Goal: Transaction & Acquisition: Purchase product/service

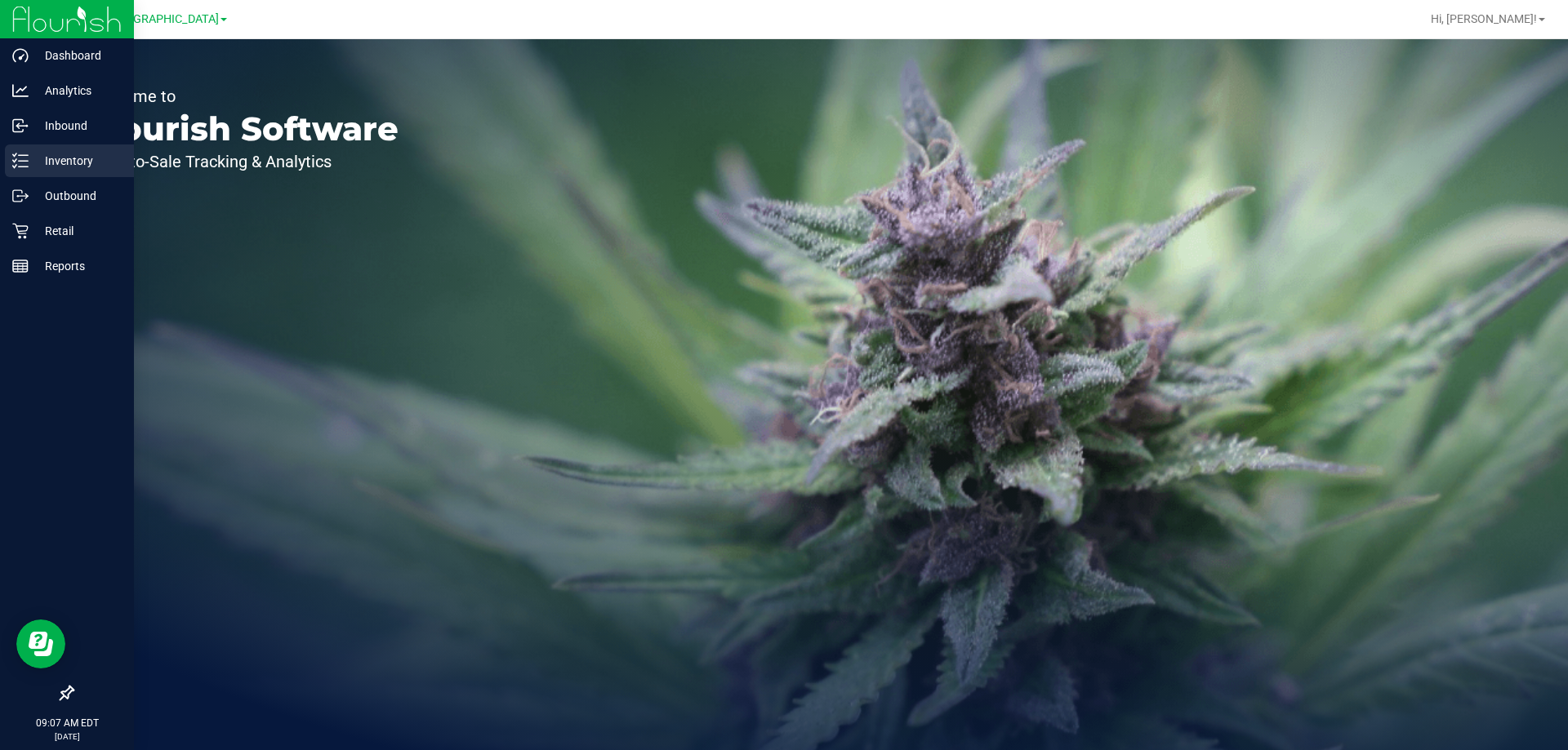
click at [46, 151] on p "Inventory" at bounding box center [77, 161] width 98 height 20
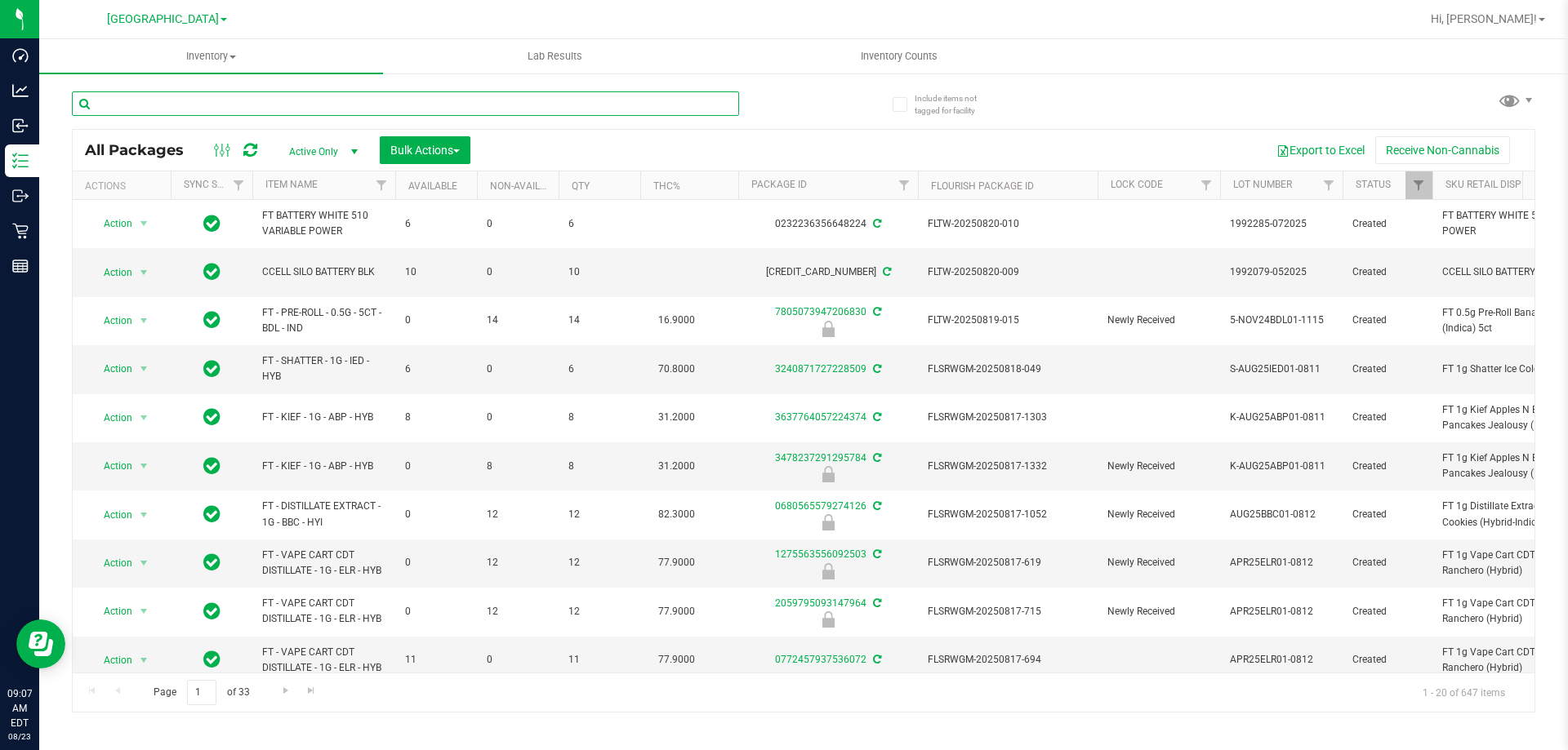
click at [341, 106] on input "text" at bounding box center [405, 104] width 667 height 24
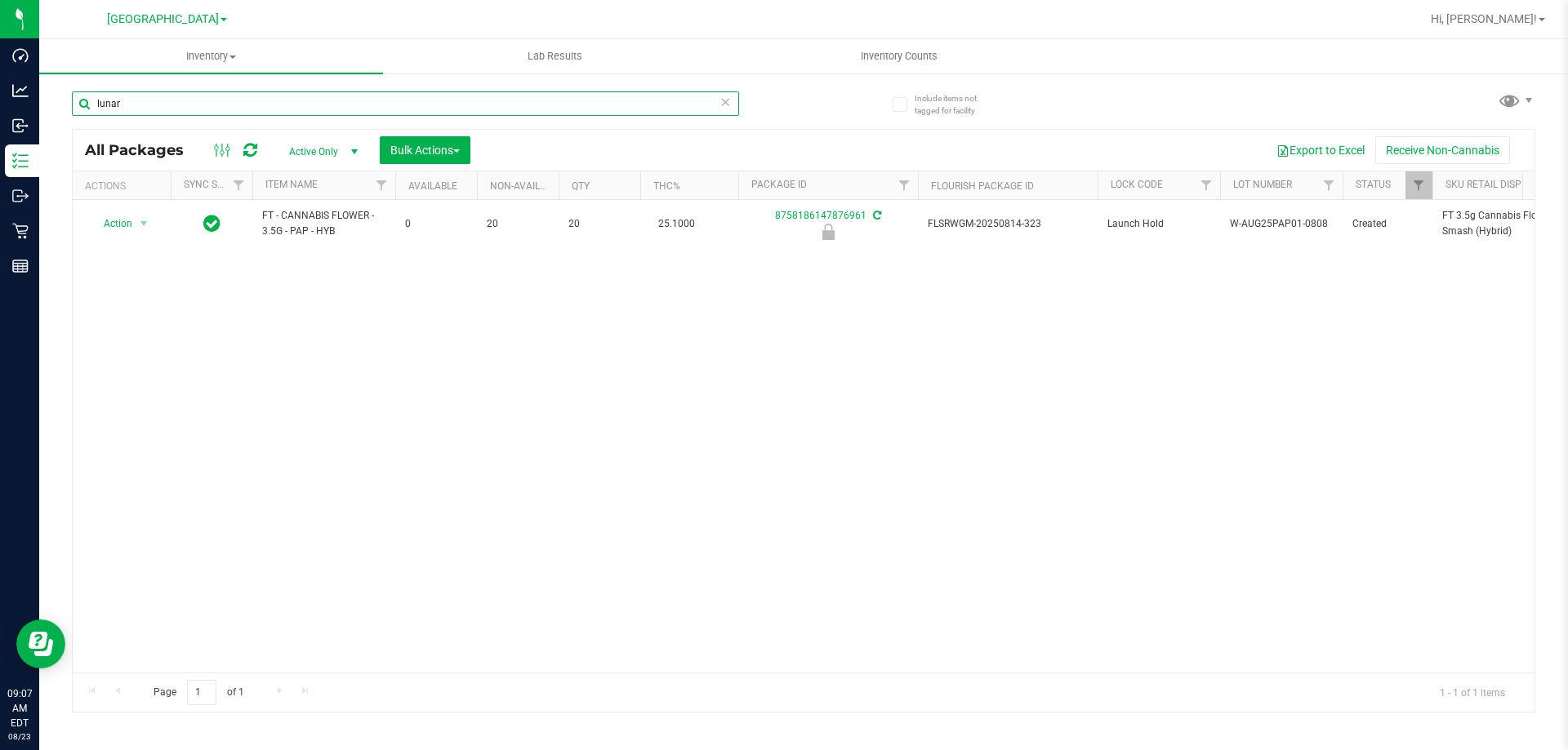
type input "lunar"
click at [771, 85] on div "lunar" at bounding box center [438, 103] width 732 height 52
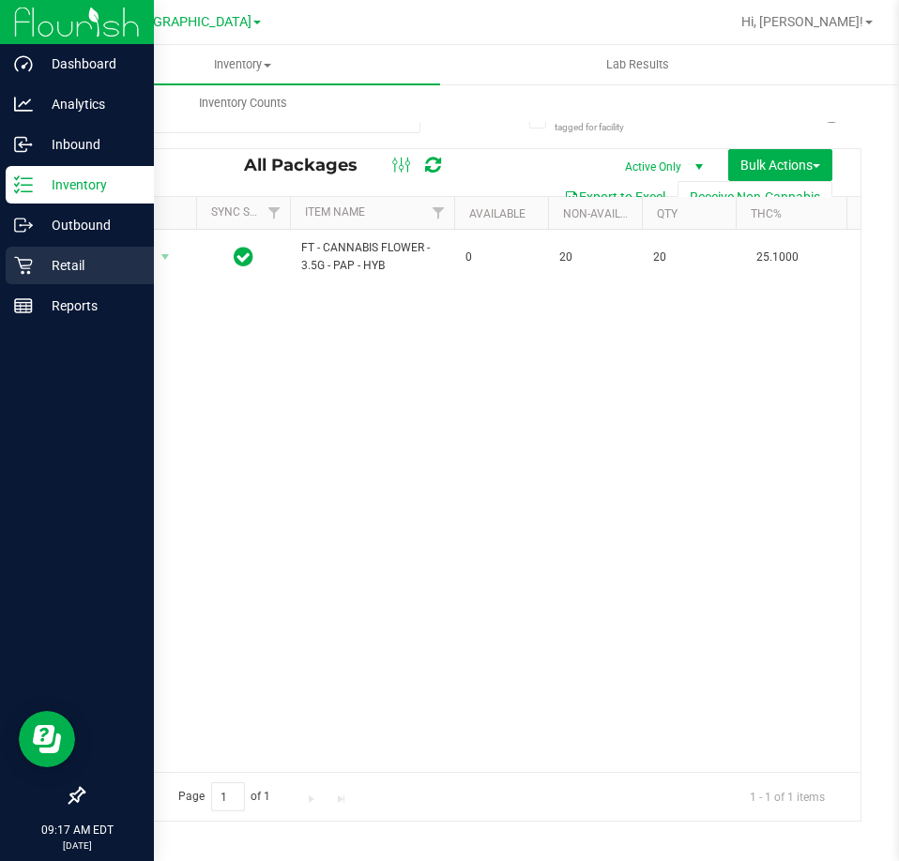
click at [34, 269] on p "Retail" at bounding box center [89, 265] width 113 height 23
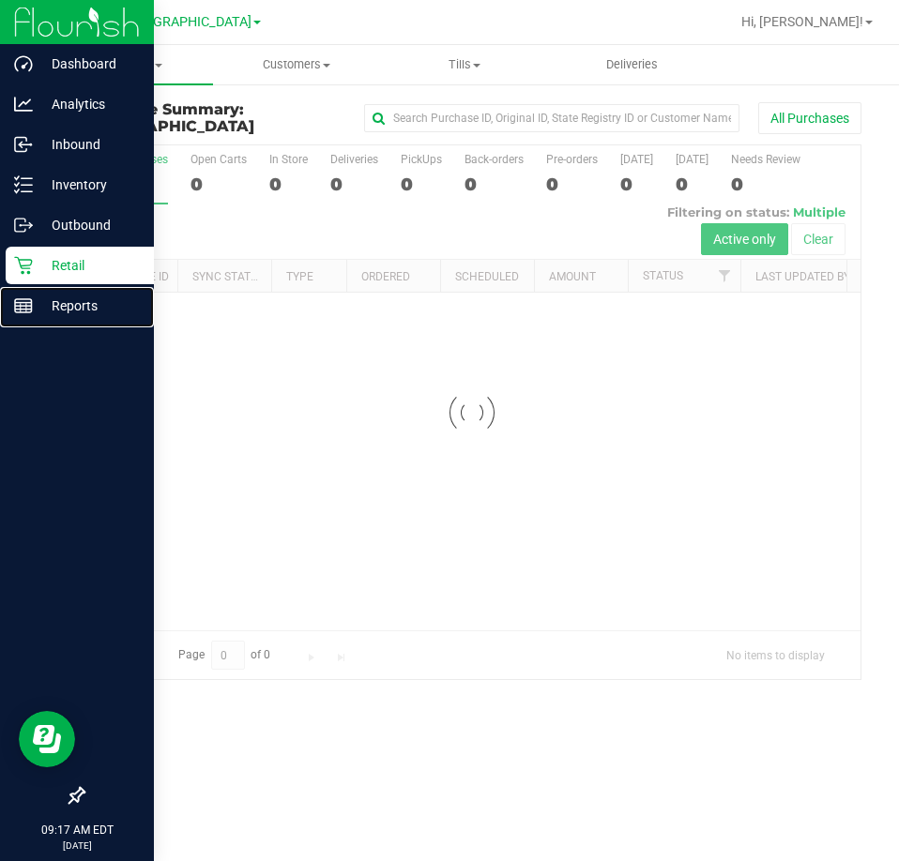
click at [54, 304] on p "Reports" at bounding box center [89, 306] width 113 height 23
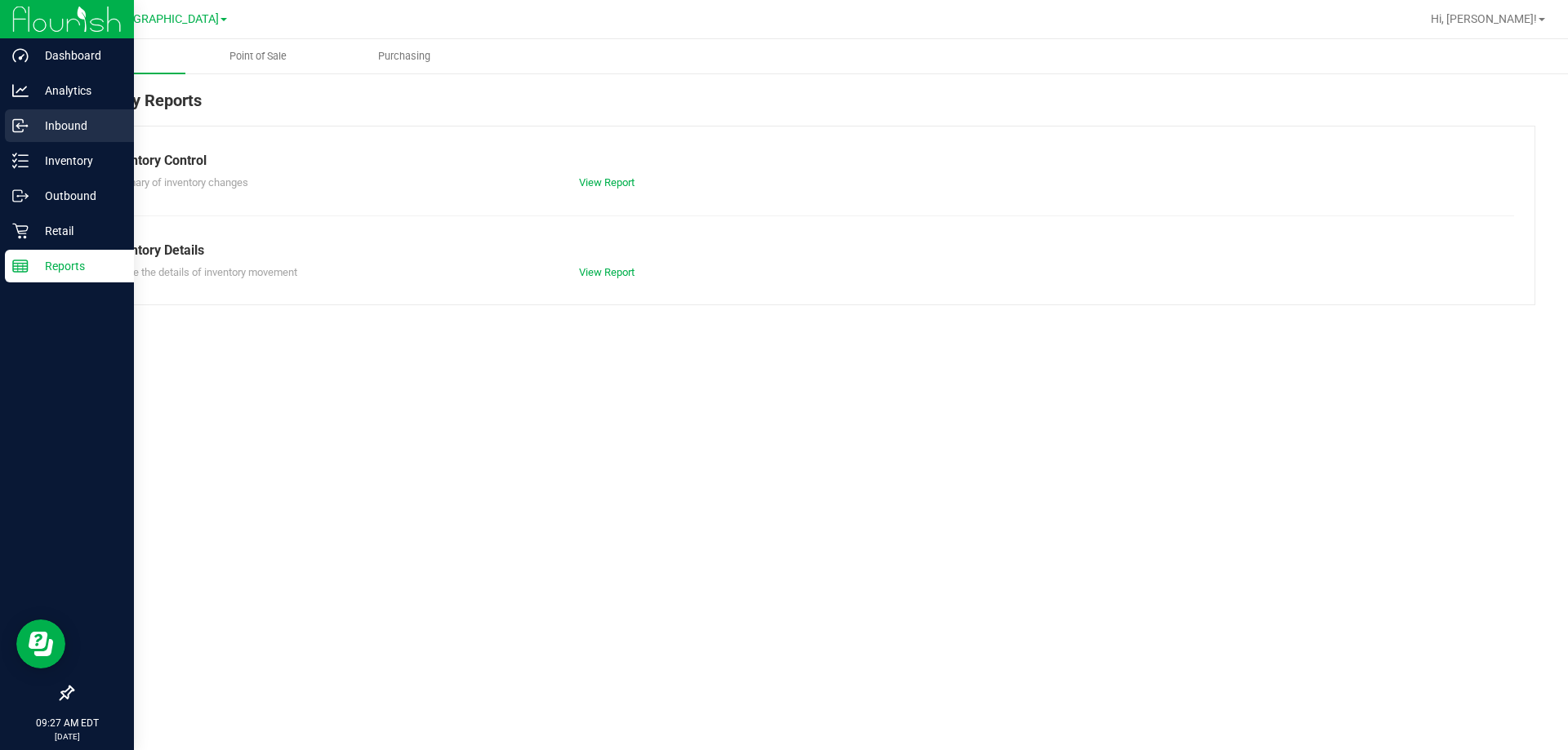
click at [48, 124] on p "Inbound" at bounding box center [77, 125] width 98 height 20
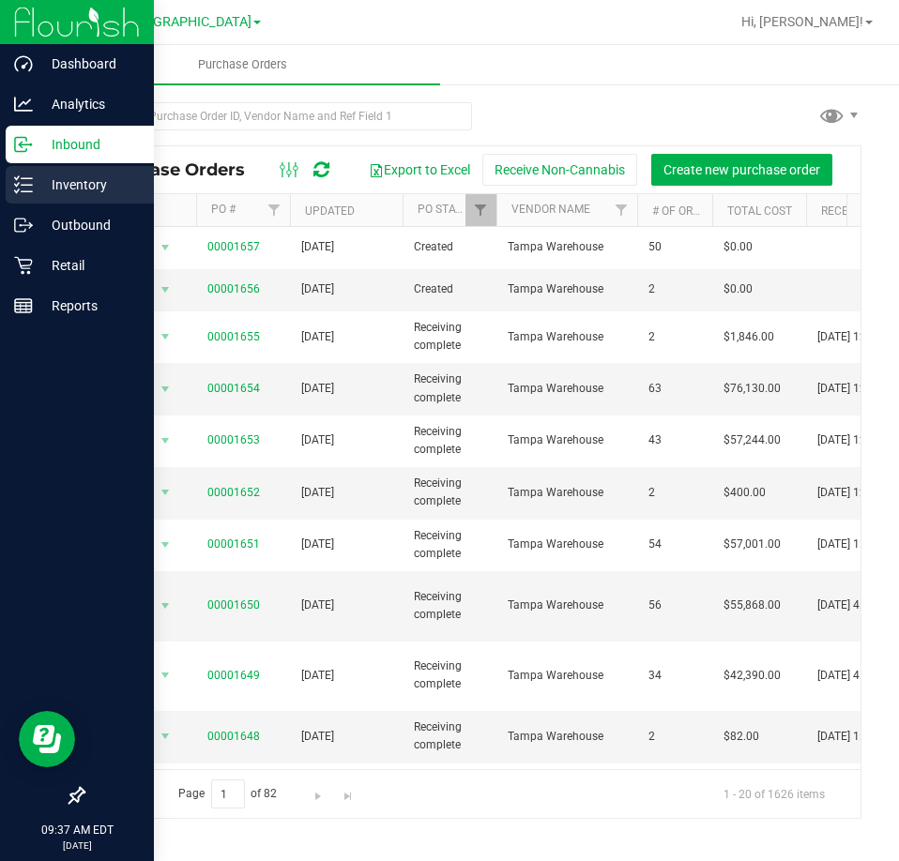
click at [70, 185] on p "Inventory" at bounding box center [89, 185] width 113 height 23
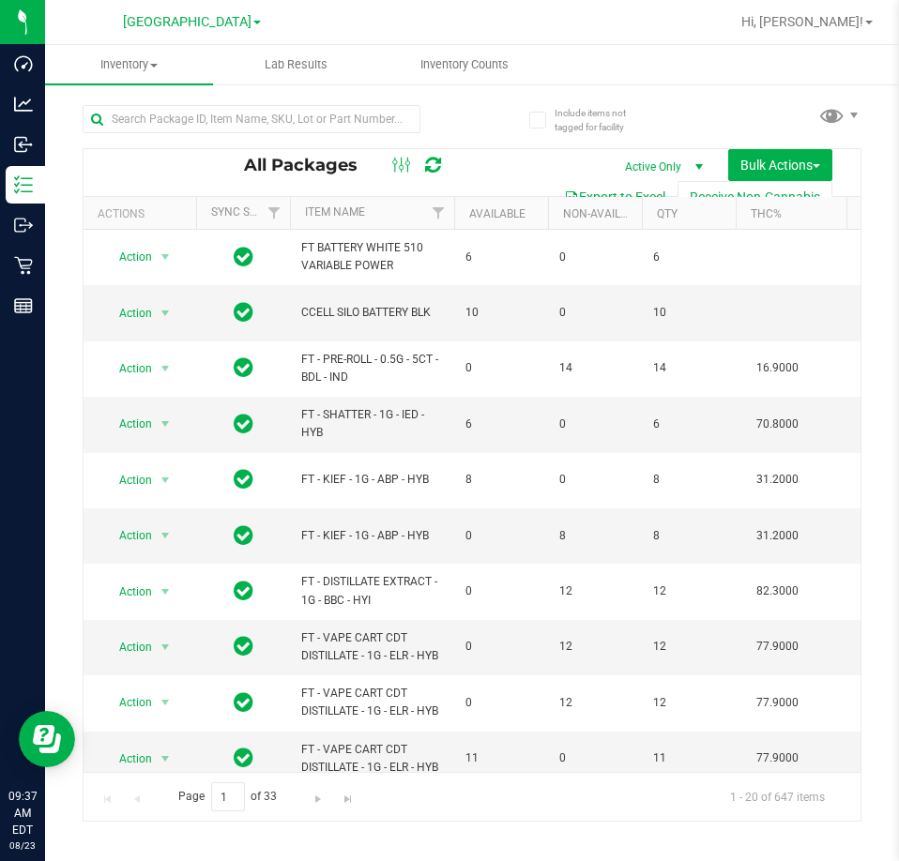
click at [338, 168] on span "All Packages" at bounding box center [310, 165] width 132 height 21
click at [393, 165] on icon at bounding box center [402, 165] width 21 height 23
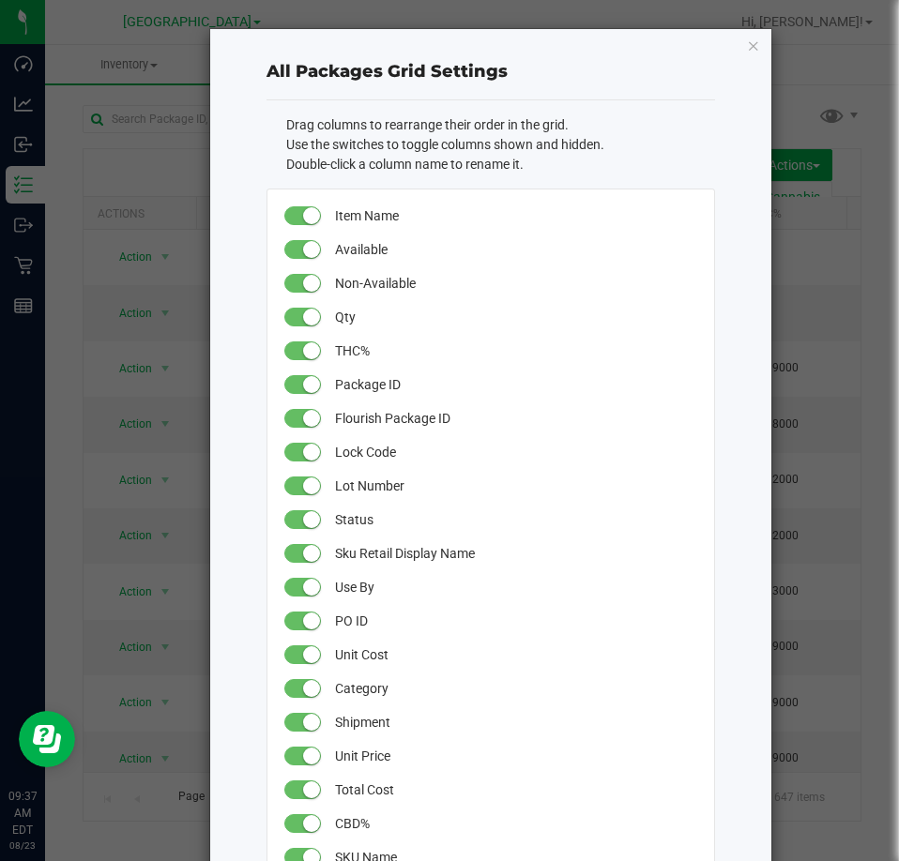
click at [393, 165] on li "Double-click a column name to rename it." at bounding box center [500, 165] width 429 height 20
click at [747, 48] on icon "button" at bounding box center [753, 45] width 13 height 23
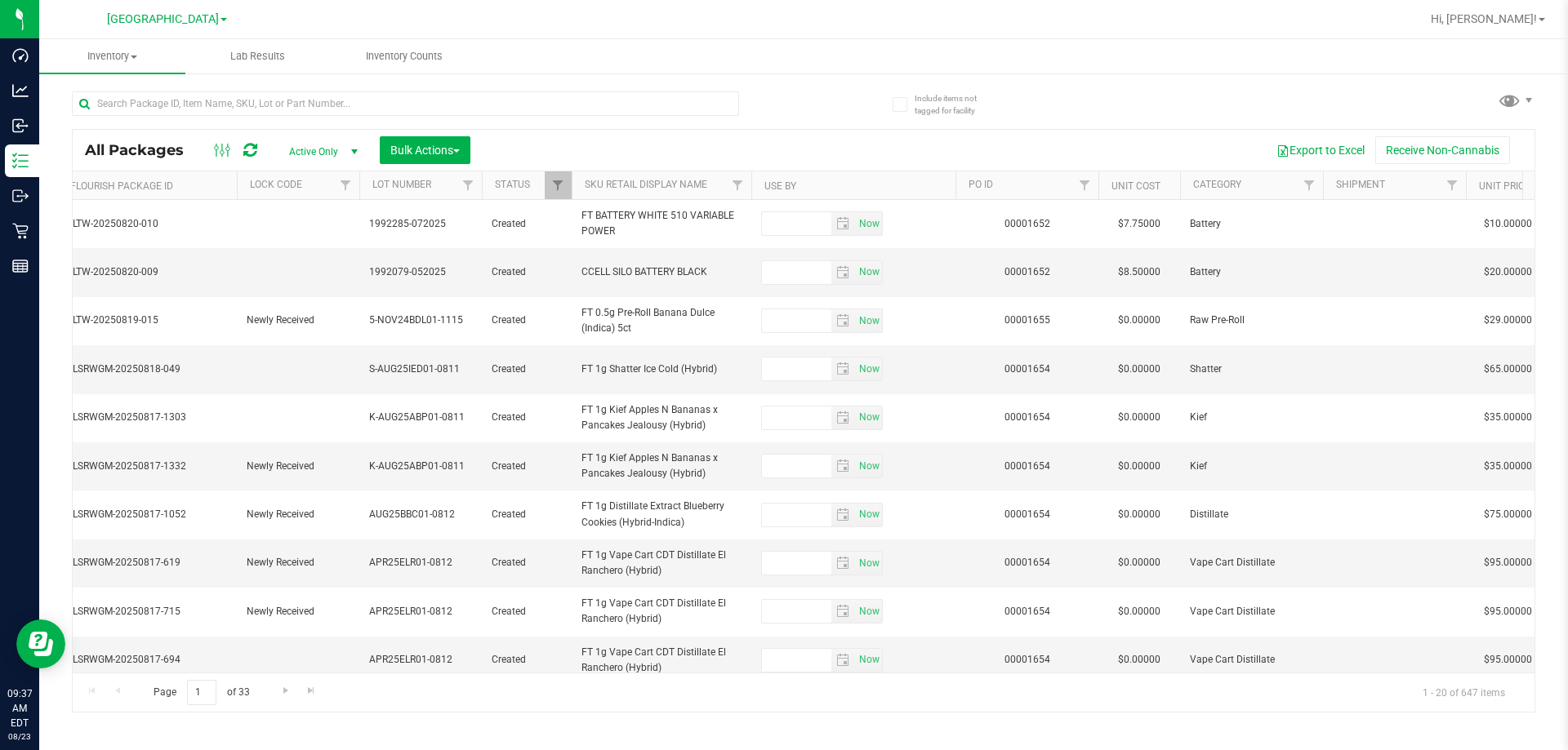
click at [781, 191] on th "Use By" at bounding box center [853, 185] width 204 height 29
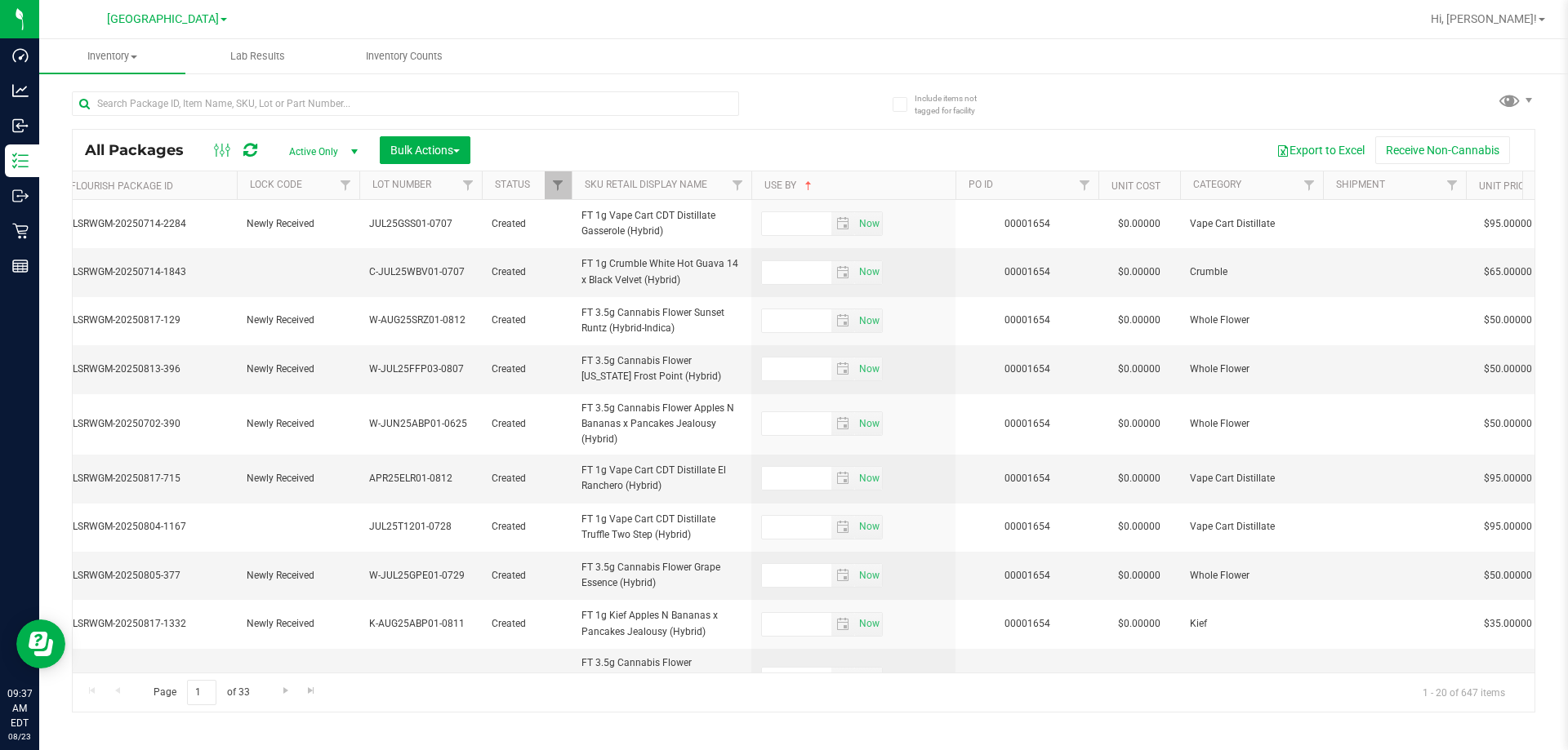
click at [781, 191] on th "Use By" at bounding box center [853, 185] width 204 height 29
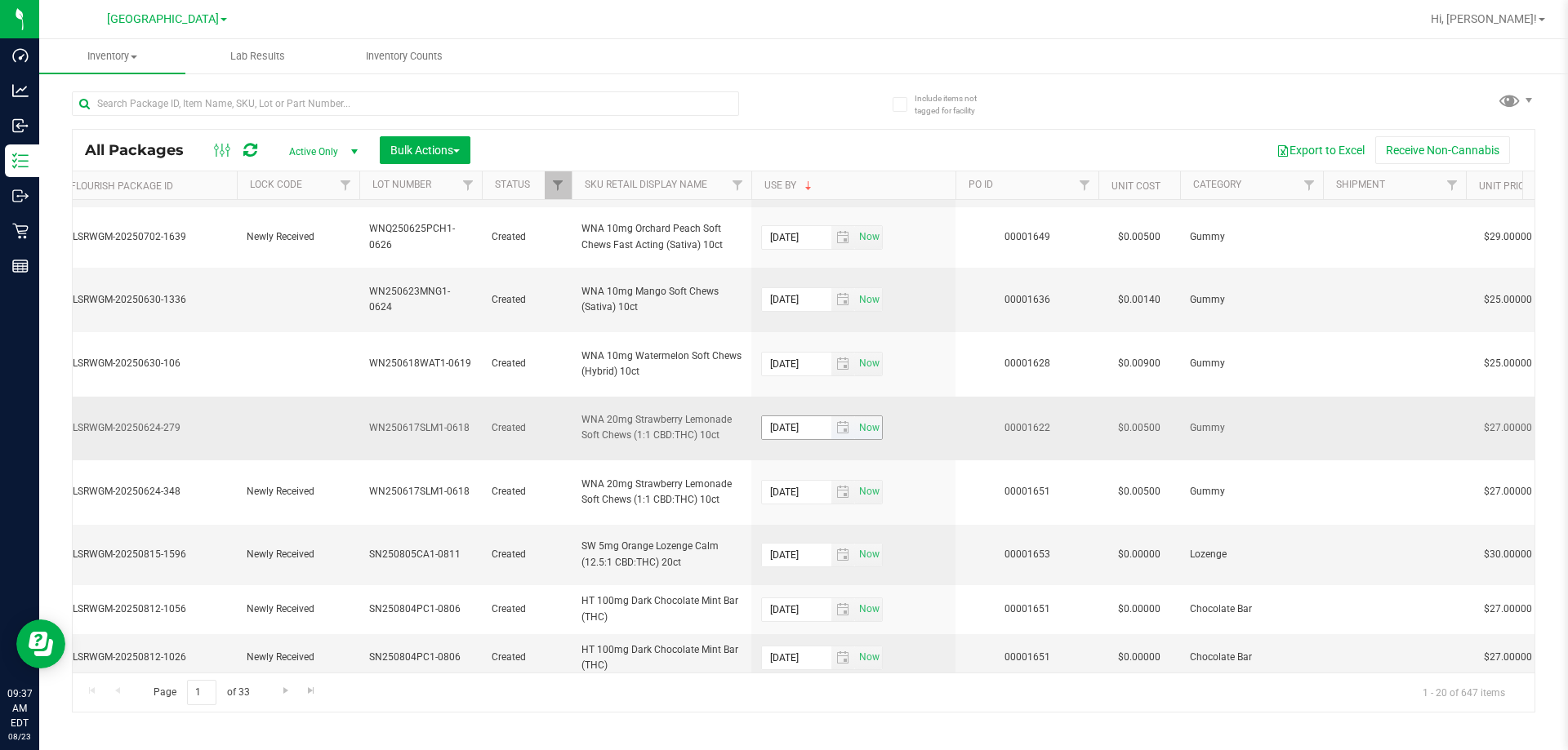
scroll to position [796, 861]
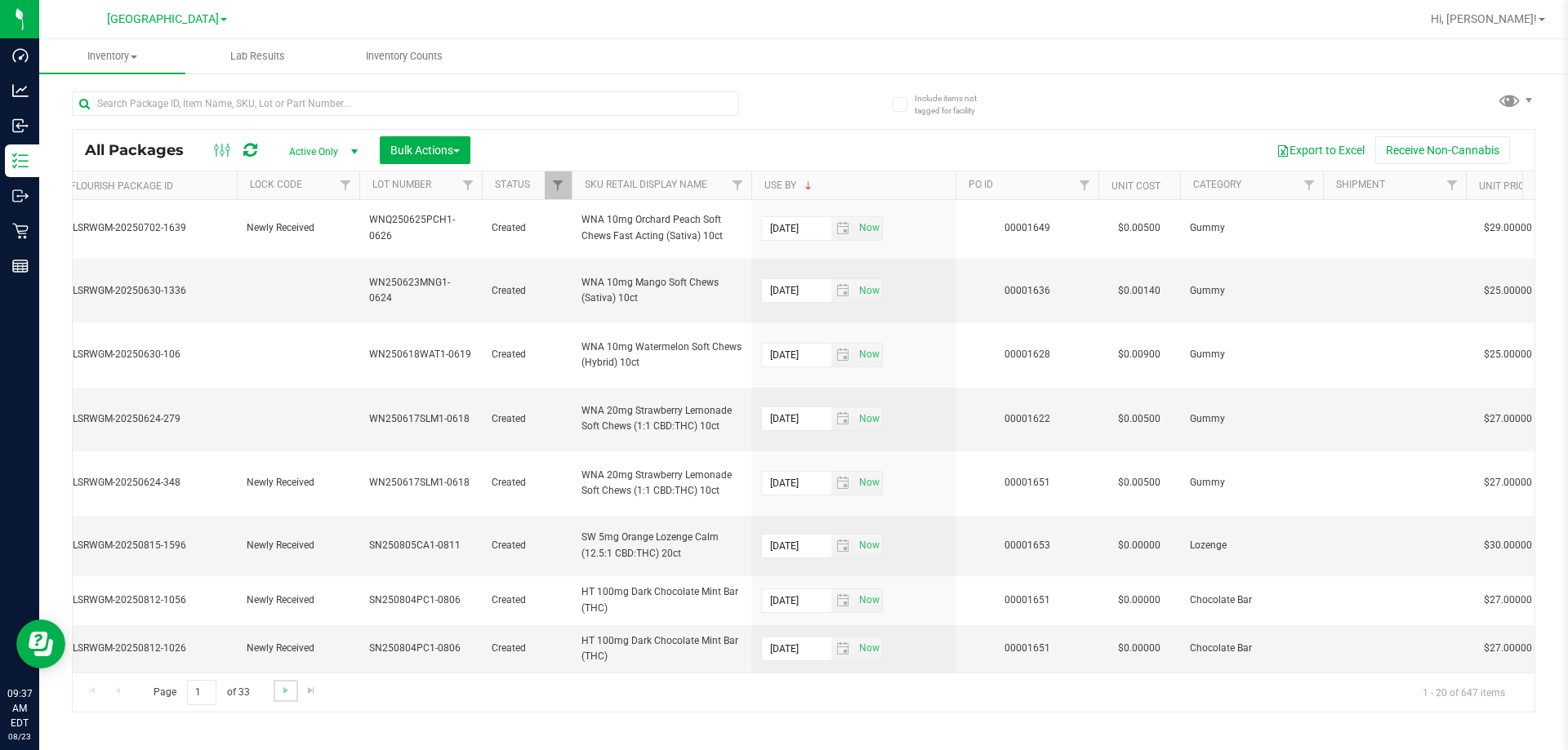
click at [285, 702] on link "Go to the next page" at bounding box center [285, 691] width 23 height 22
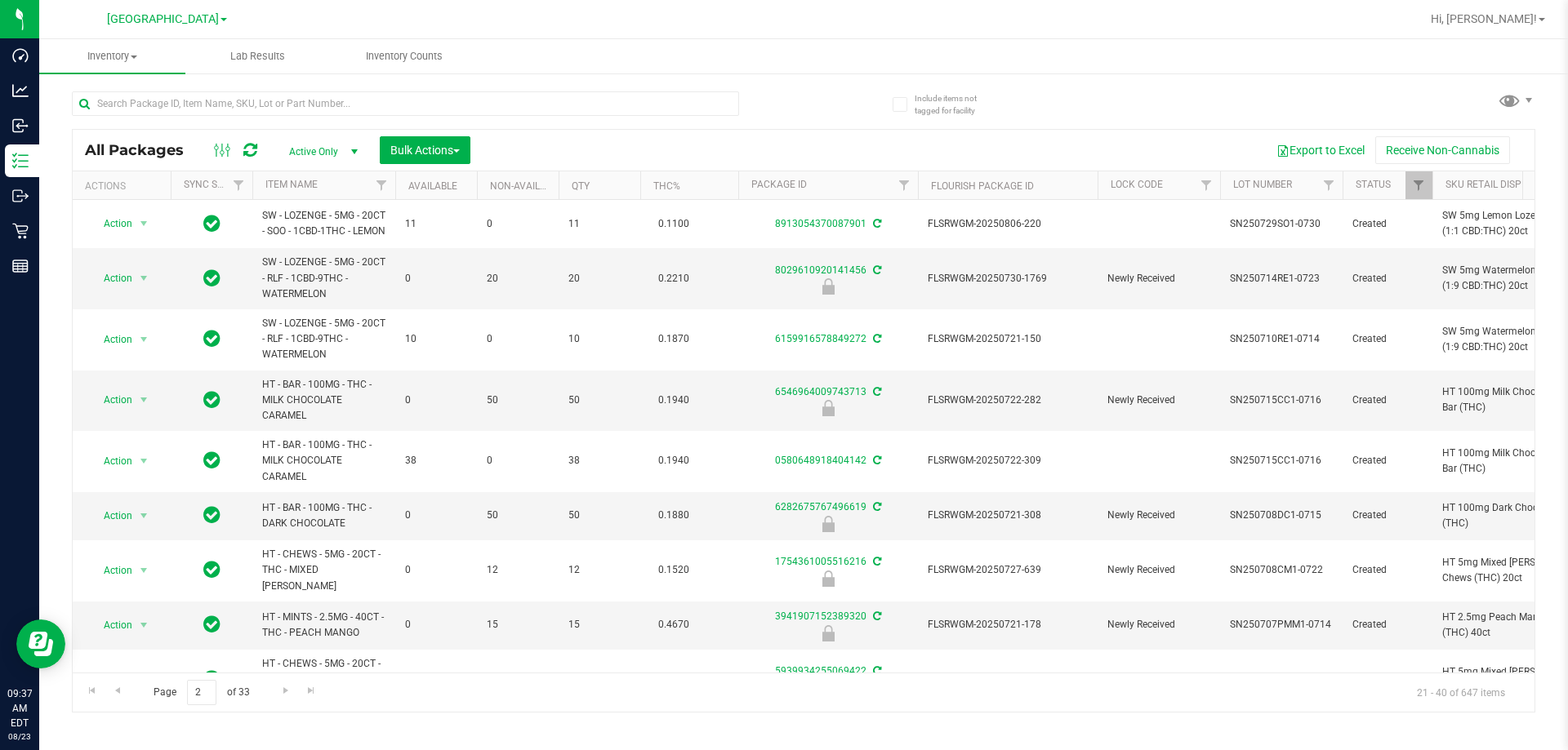
click at [485, 675] on div "Page 2 of 33 21 - 40 of 647 items" at bounding box center [804, 692] width 1462 height 39
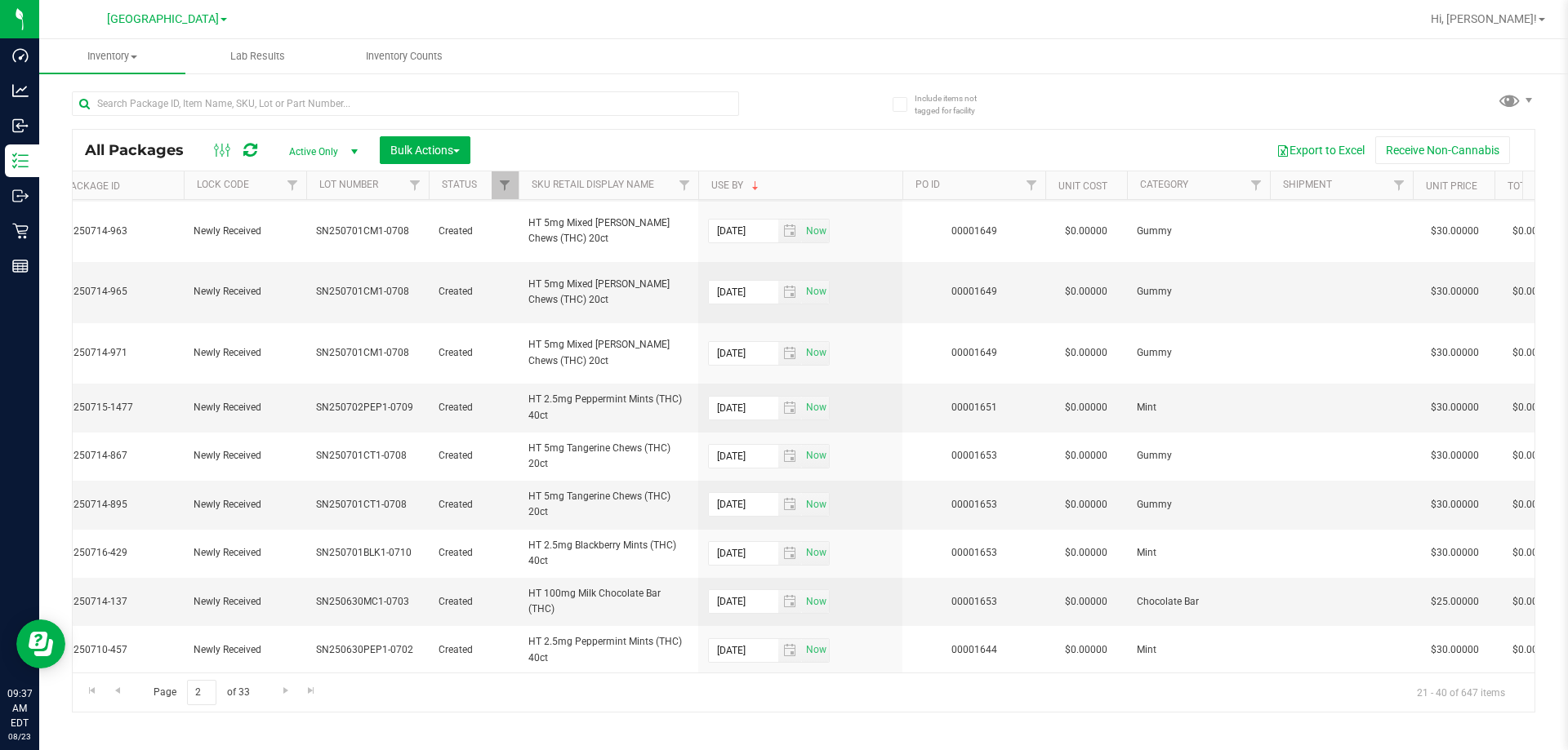
scroll to position [0, 454]
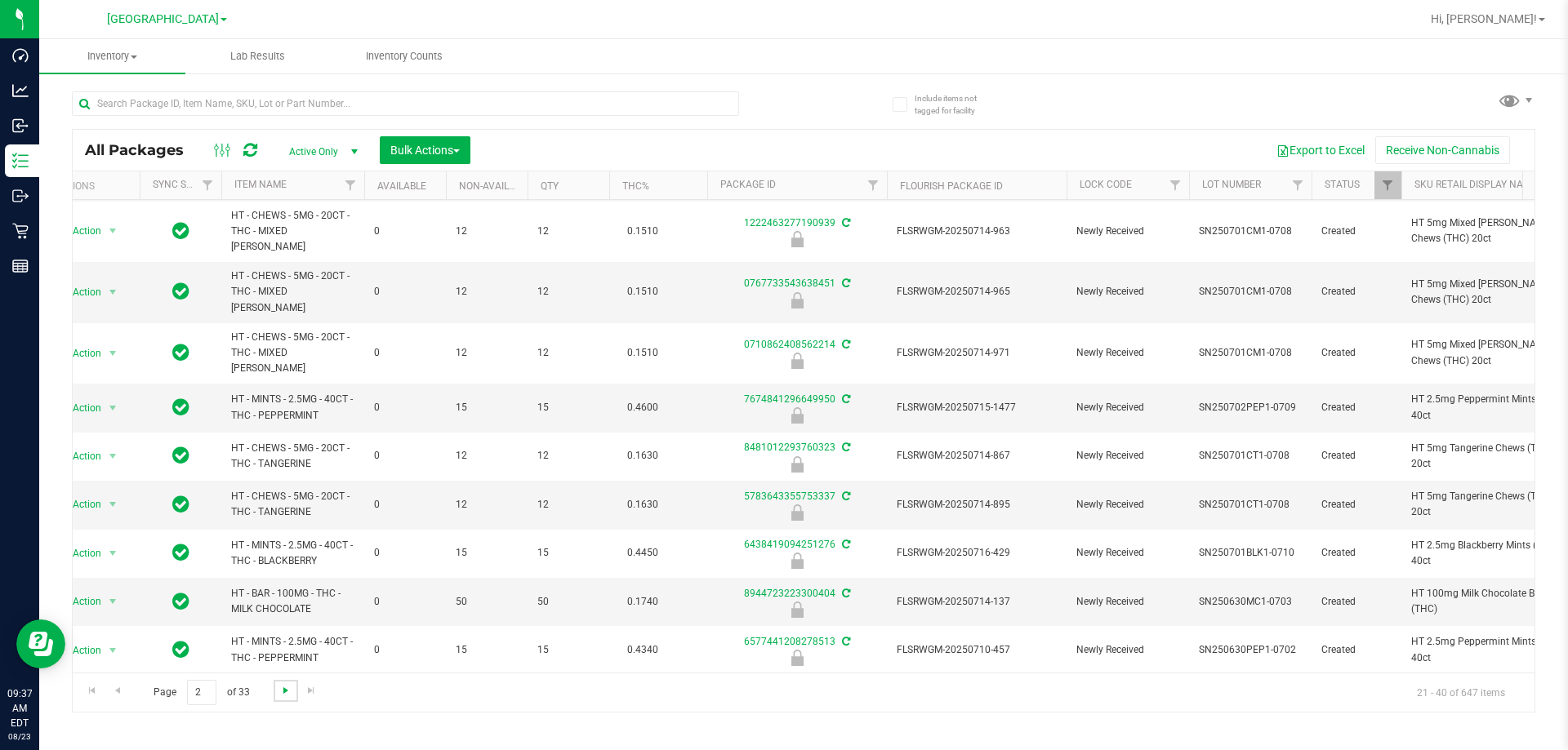
click at [283, 693] on span "Go to the next page" at bounding box center [285, 690] width 13 height 13
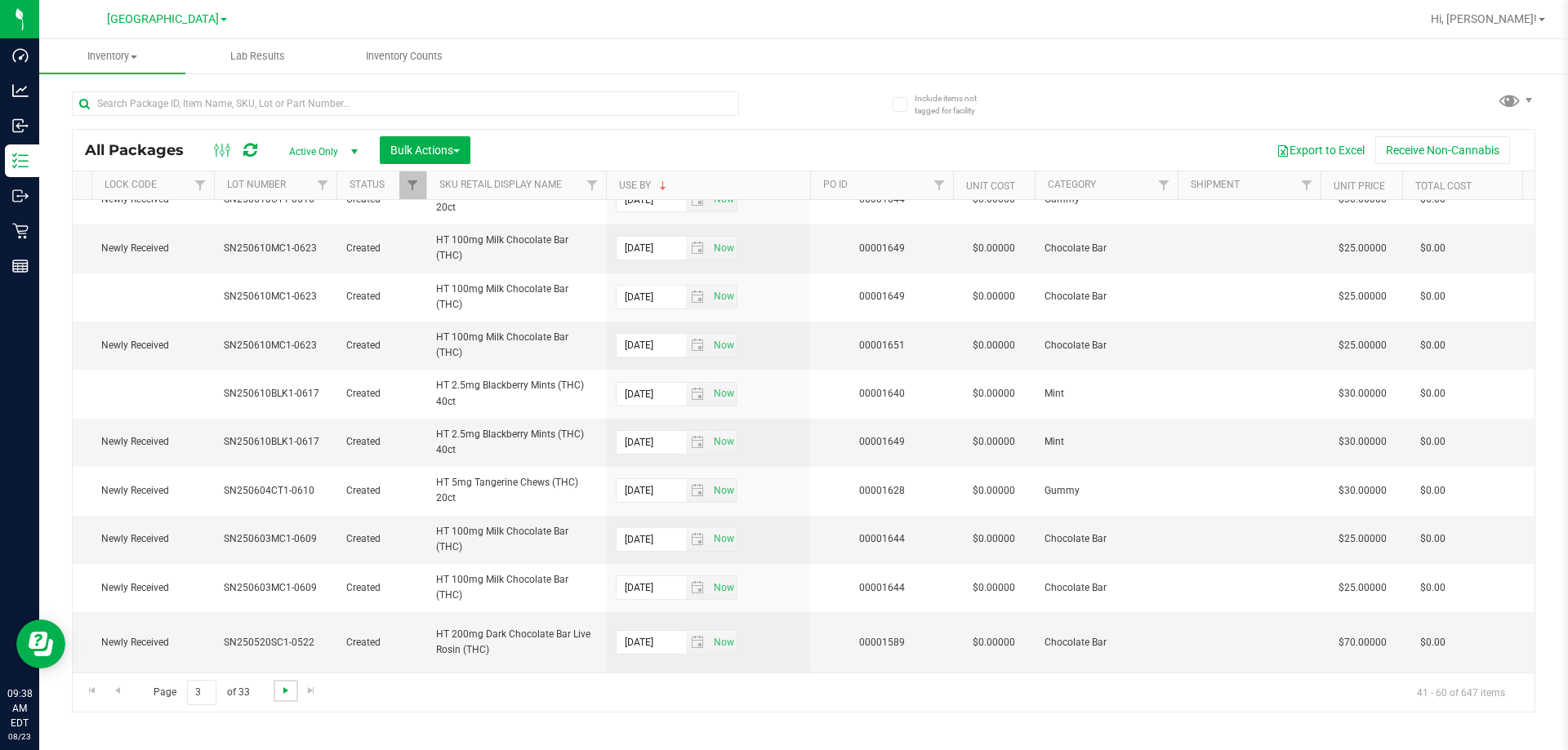
click at [279, 692] on span "Go to the next page" at bounding box center [285, 690] width 13 height 13
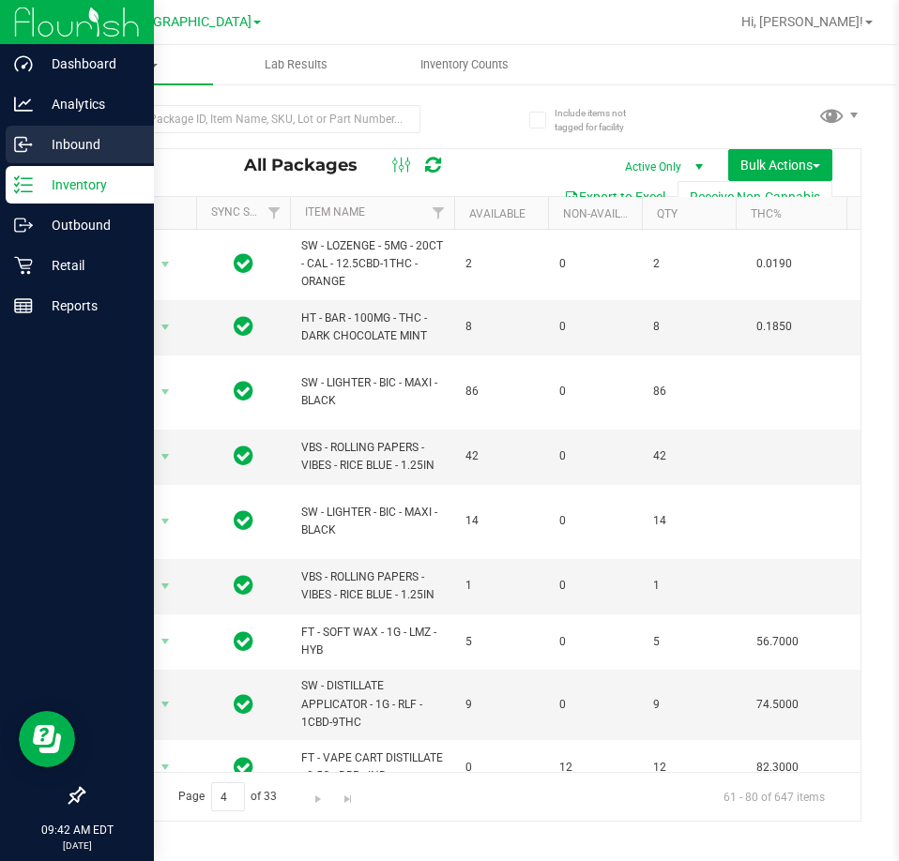
click at [65, 137] on p "Inbound" at bounding box center [89, 144] width 113 height 23
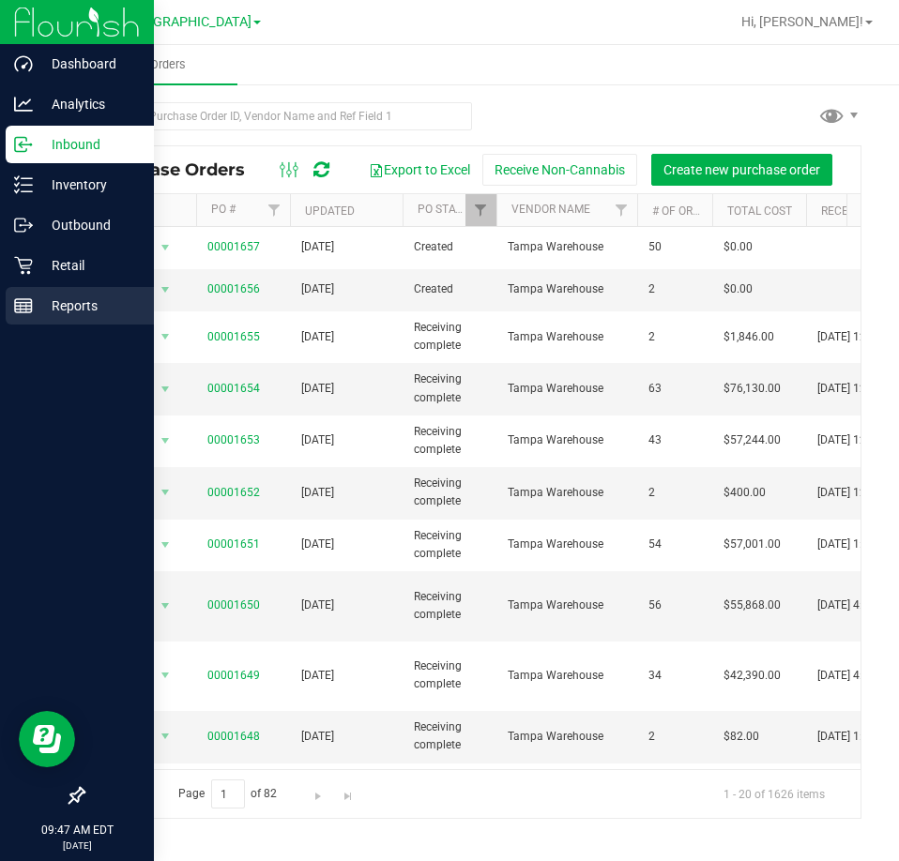
click at [71, 306] on p "Reports" at bounding box center [89, 306] width 113 height 23
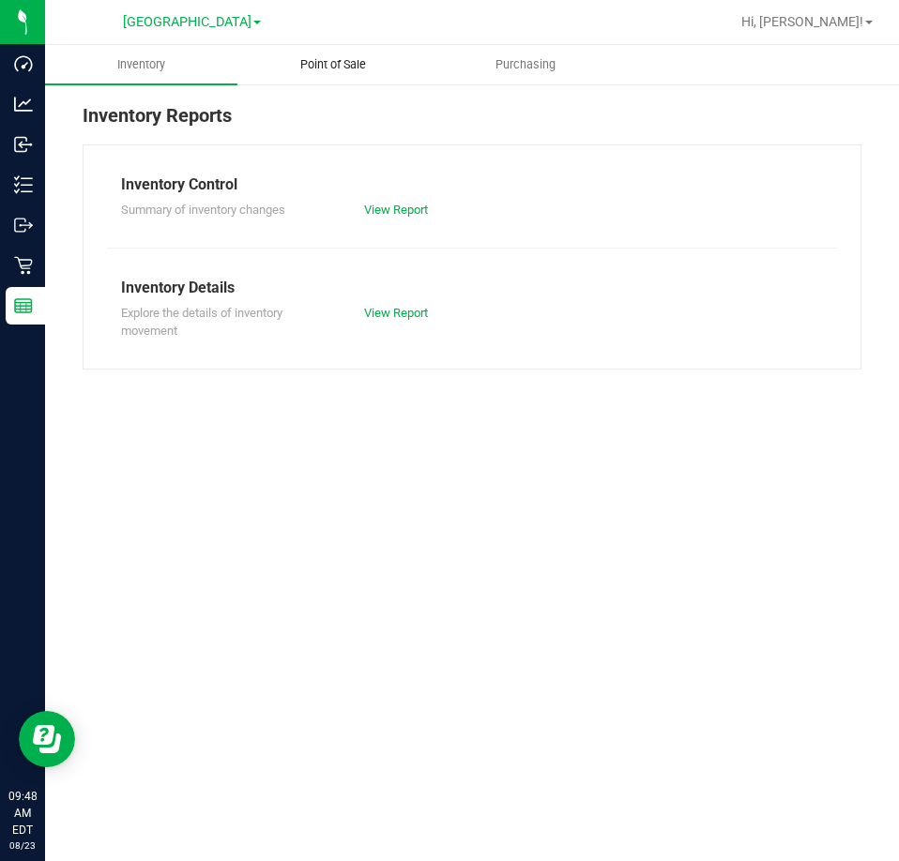
click at [314, 67] on span "Point of Sale" at bounding box center [333, 64] width 116 height 17
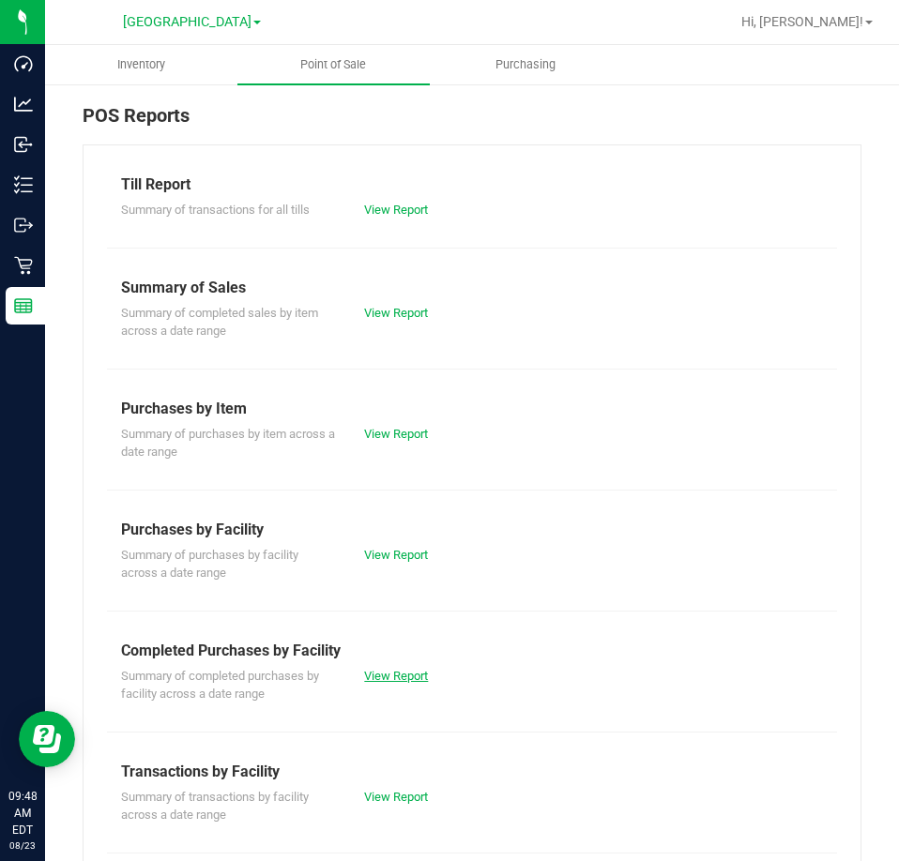
click at [382, 673] on link "View Report" at bounding box center [396, 676] width 64 height 14
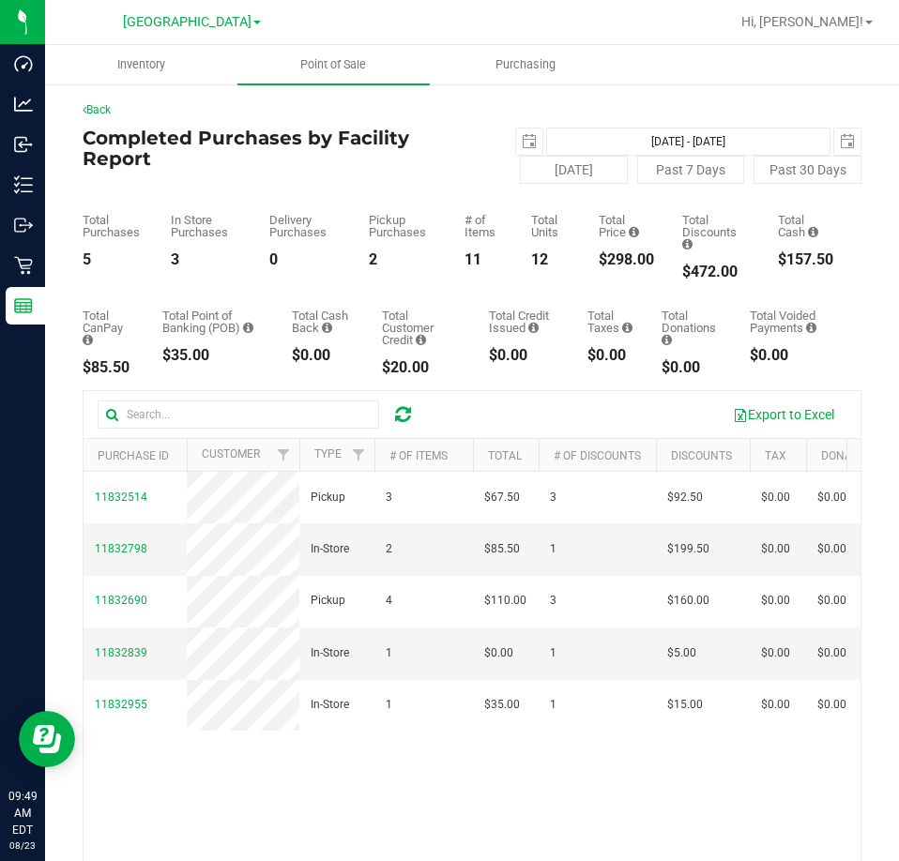
click at [641, 63] on ul "Inventory Point of Sale Purchasing" at bounding box center [494, 65] width 899 height 40
click at [617, 57] on uib-tab-heading "Purchasing" at bounding box center [526, 65] width 190 height 38
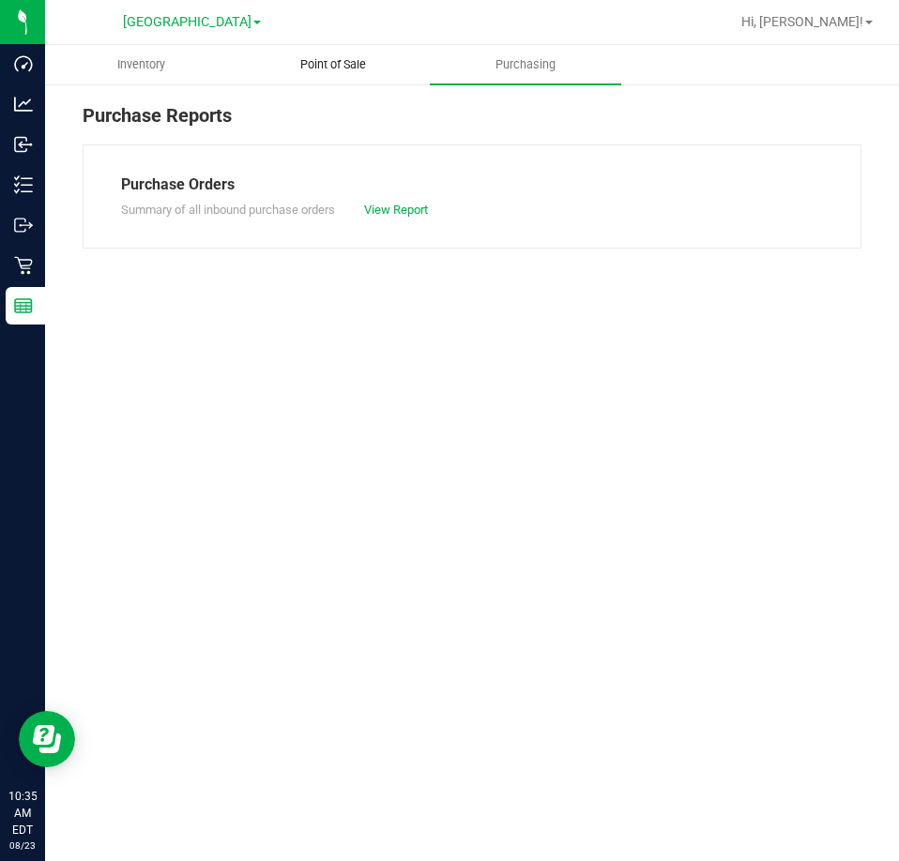
click at [325, 77] on uib-tab-heading "Point of Sale" at bounding box center [333, 65] width 190 height 38
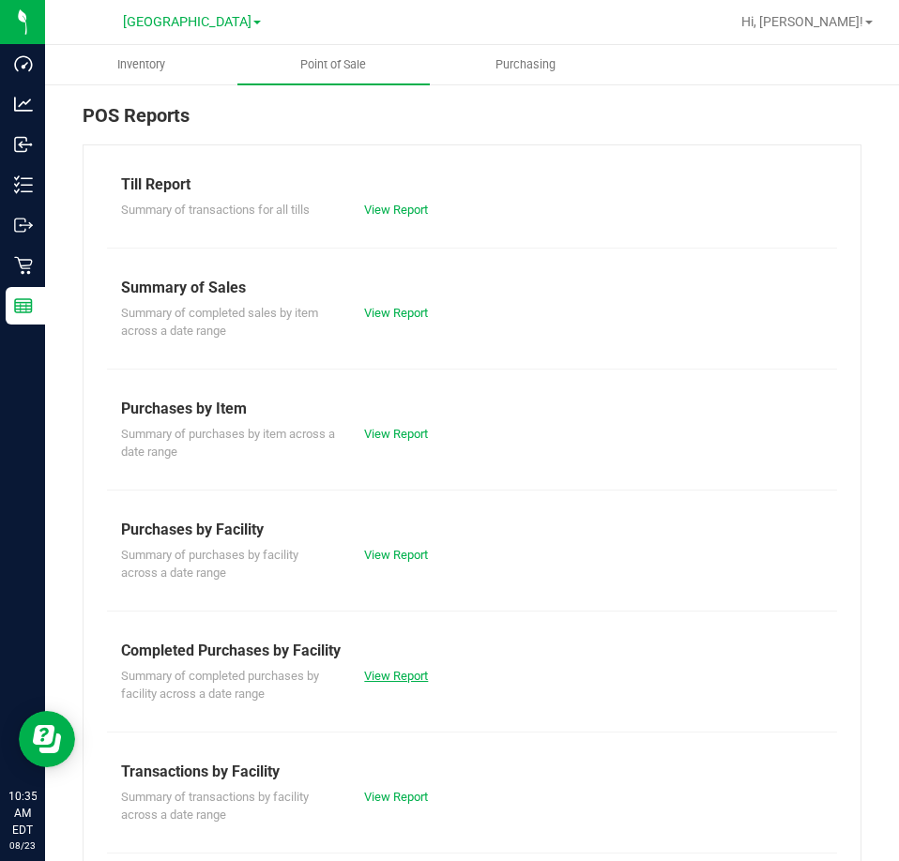
click at [387, 681] on link "View Report" at bounding box center [396, 676] width 64 height 14
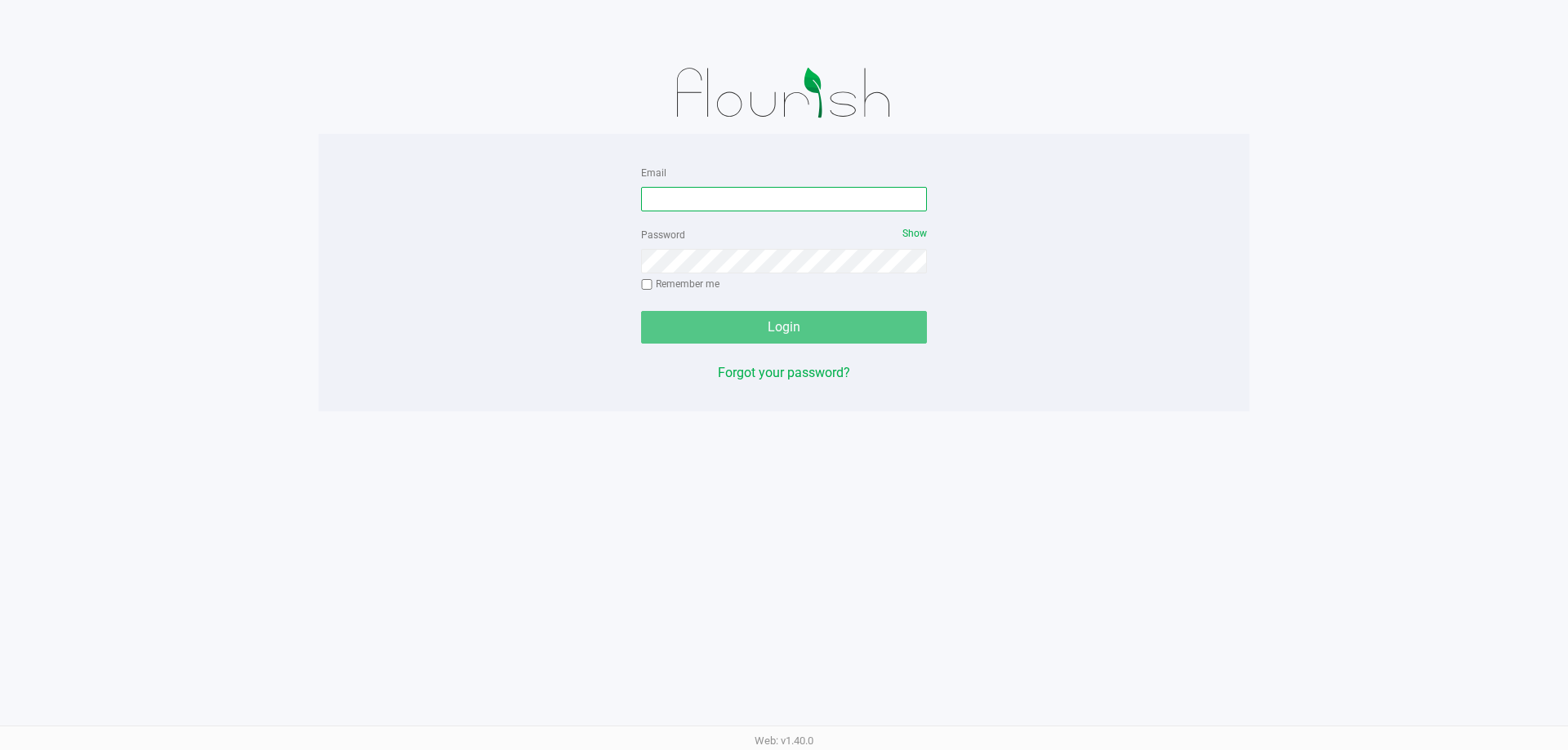
click at [724, 198] on input "Email" at bounding box center [784, 199] width 285 height 24
type input "[EMAIL_ADDRESS][DOMAIN_NAME]"
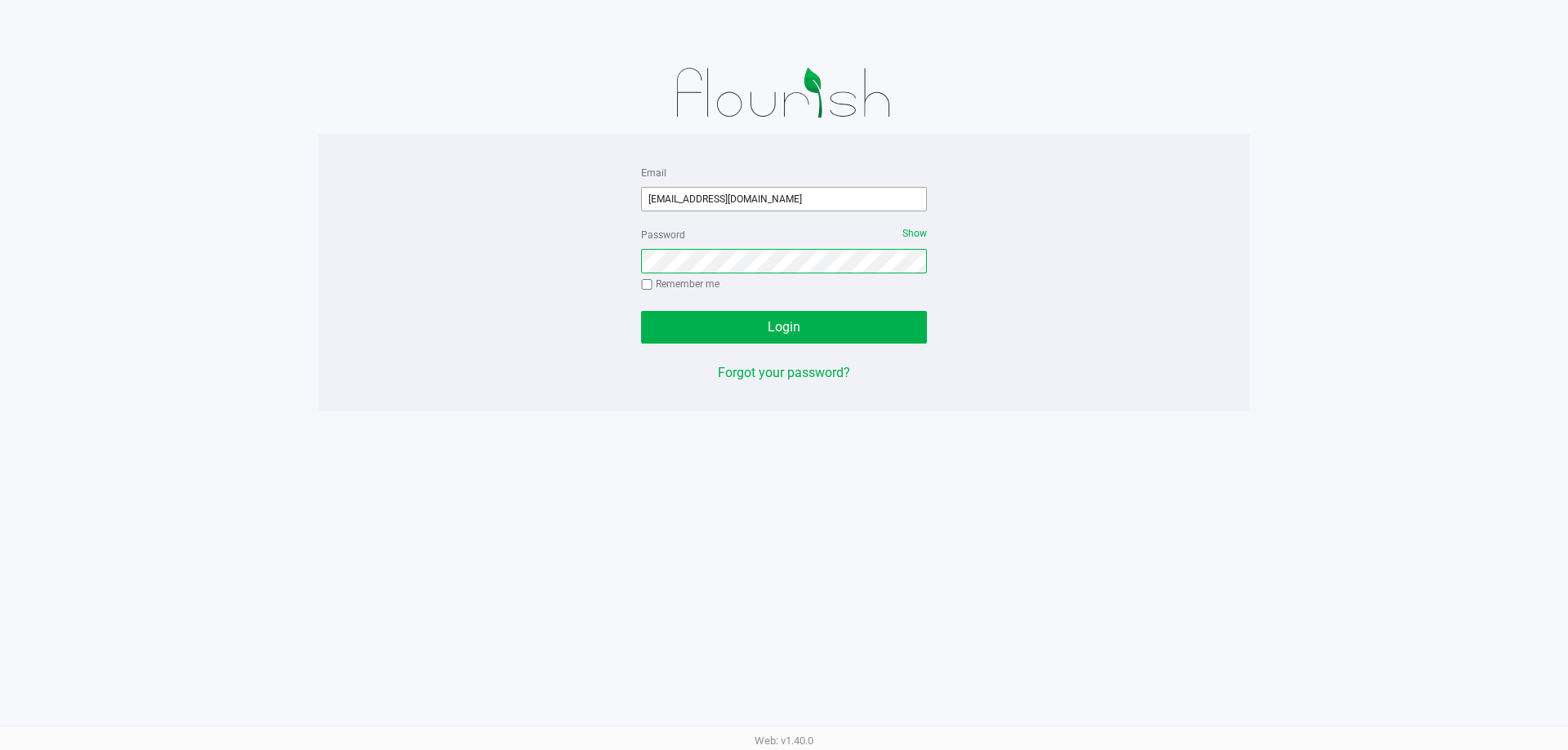
click at [641, 311] on button "Login" at bounding box center [784, 327] width 285 height 33
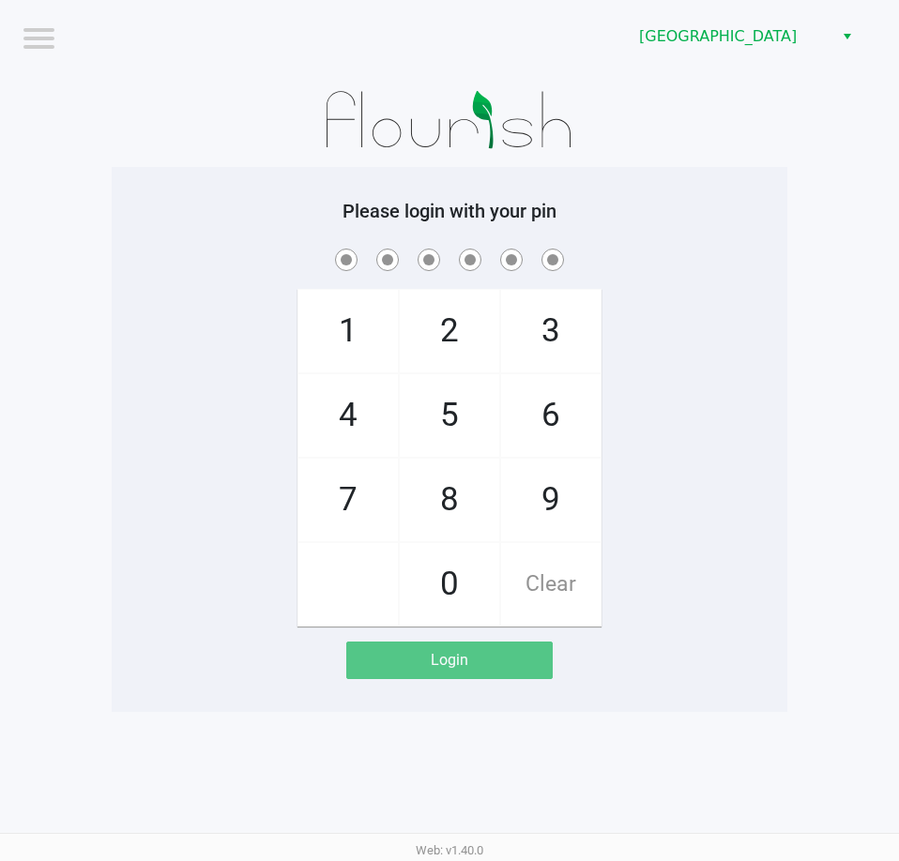
click at [662, 219] on h5 "Please login with your pin" at bounding box center [449, 211] width 647 height 23
checkbox input "true"
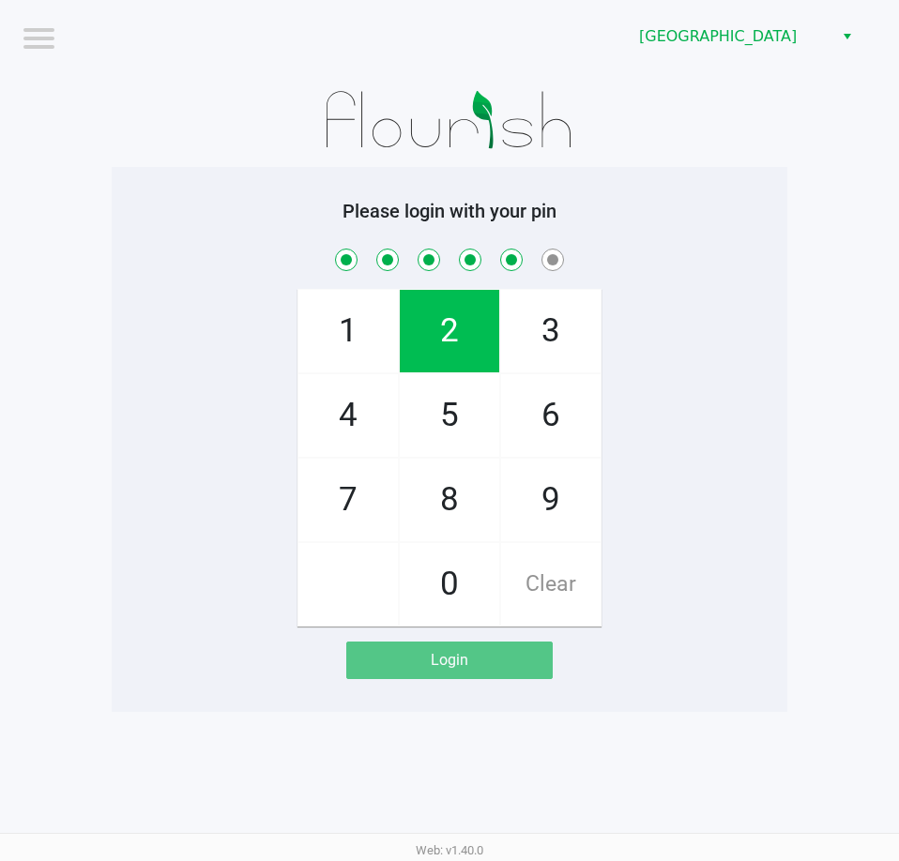
checkbox input "true"
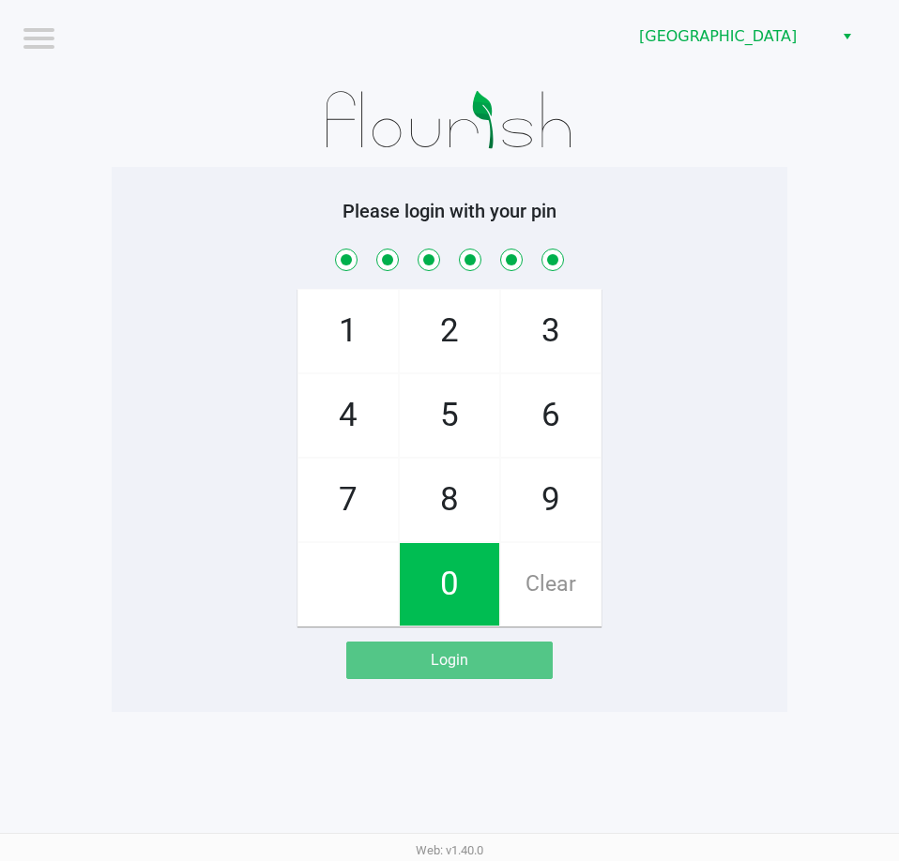
checkbox input "true"
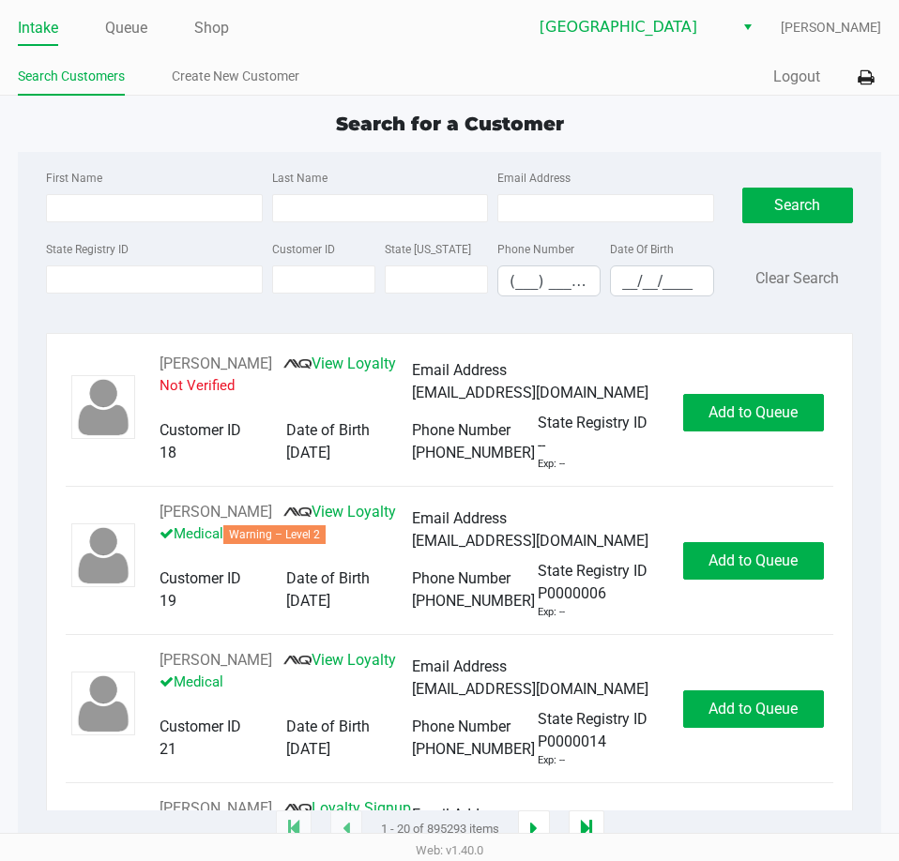
click at [285, 132] on div "Search for a Customer" at bounding box center [449, 124] width 891 height 28
click at [159, 275] on input "State Registry ID" at bounding box center [154, 280] width 216 height 28
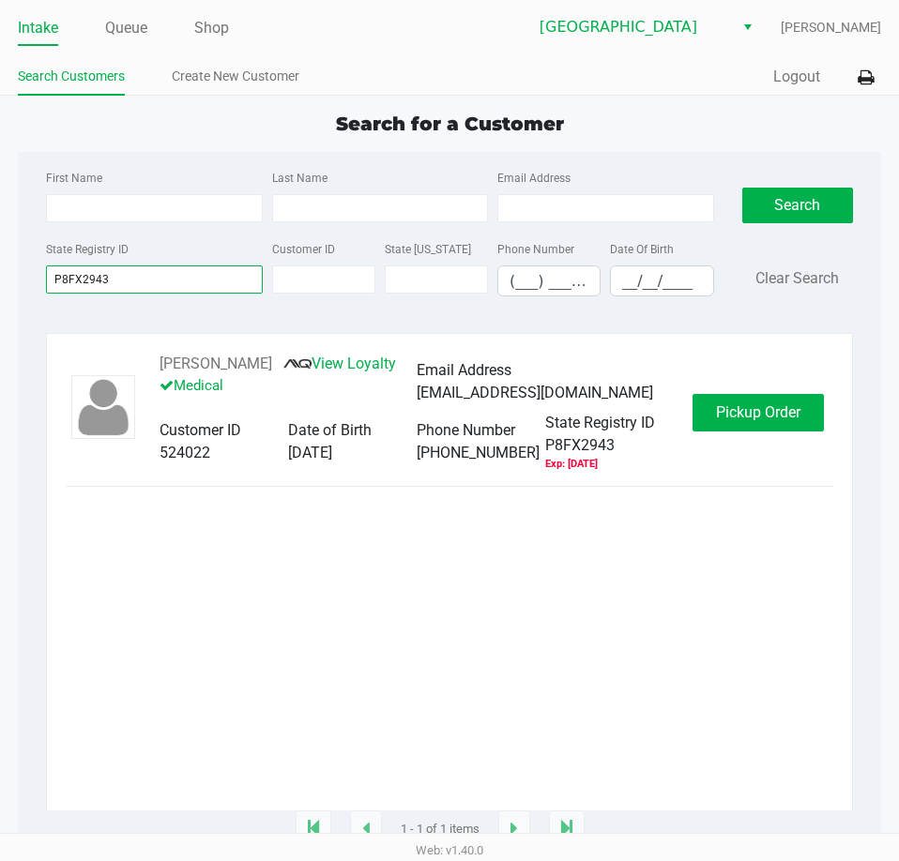
type input "P8FX2943"
drag, startPoint x: 290, startPoint y: 368, endPoint x: 158, endPoint y: 369, distance: 132.3
click at [158, 369] on div "RUSSELL MCCAIN View Loyalty Medical Email Address rmccain0111@gmail.com Custome…" at bounding box center [417, 412] width 552 height 119
copy div "RUSSELL MCCAIN"
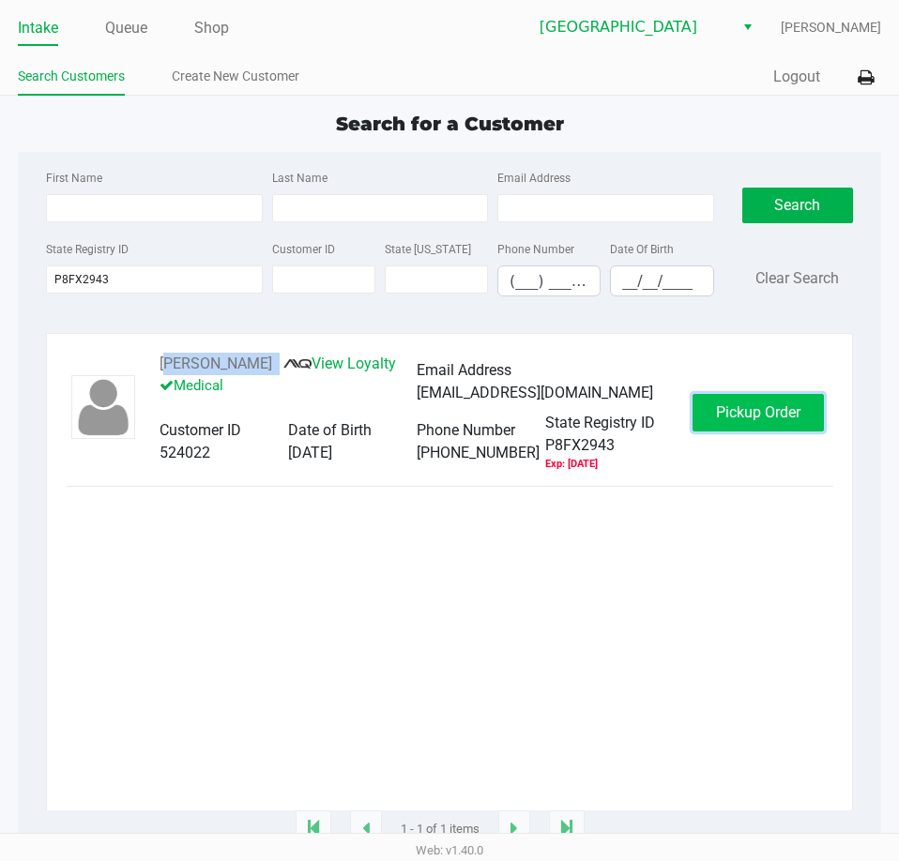
click at [743, 423] on button "Pickup Order" at bounding box center [757, 413] width 131 height 38
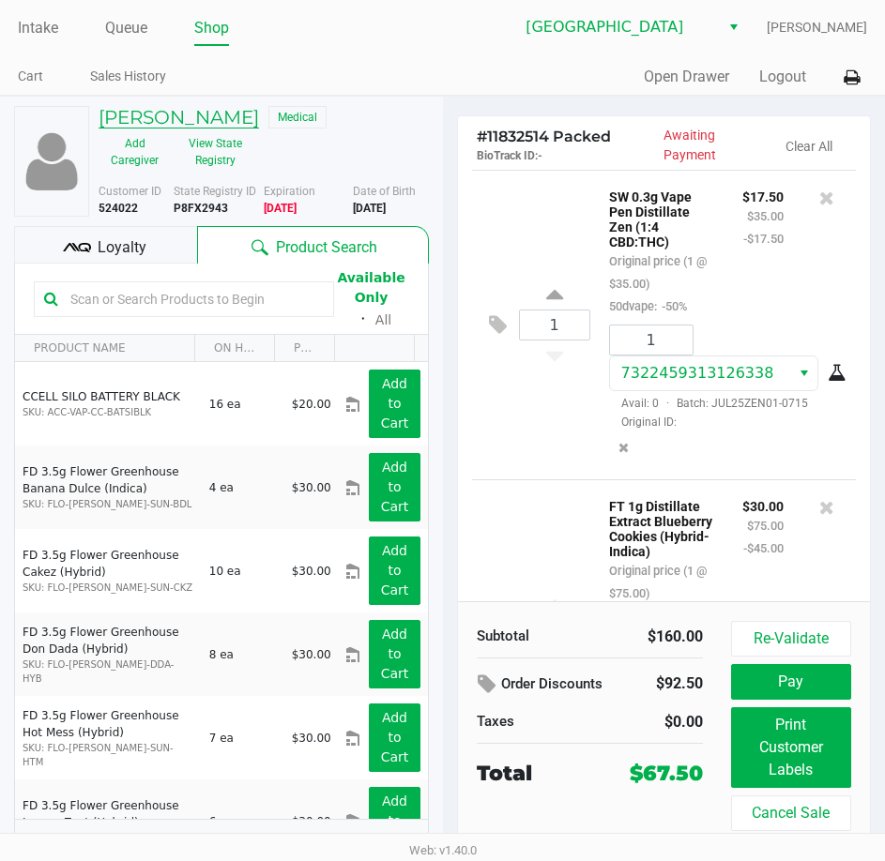
click at [175, 116] on h5 "RUSSELL MCCAIN" at bounding box center [179, 117] width 160 height 23
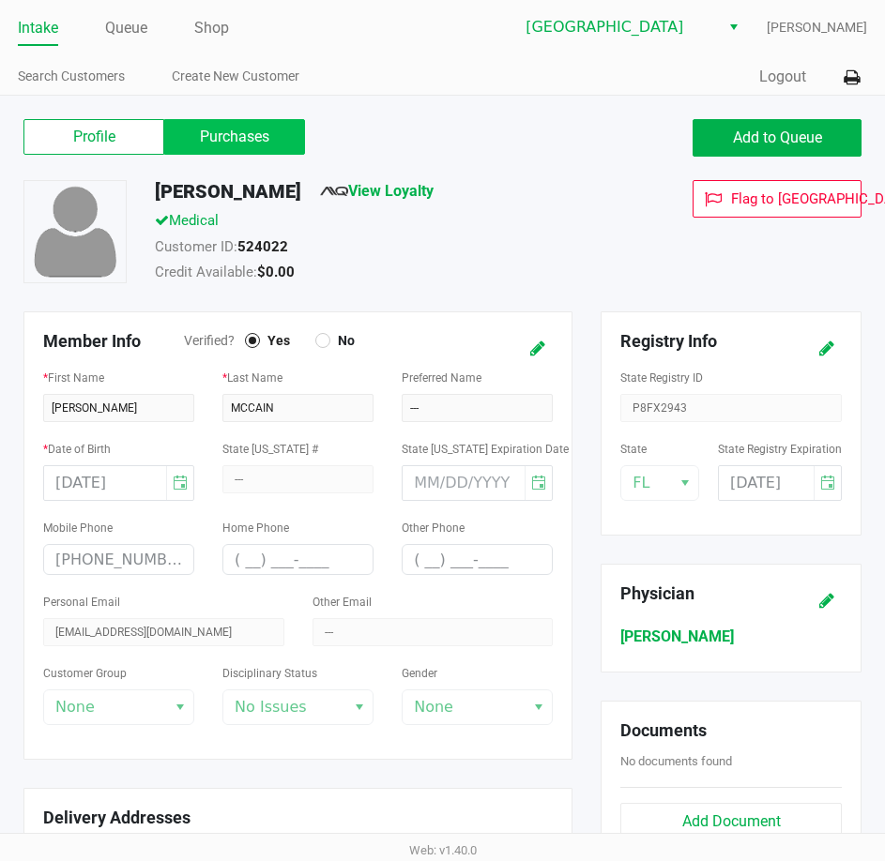
click at [269, 135] on label "Purchases" at bounding box center [234, 137] width 141 height 36
click at [0, 0] on 1 "Purchases" at bounding box center [0, 0] width 0 height 0
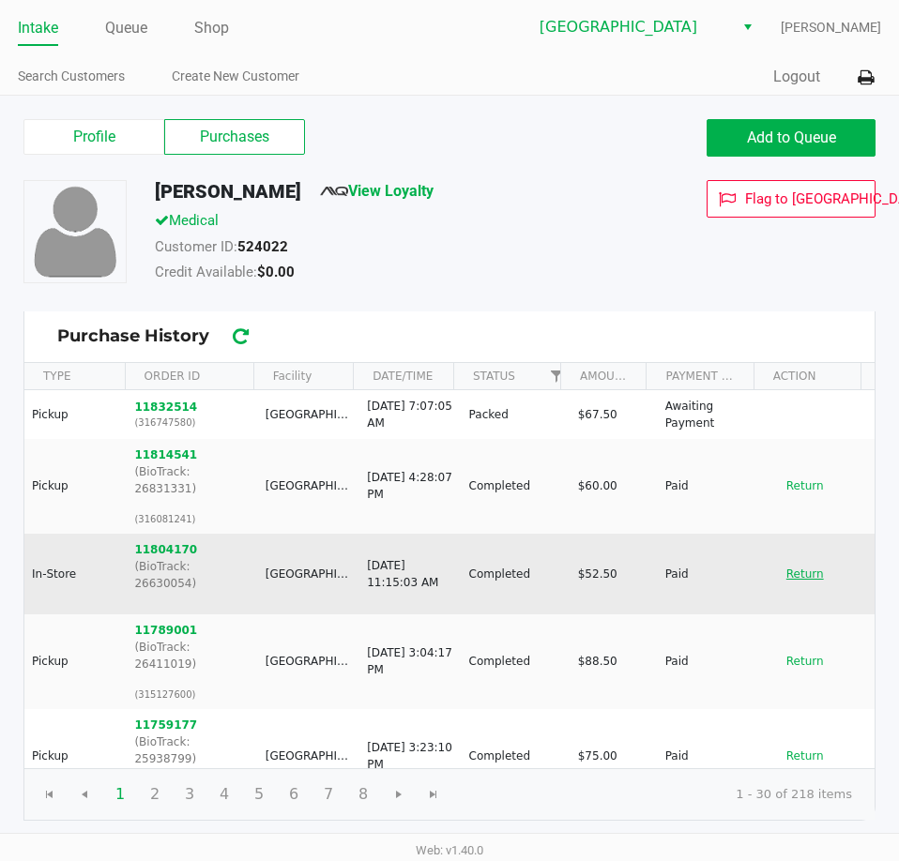
click at [786, 559] on button "Return" at bounding box center [805, 574] width 62 height 30
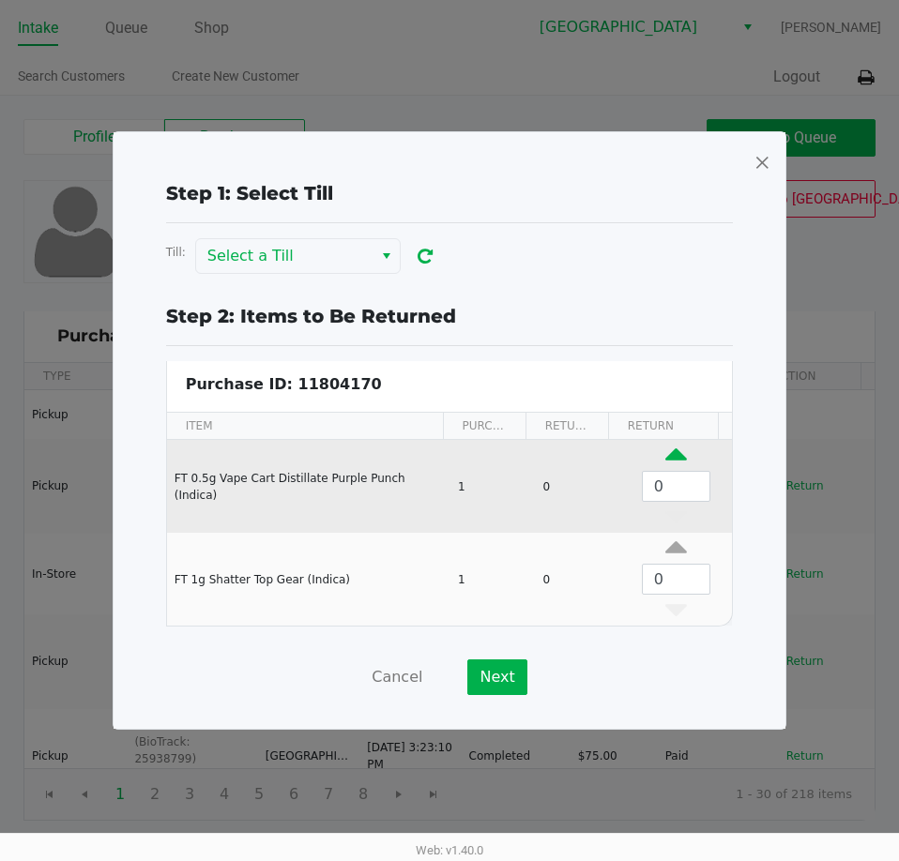
click at [665, 448] on icon "Data table" at bounding box center [676, 459] width 22 height 23
type input "1"
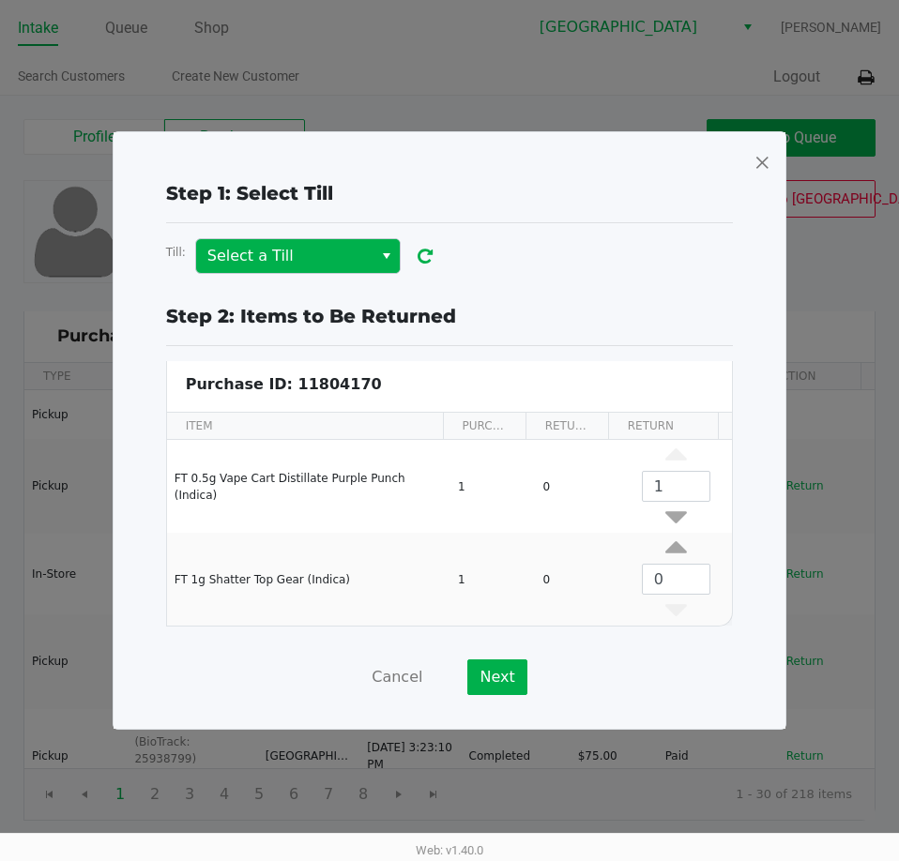
click at [383, 251] on span "Select" at bounding box center [386, 256] width 15 height 23
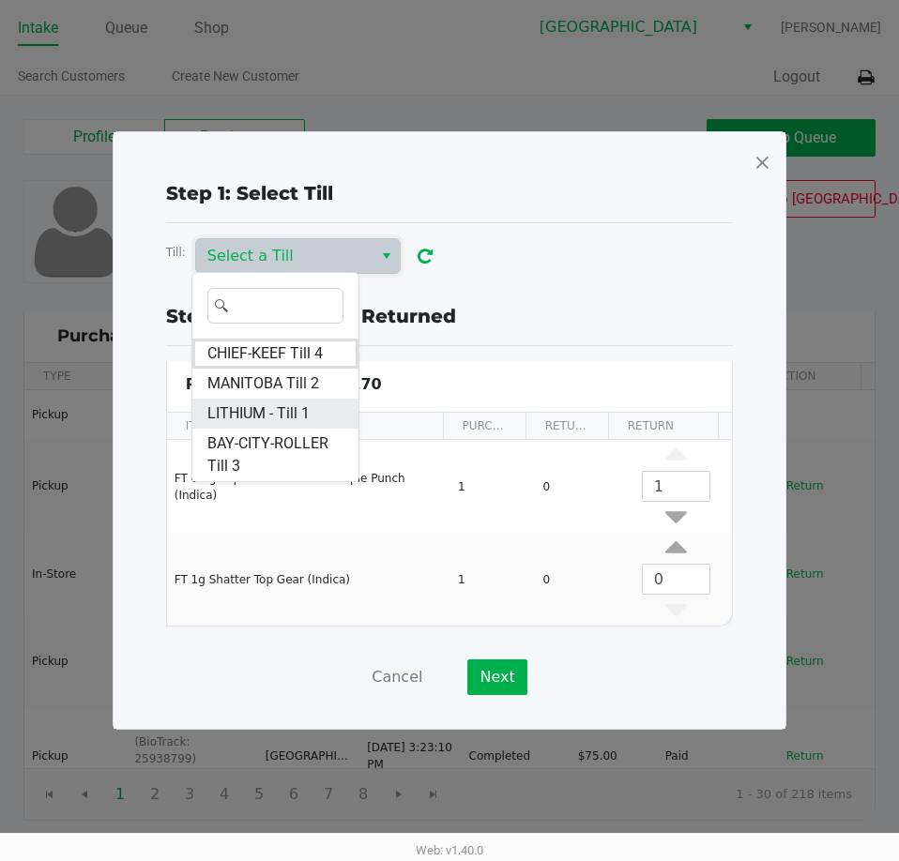
click at [287, 413] on span "LITHIUM - Till 1" at bounding box center [258, 414] width 102 height 23
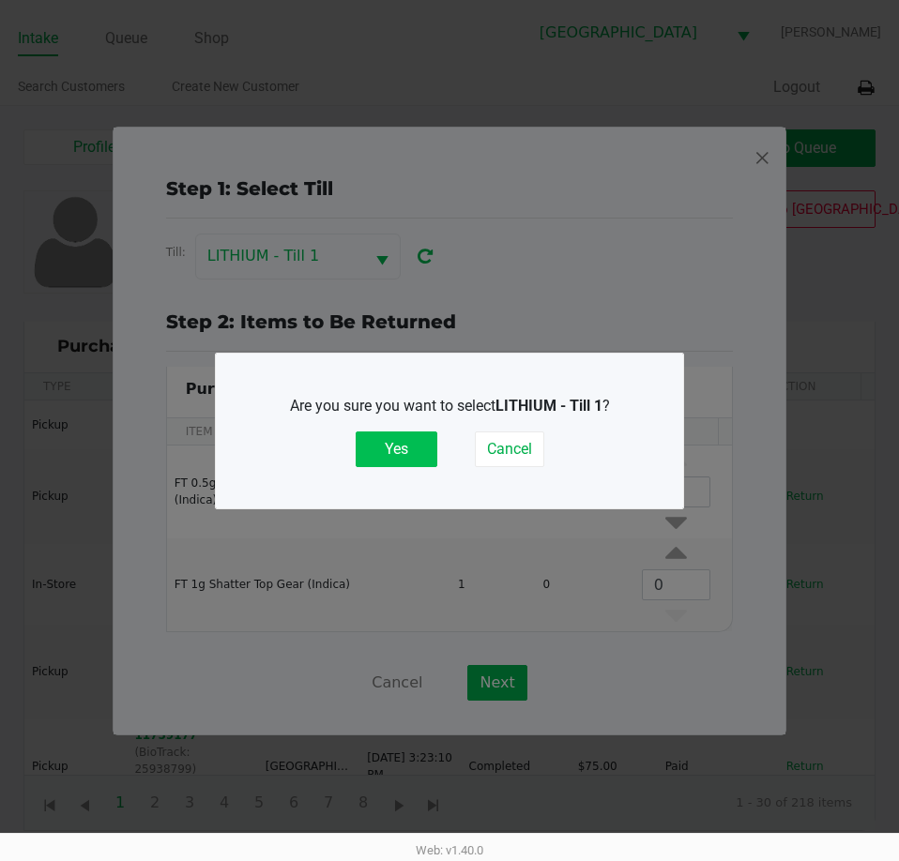
click at [407, 449] on button "Yes" at bounding box center [397, 450] width 82 height 36
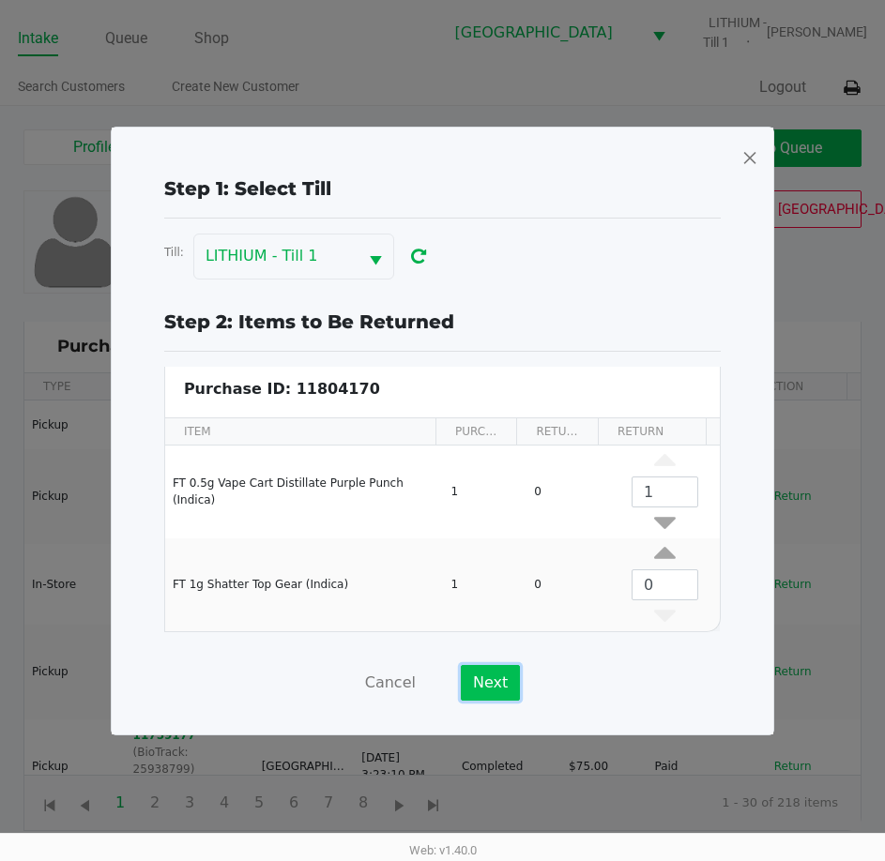
click at [476, 690] on button "Next" at bounding box center [490, 683] width 59 height 36
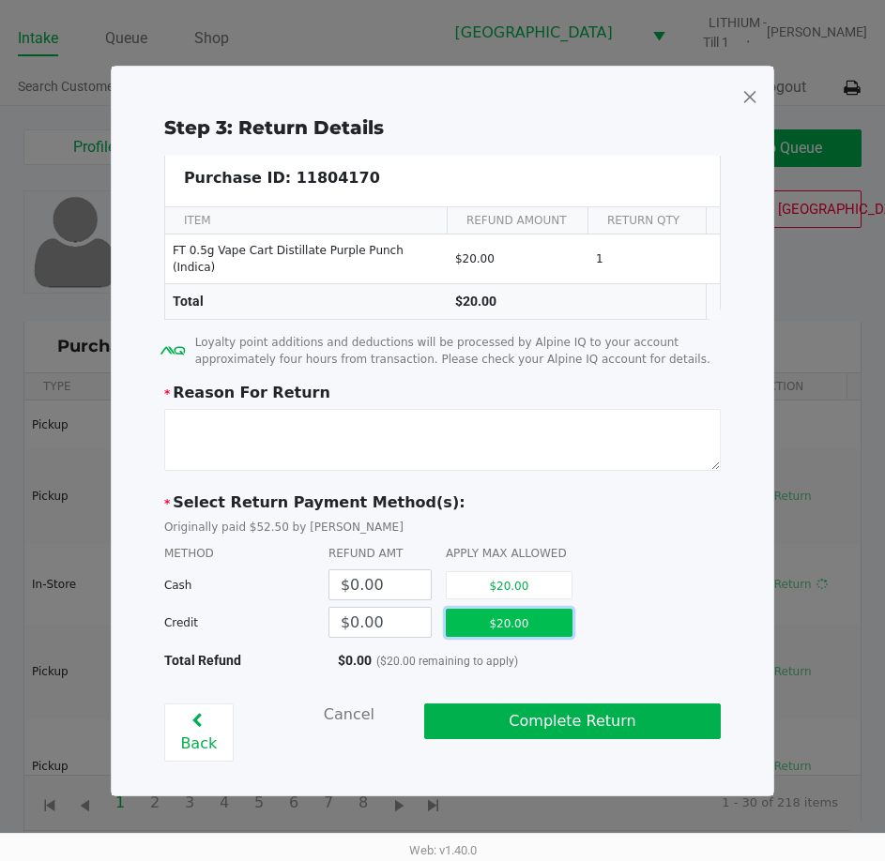
click at [500, 619] on button "$20.00" at bounding box center [509, 623] width 127 height 28
type input "$20.00"
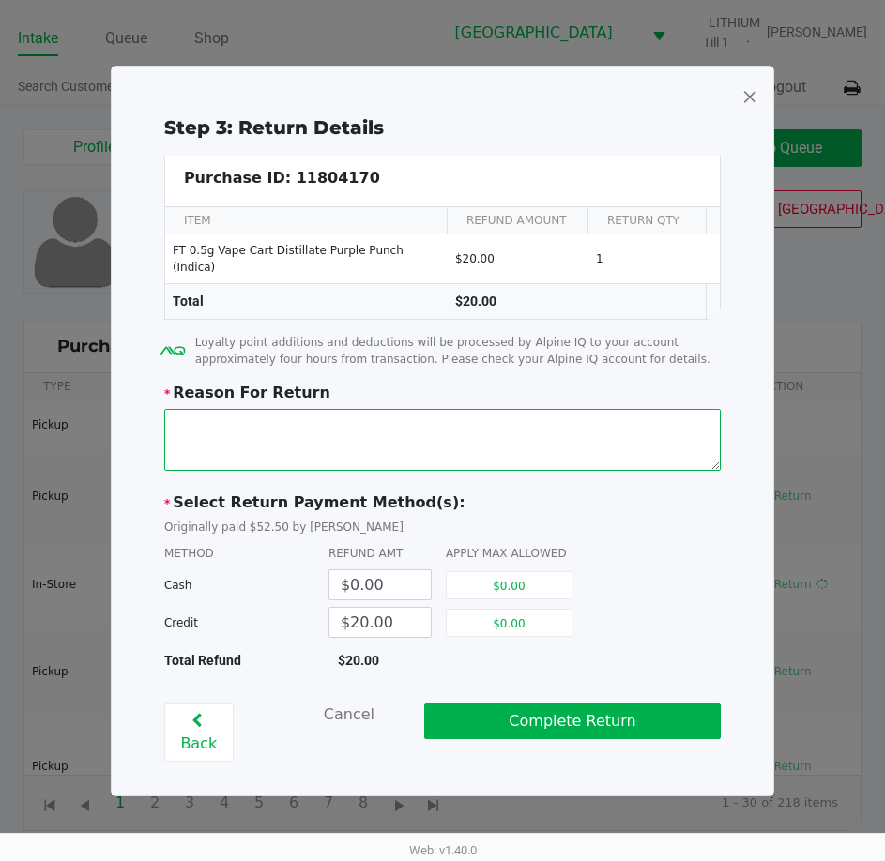
click at [506, 449] on textarea at bounding box center [442, 440] width 556 height 62
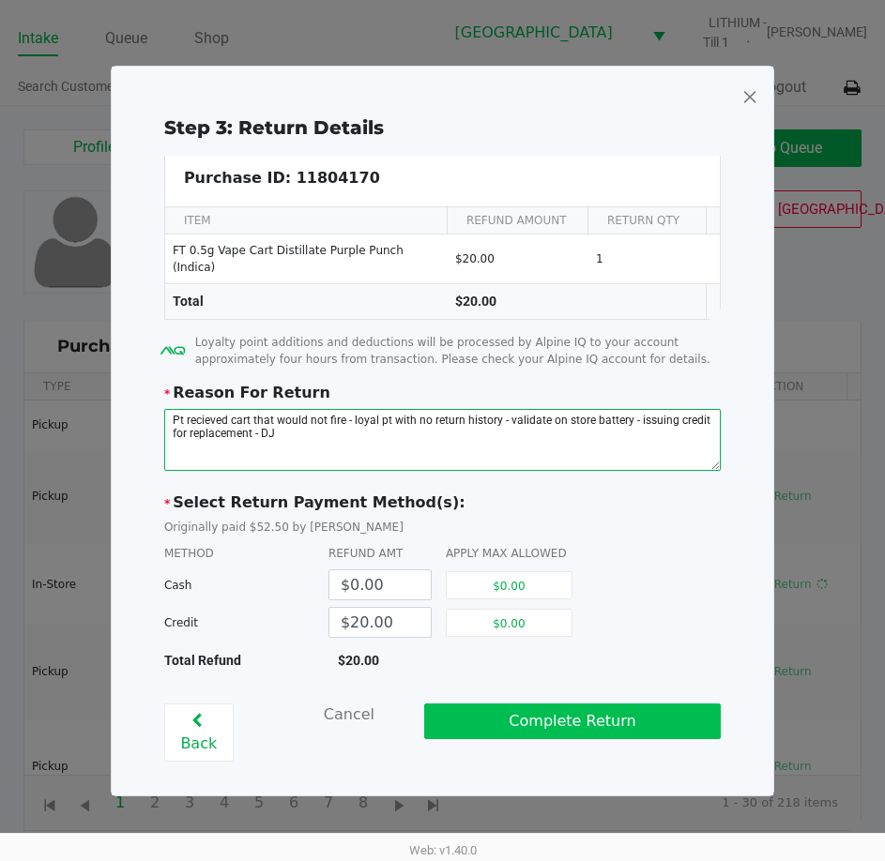
type textarea "Pt recieved cart that would not fire - loyal pt with no return history - valida…"
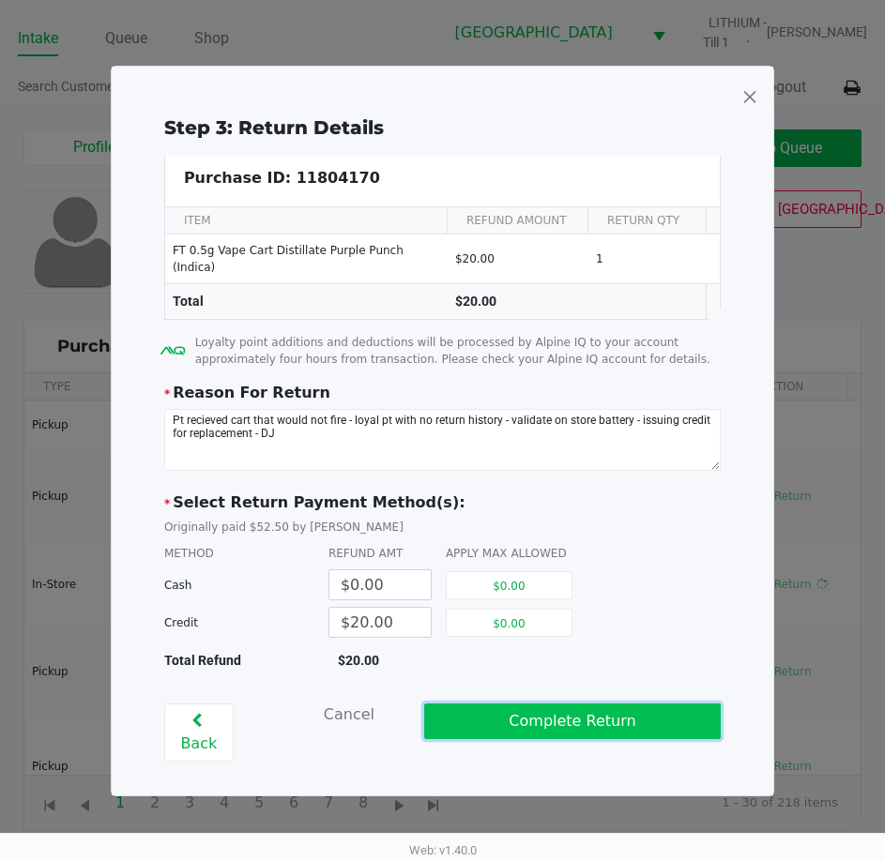
click at [569, 723] on button "Complete Return" at bounding box center [572, 722] width 297 height 36
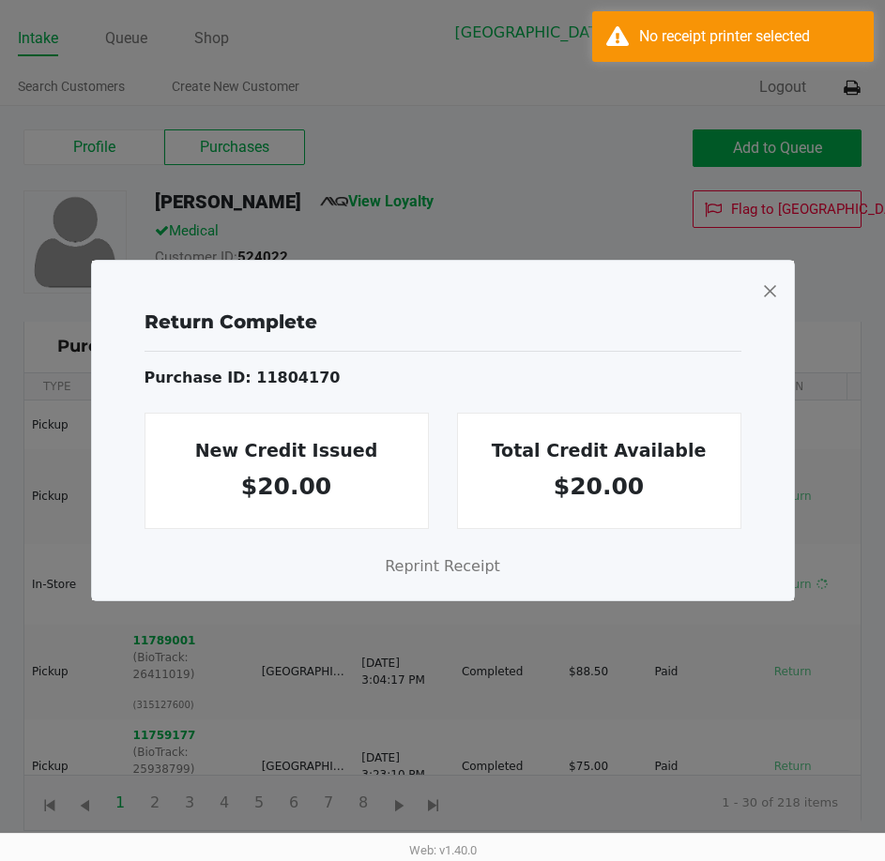
drag, startPoint x: 775, startPoint y: 285, endPoint x: 695, endPoint y: 266, distance: 81.9
click at [775, 286] on span at bounding box center [769, 291] width 17 height 30
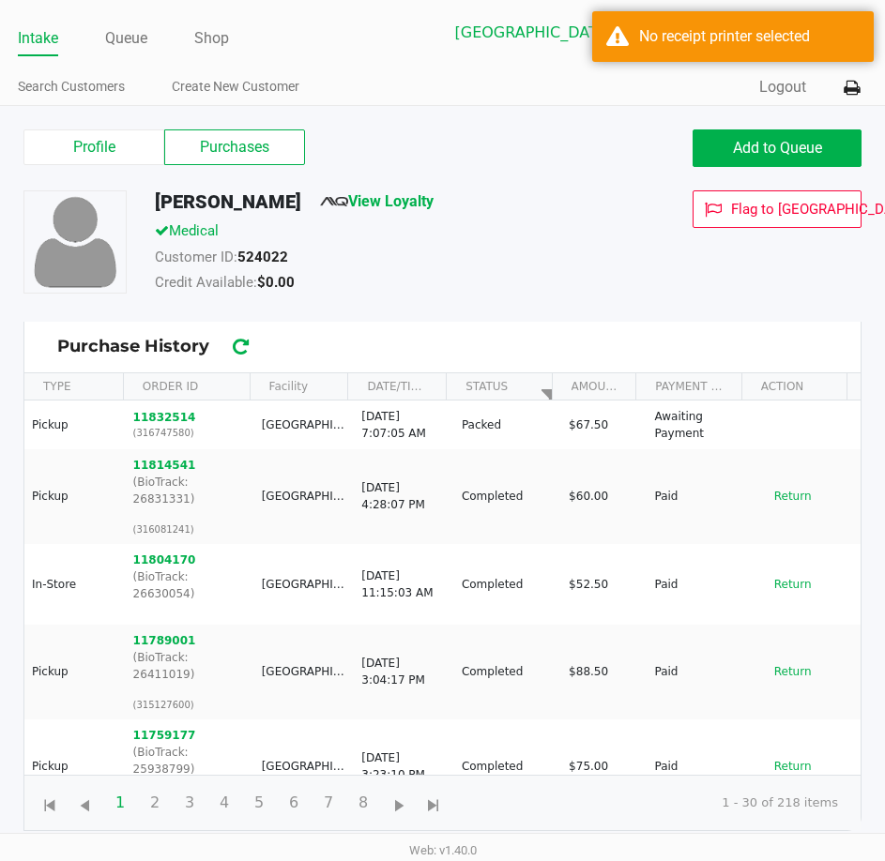
click at [515, 202] on div "RUSSELL MCCAIN View Loyalty" at bounding box center [386, 205] width 490 height 30
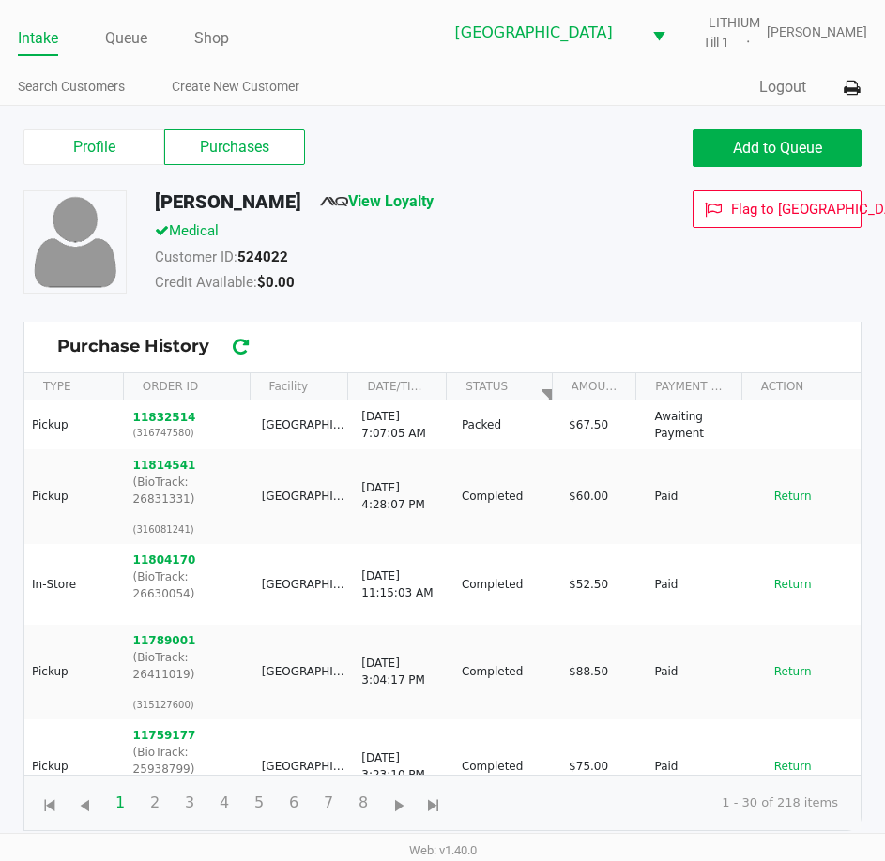
click at [522, 208] on div "RUSSELL MCCAIN View Loyalty" at bounding box center [386, 205] width 490 height 30
click at [132, 137] on label "Profile" at bounding box center [93, 147] width 141 height 36
click at [0, 0] on 0 "Profile" at bounding box center [0, 0] width 0 height 0
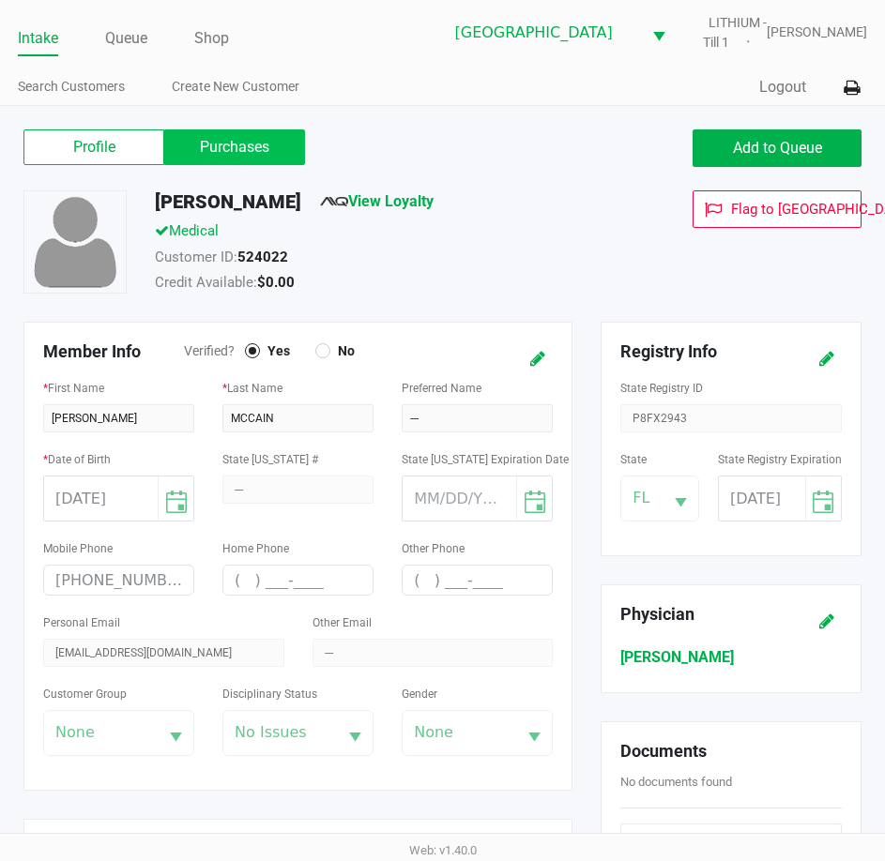
click at [251, 146] on label "Purchases" at bounding box center [234, 147] width 141 height 36
click at [0, 0] on 1 "Purchases" at bounding box center [0, 0] width 0 height 0
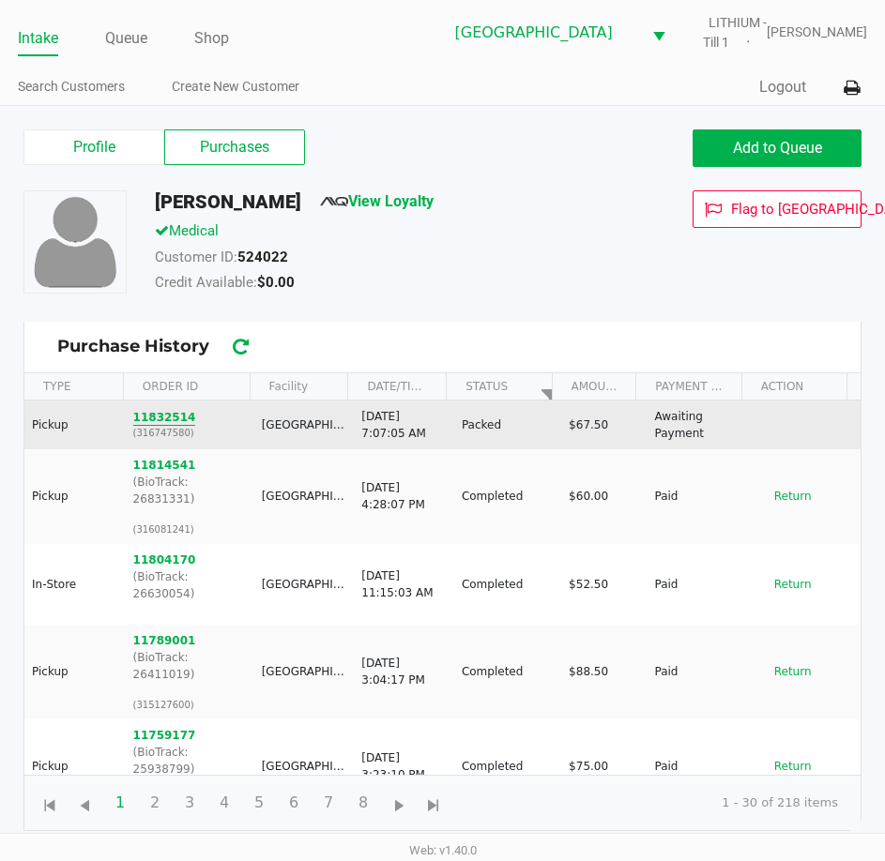
click at [164, 414] on button "11832514" at bounding box center [164, 417] width 63 height 17
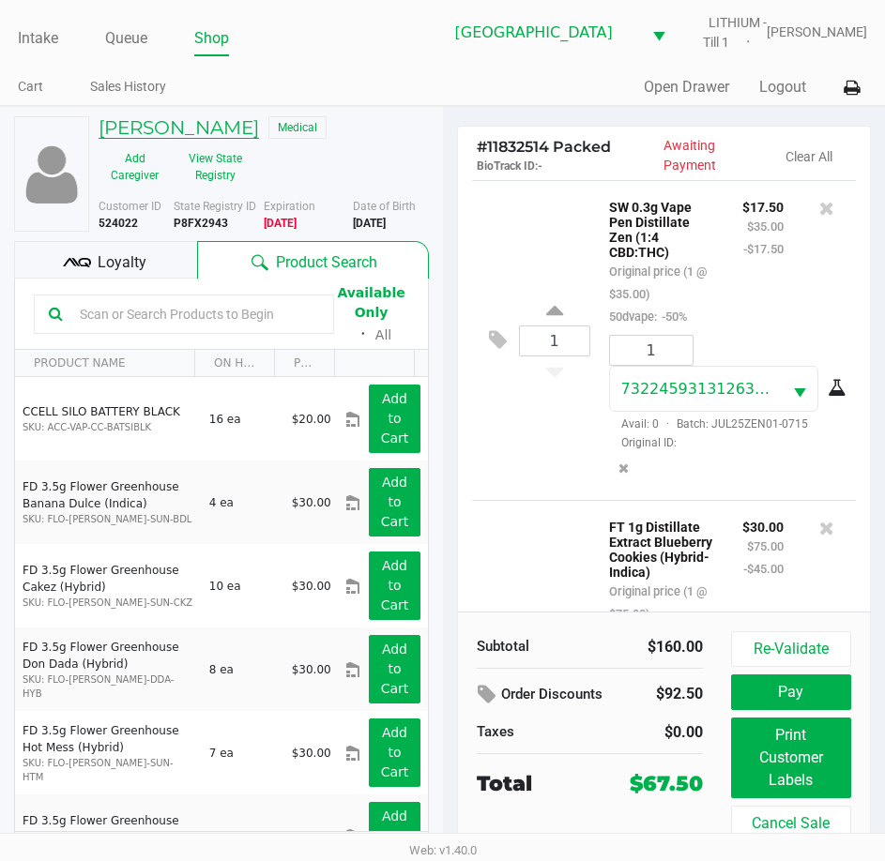
click at [195, 129] on h5 "RUSSELL MCCAIN" at bounding box center [179, 127] width 160 height 23
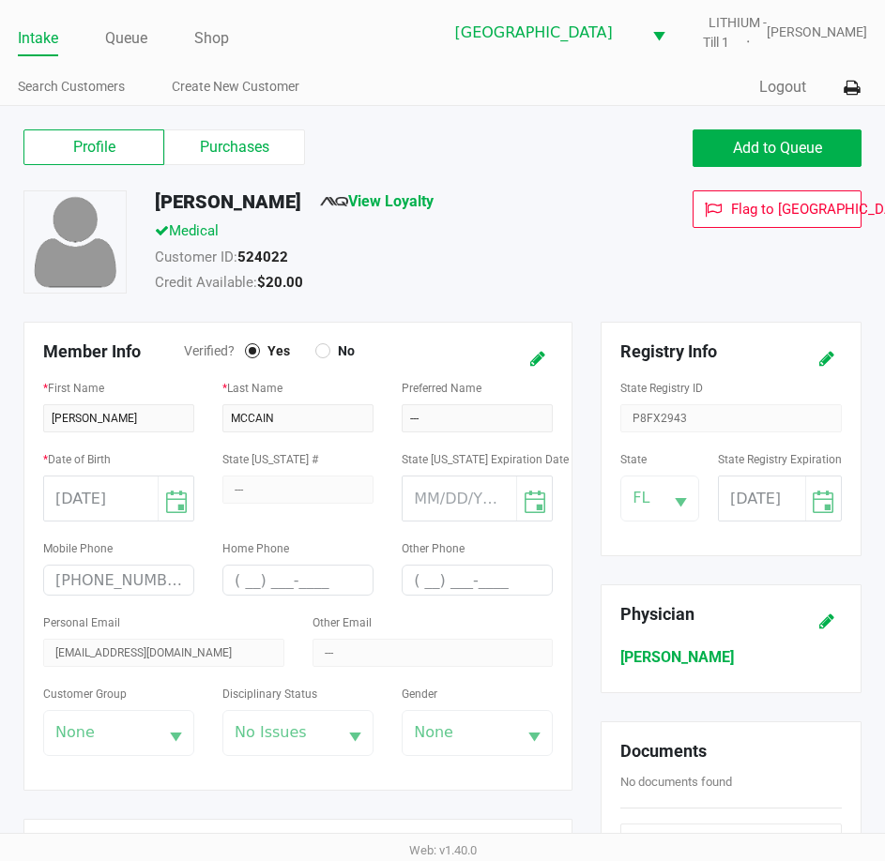
click at [547, 176] on div "Profile Purchases Add to Queue" at bounding box center [442, 158] width 866 height 66
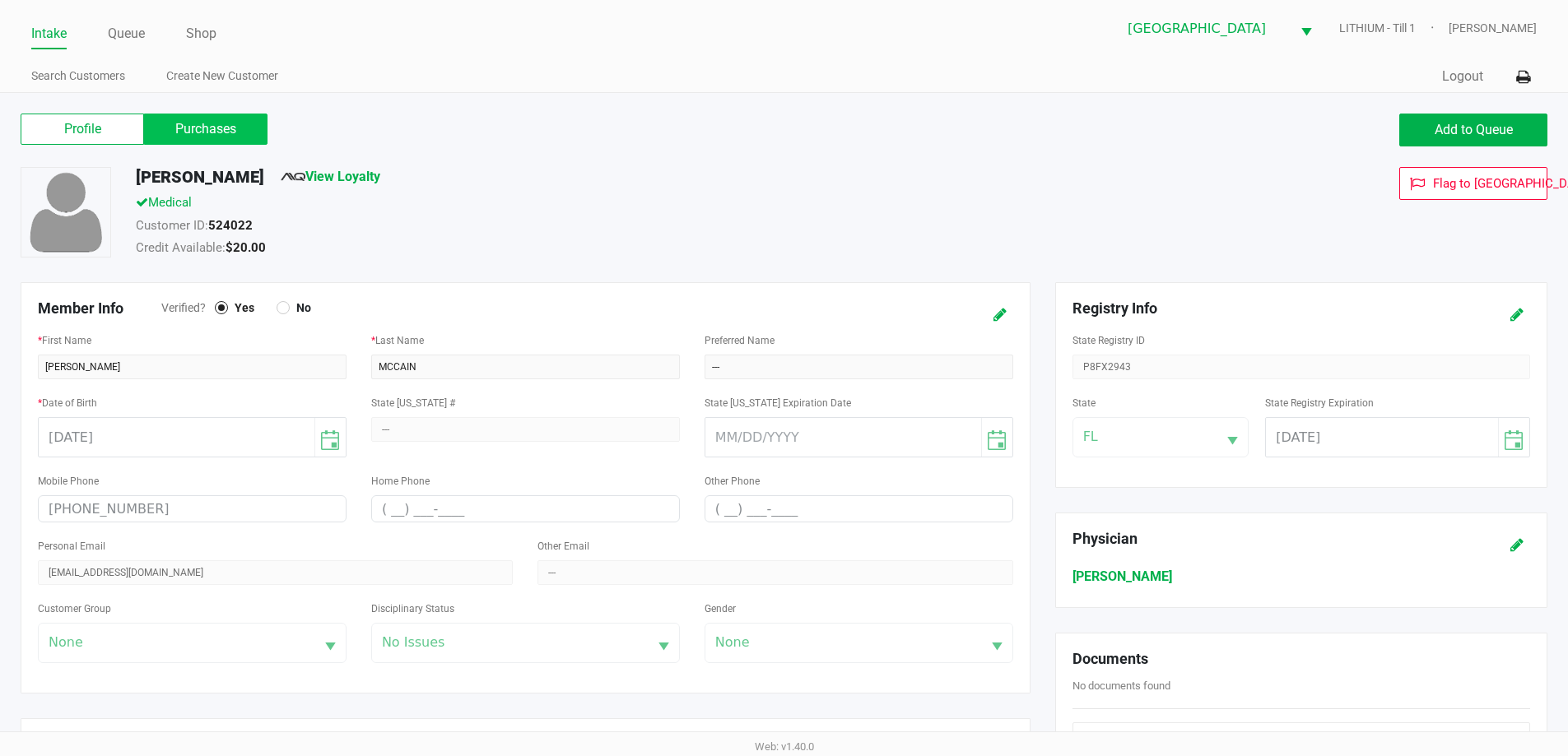
click at [184, 124] on label "Purchases" at bounding box center [205, 129] width 124 height 32
click at [0, 0] on 1 "Purchases" at bounding box center [0, 0] width 0 height 0
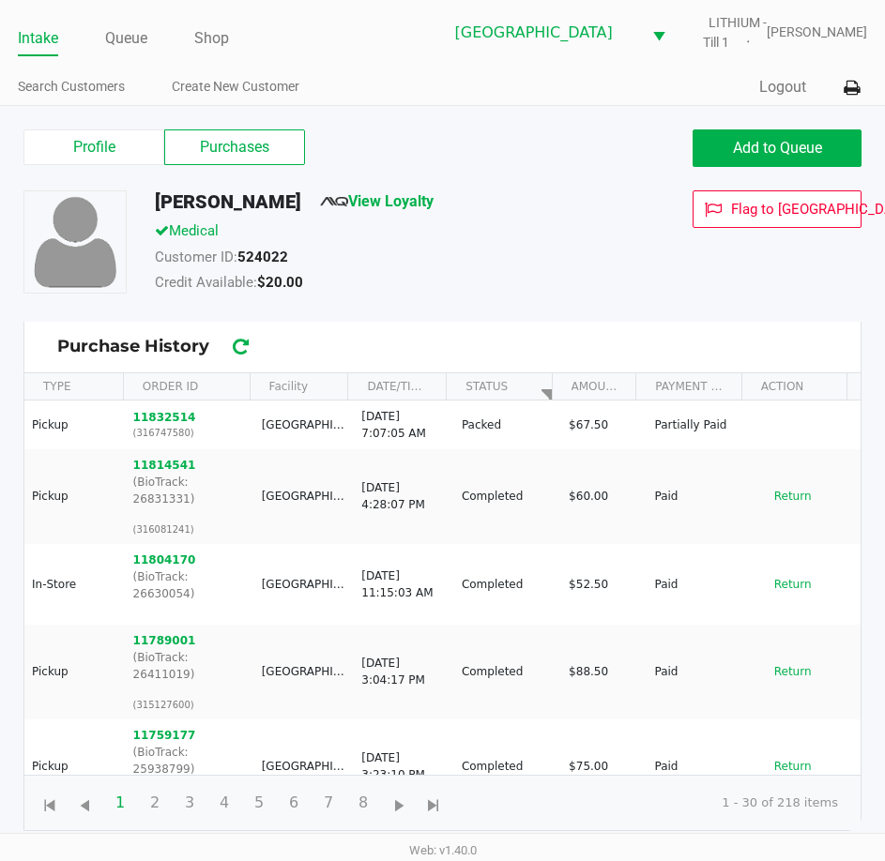
click at [45, 26] on link "Intake" at bounding box center [38, 38] width 40 height 26
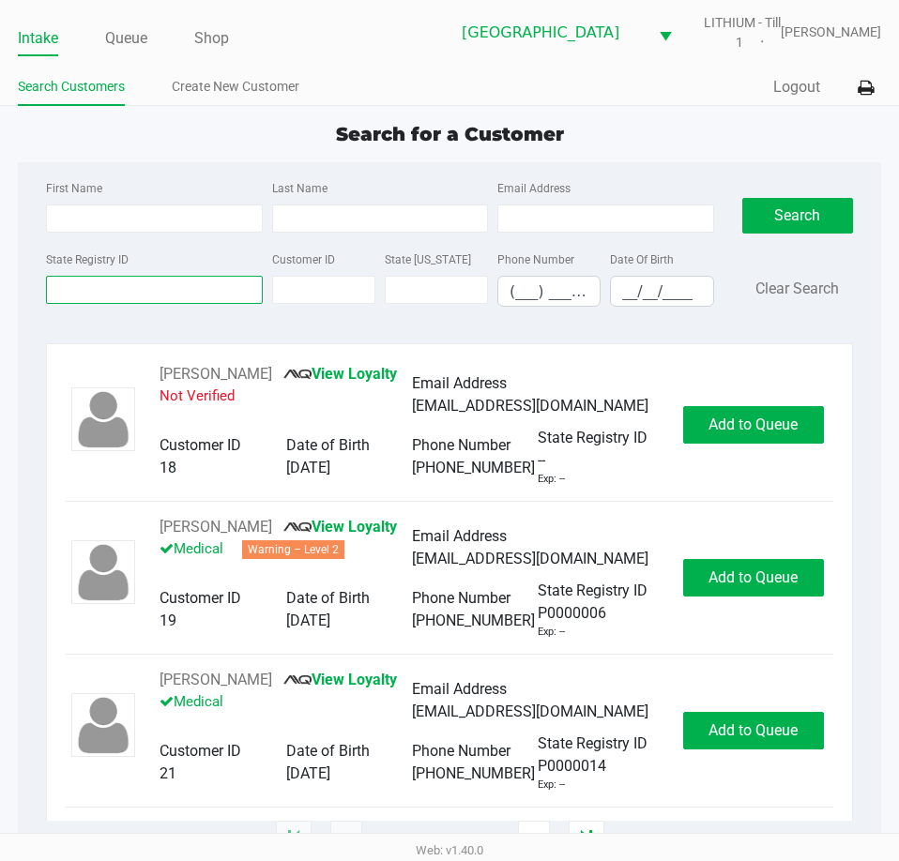
click at [183, 283] on input "State Registry ID" at bounding box center [154, 290] width 216 height 28
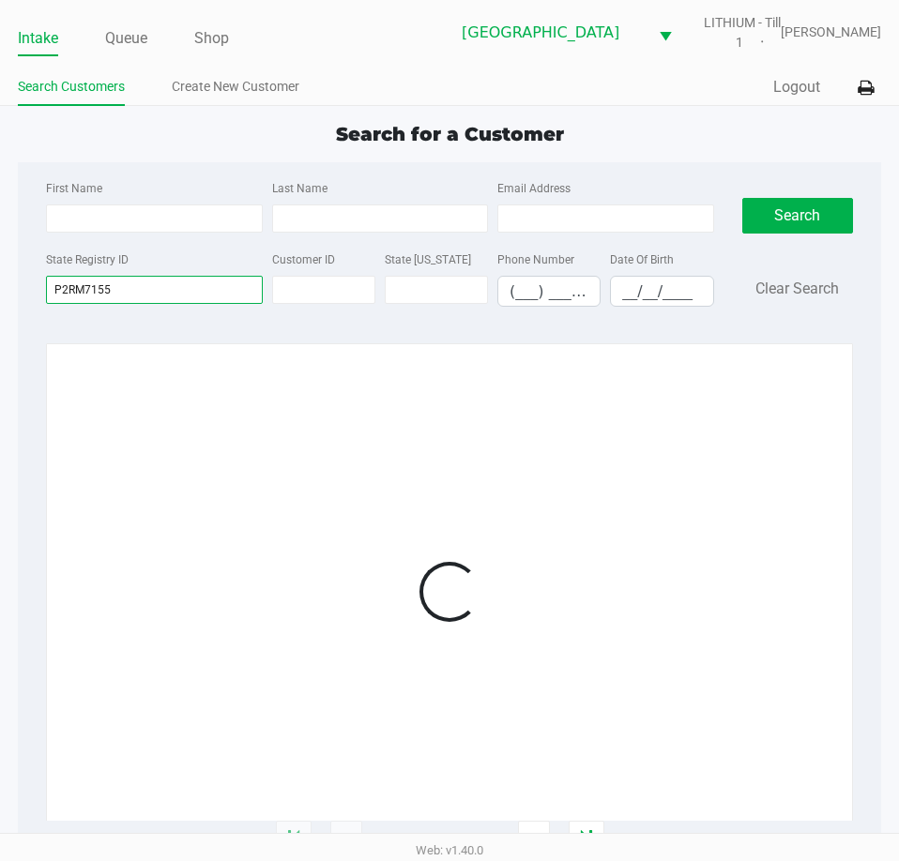
type input "P2RM7155"
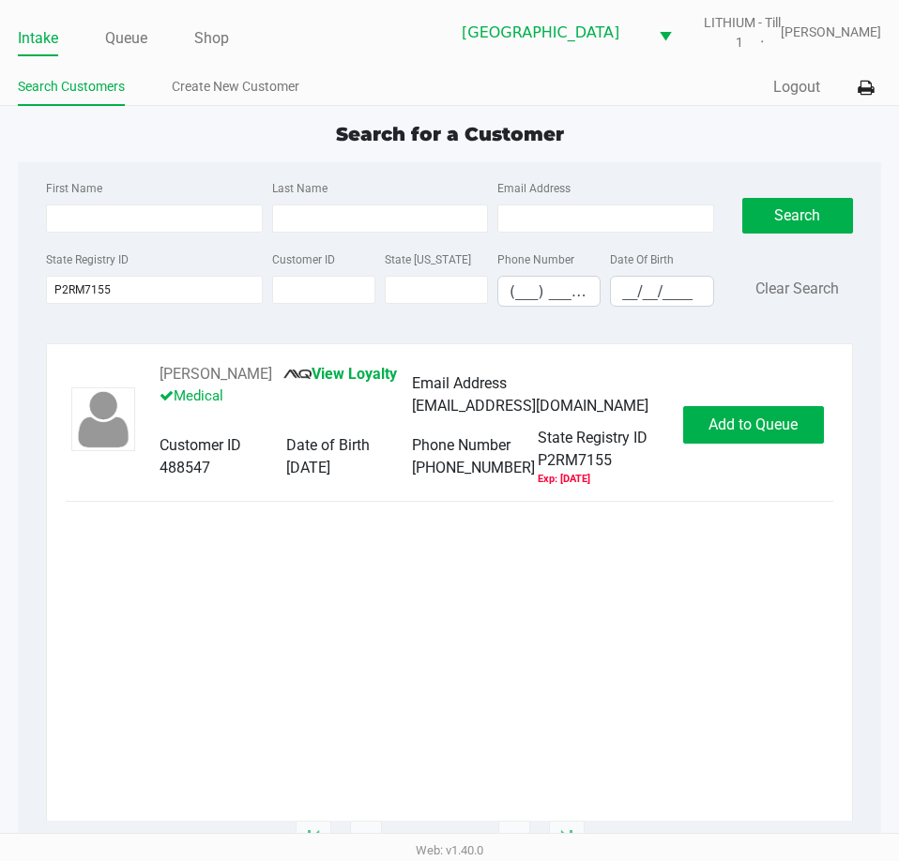
drag, startPoint x: 282, startPoint y: 373, endPoint x: 158, endPoint y: 363, distance: 125.2
click at [158, 363] on div "BRYAN COLEMAN View Loyalty Medical Email Address bryanpcoleman@gmail.com Custom…" at bounding box center [449, 591] width 807 height 497
copy button "BRYAN COLEMAN"
click at [777, 423] on span "Add to Queue" at bounding box center [752, 425] width 89 height 18
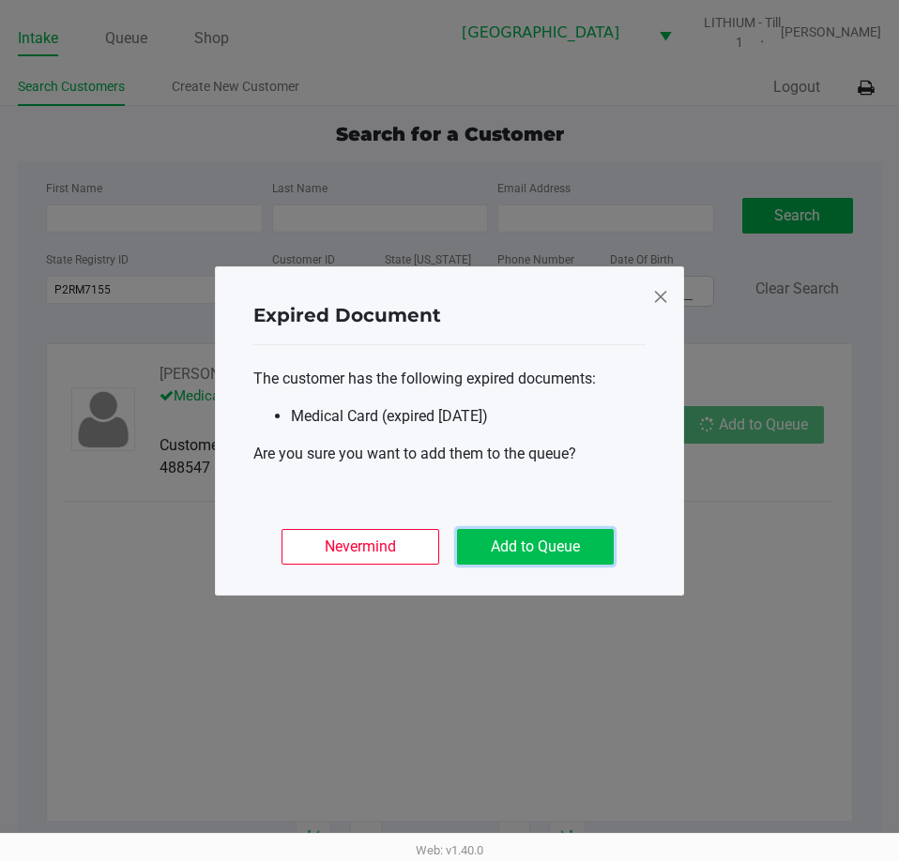
click at [578, 560] on button "Add to Queue" at bounding box center [535, 547] width 157 height 36
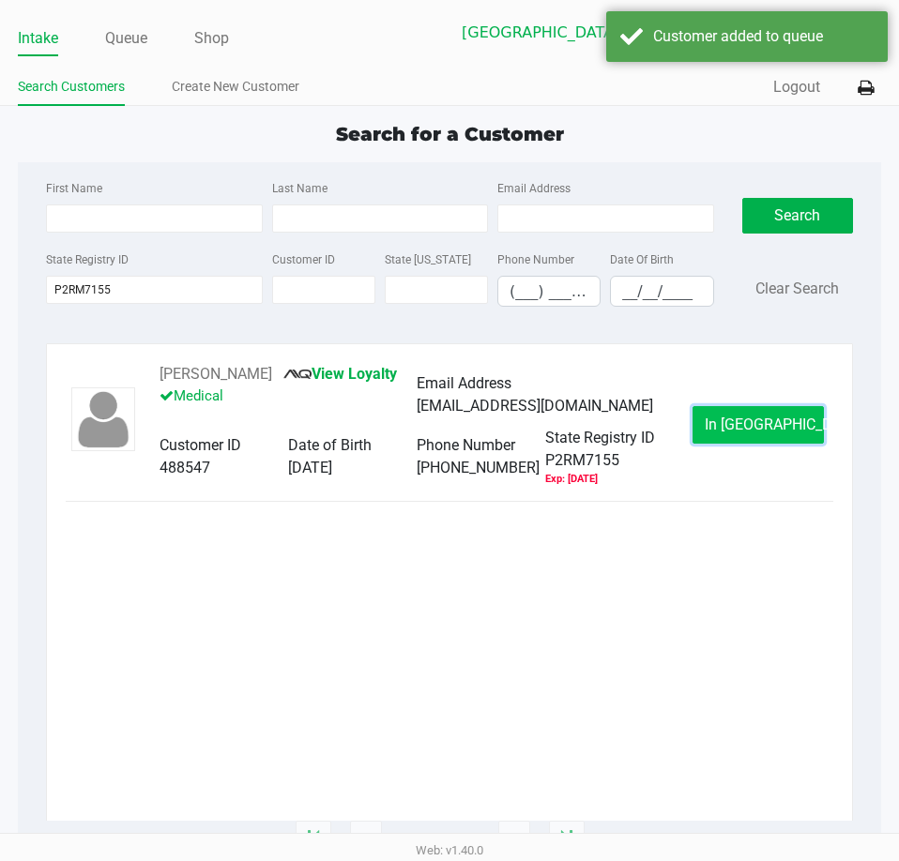
click at [753, 425] on span "In Queue" at bounding box center [784, 425] width 158 height 18
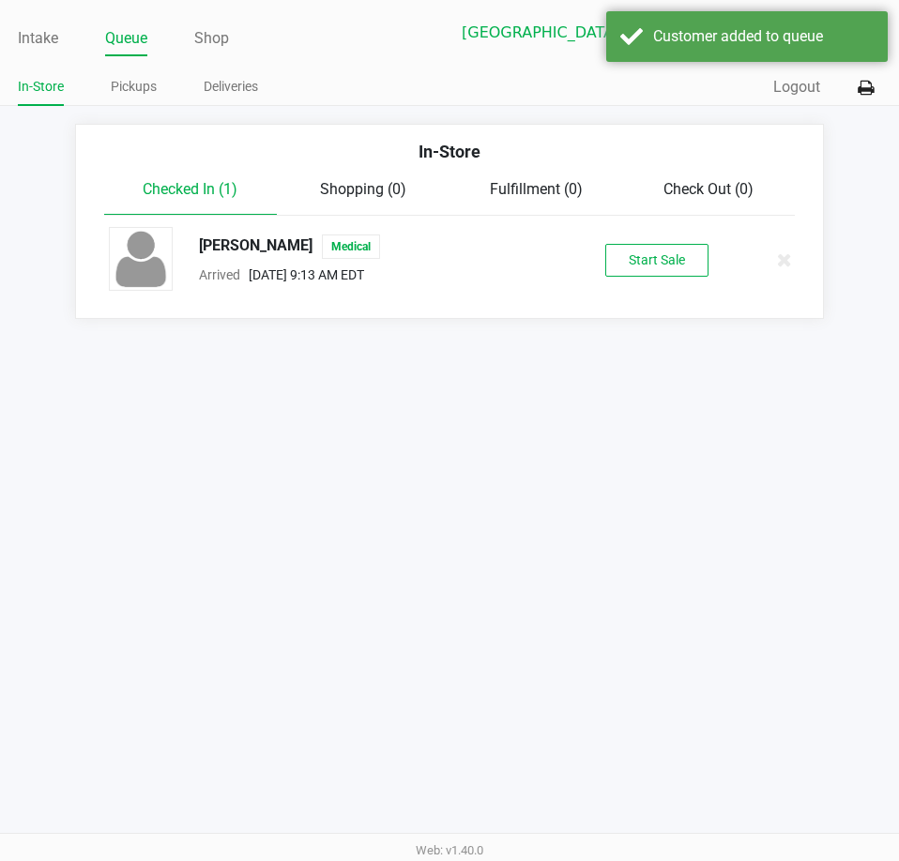
click at [646, 283] on div "BRYAN COLEMAN Medical Arrived Aug 23, 2025 9:13 AM EDT Start Sale" at bounding box center [449, 260] width 709 height 66
click at [646, 271] on button "Start Sale" at bounding box center [656, 260] width 103 height 33
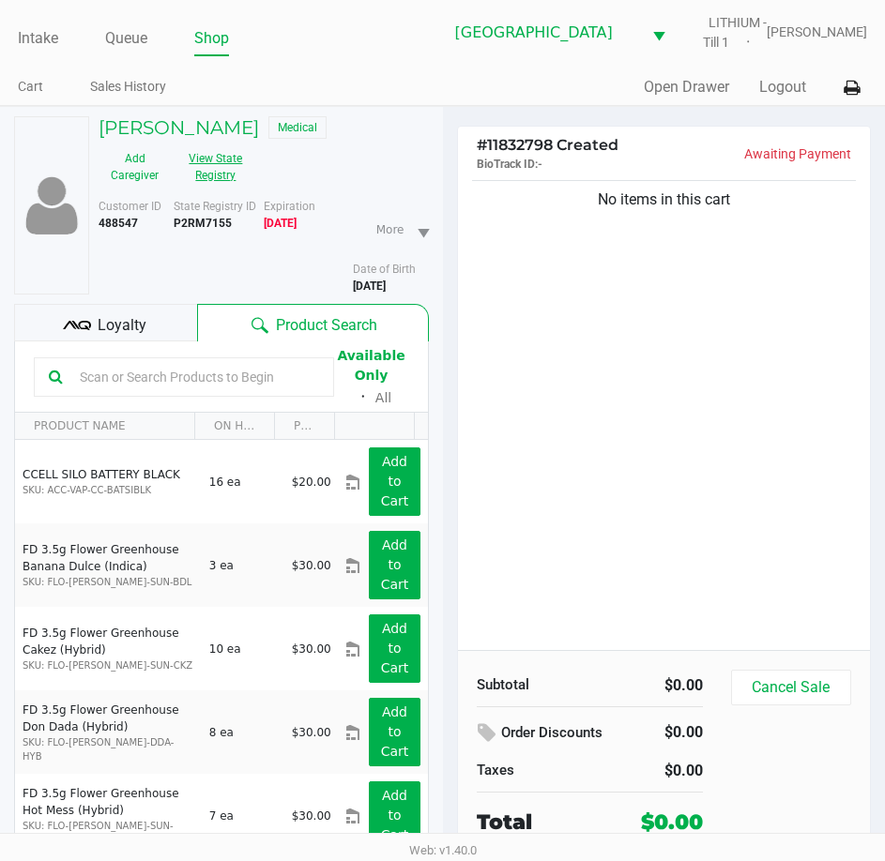
click at [239, 161] on button "View State Registry" at bounding box center [210, 167] width 79 height 47
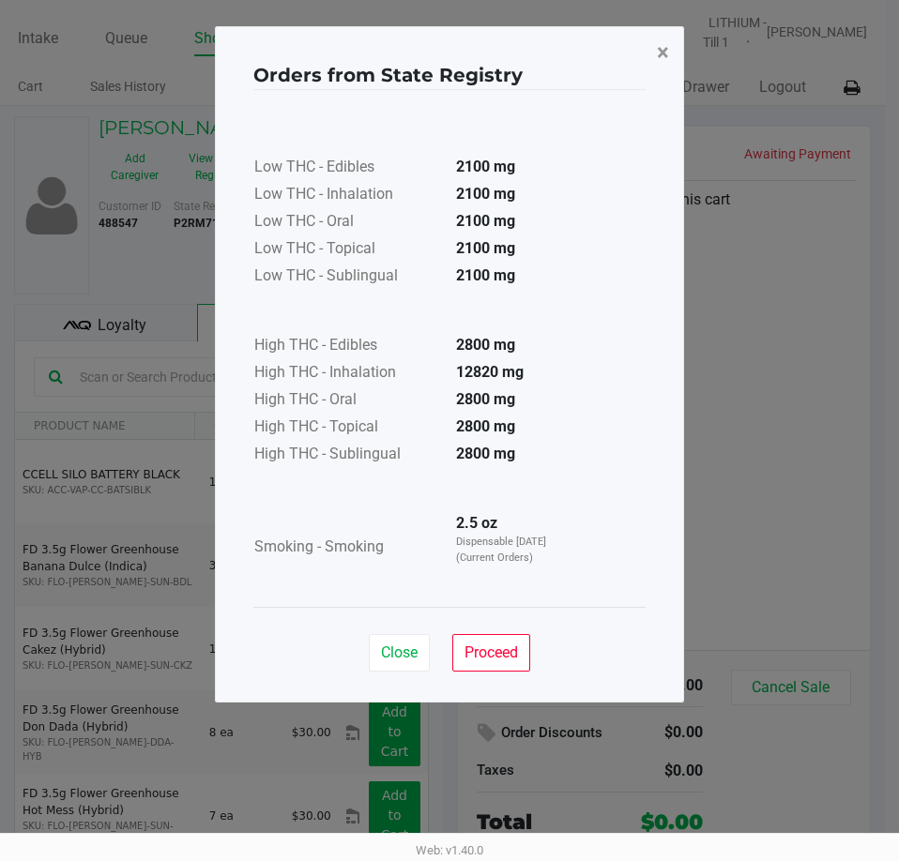
click at [665, 48] on span "×" at bounding box center [663, 52] width 12 height 26
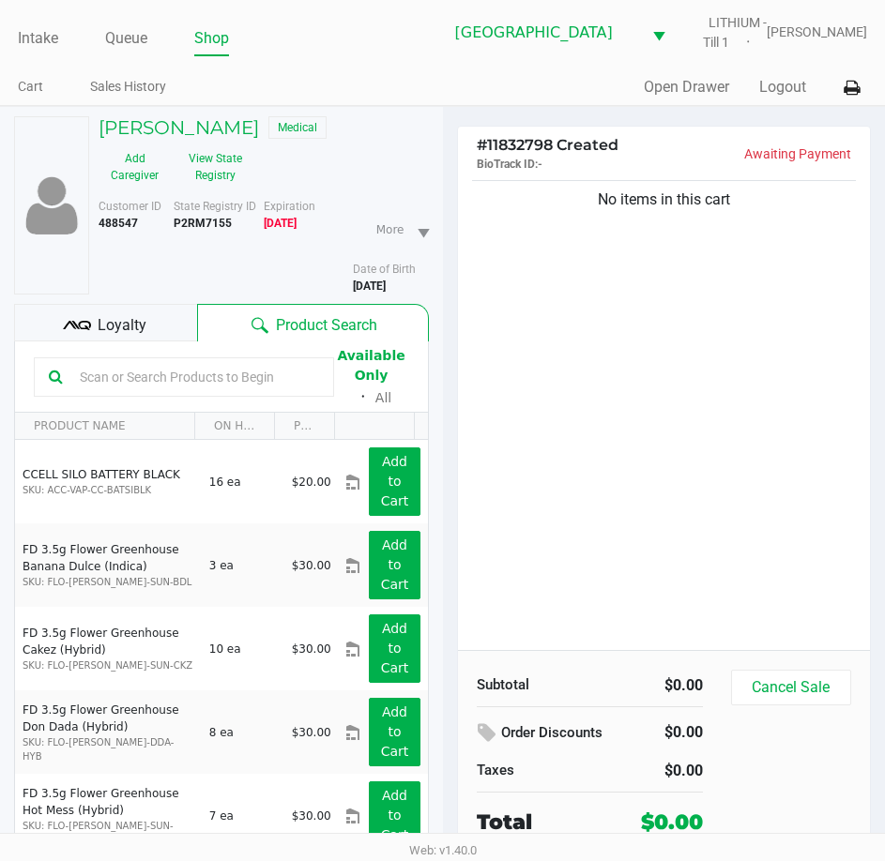
click at [389, 55] on div "Intake Queue Shop Lakeland WC LITHIUM - Till 1 Dustin Johnson Cart Sales Histor…" at bounding box center [442, 53] width 885 height 106
click at [34, 30] on link "Intake" at bounding box center [38, 38] width 40 height 26
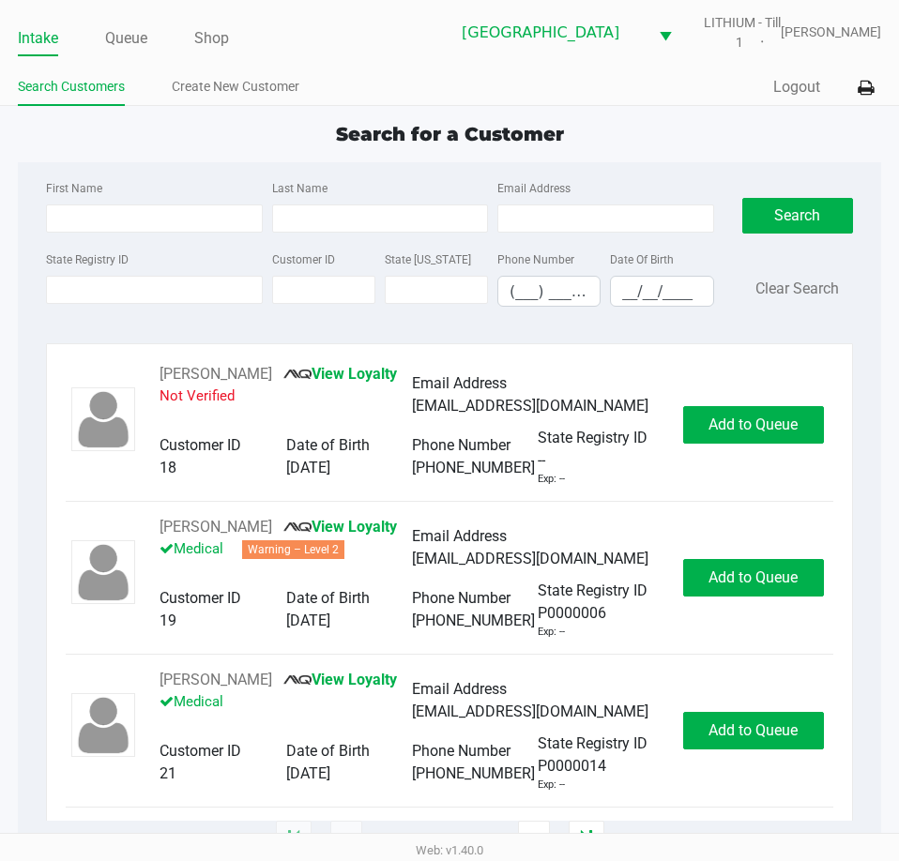
click at [631, 146] on div "Search for a Customer" at bounding box center [449, 134] width 891 height 28
click at [648, 302] on input "__/__/____" at bounding box center [661, 291] width 101 height 29
type input "07/19/2002"
click at [29, 32] on link "Intake" at bounding box center [38, 38] width 40 height 26
click at [345, 198] on div "Last Name" at bounding box center [379, 204] width 225 height 56
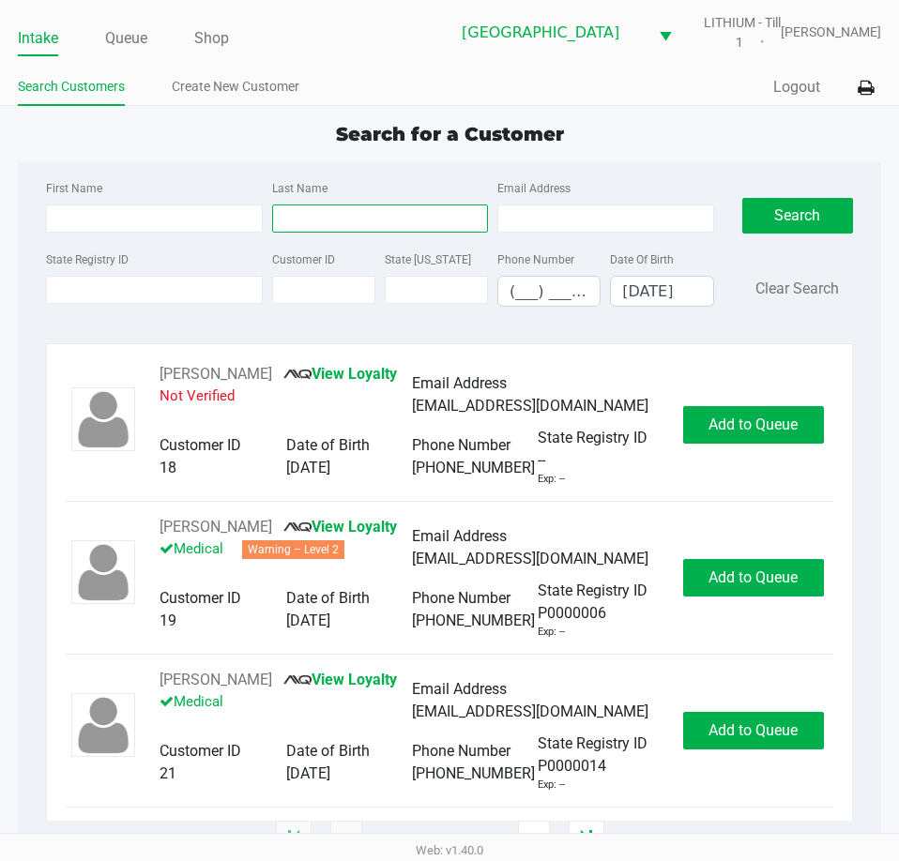
drag, startPoint x: 336, startPoint y: 226, endPoint x: 333, endPoint y: 215, distance: 11.6
click at [335, 227] on input "Last Name" at bounding box center [380, 219] width 216 height 28
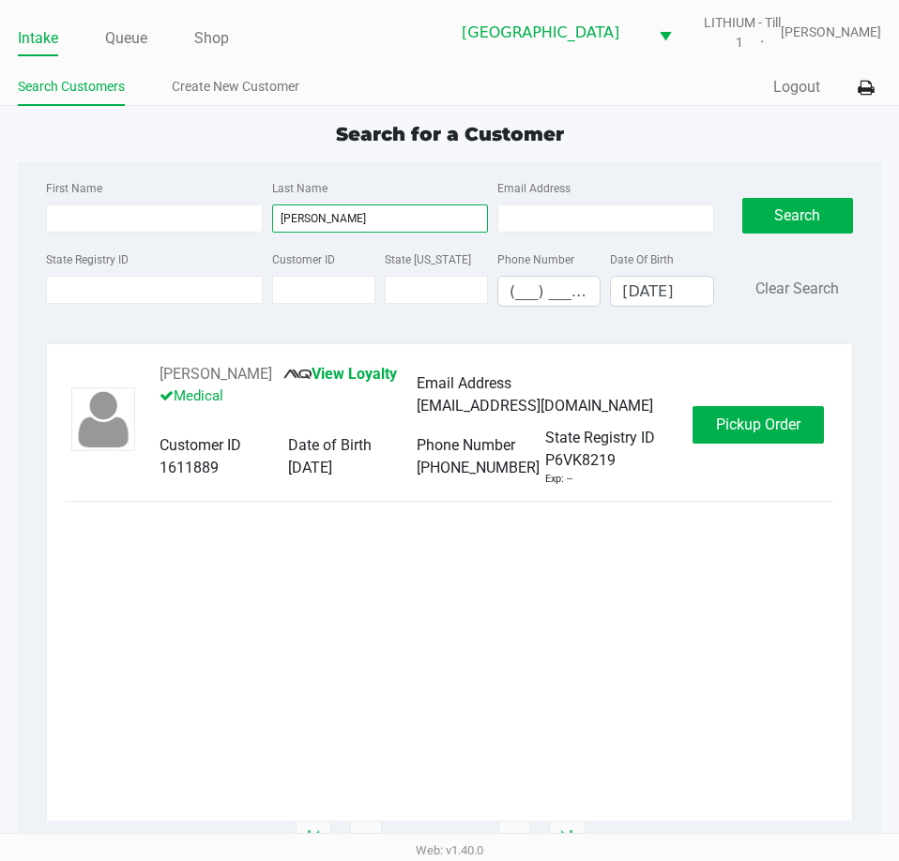
type input "johnson"
drag, startPoint x: 271, startPoint y: 374, endPoint x: 144, endPoint y: 386, distance: 127.2
click at [144, 386] on div "CALI JOHNSON View Loyalty Medical Email Address cali.renae07@gmail.com Customer…" at bounding box center [417, 425] width 552 height 124
copy div "CALI JOHNSON"
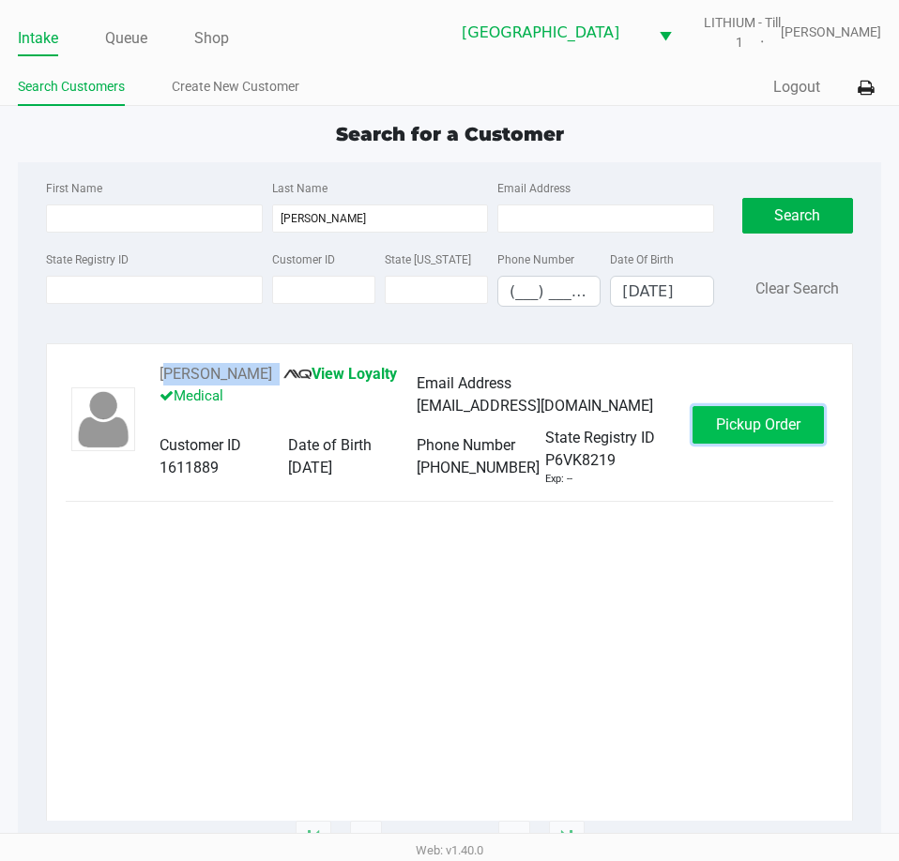
click at [779, 421] on span "Pickup Order" at bounding box center [758, 425] width 84 height 18
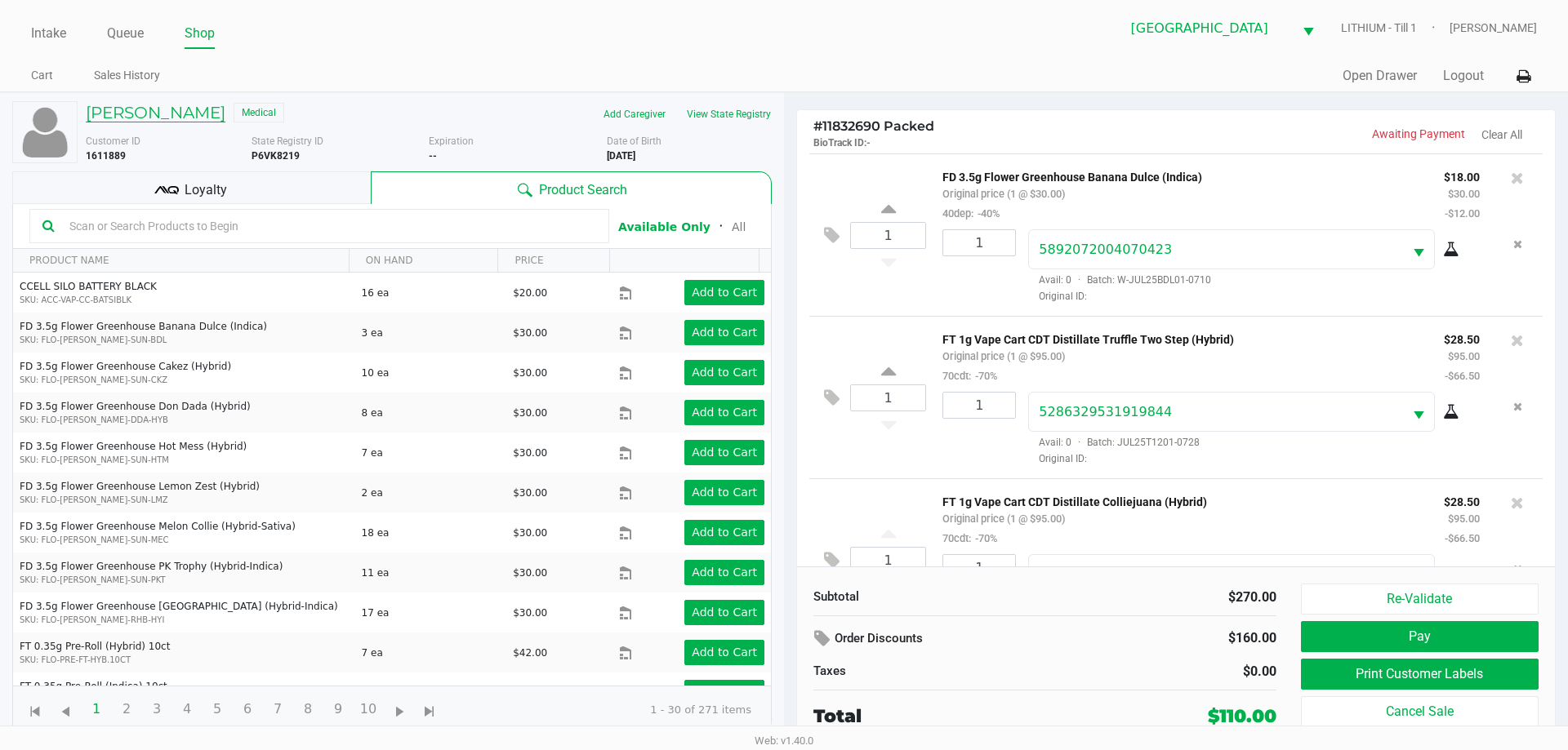
click at [145, 108] on h5 "CALI JOHNSON" at bounding box center [156, 112] width 139 height 20
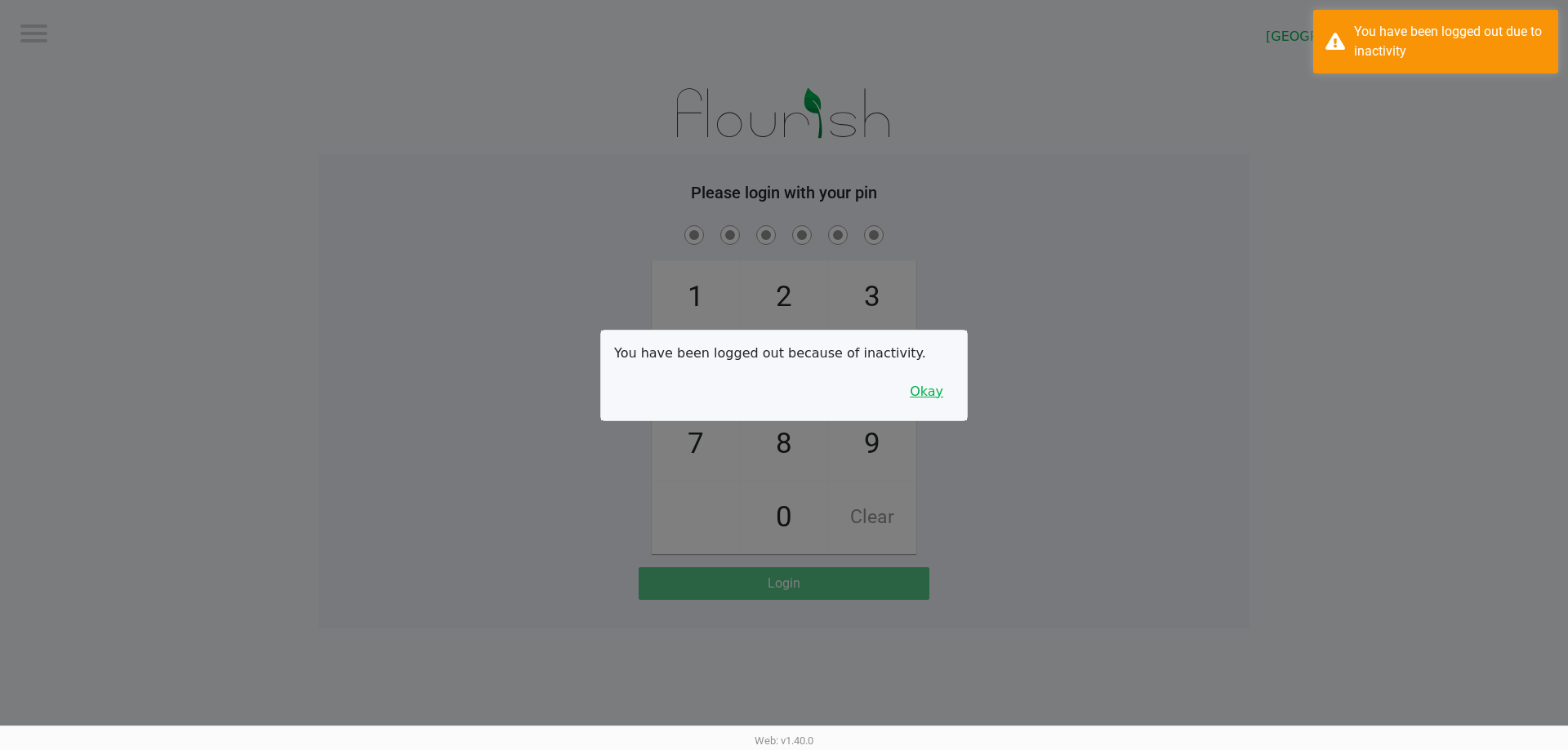
click at [928, 399] on button "Okay" at bounding box center [926, 392] width 55 height 31
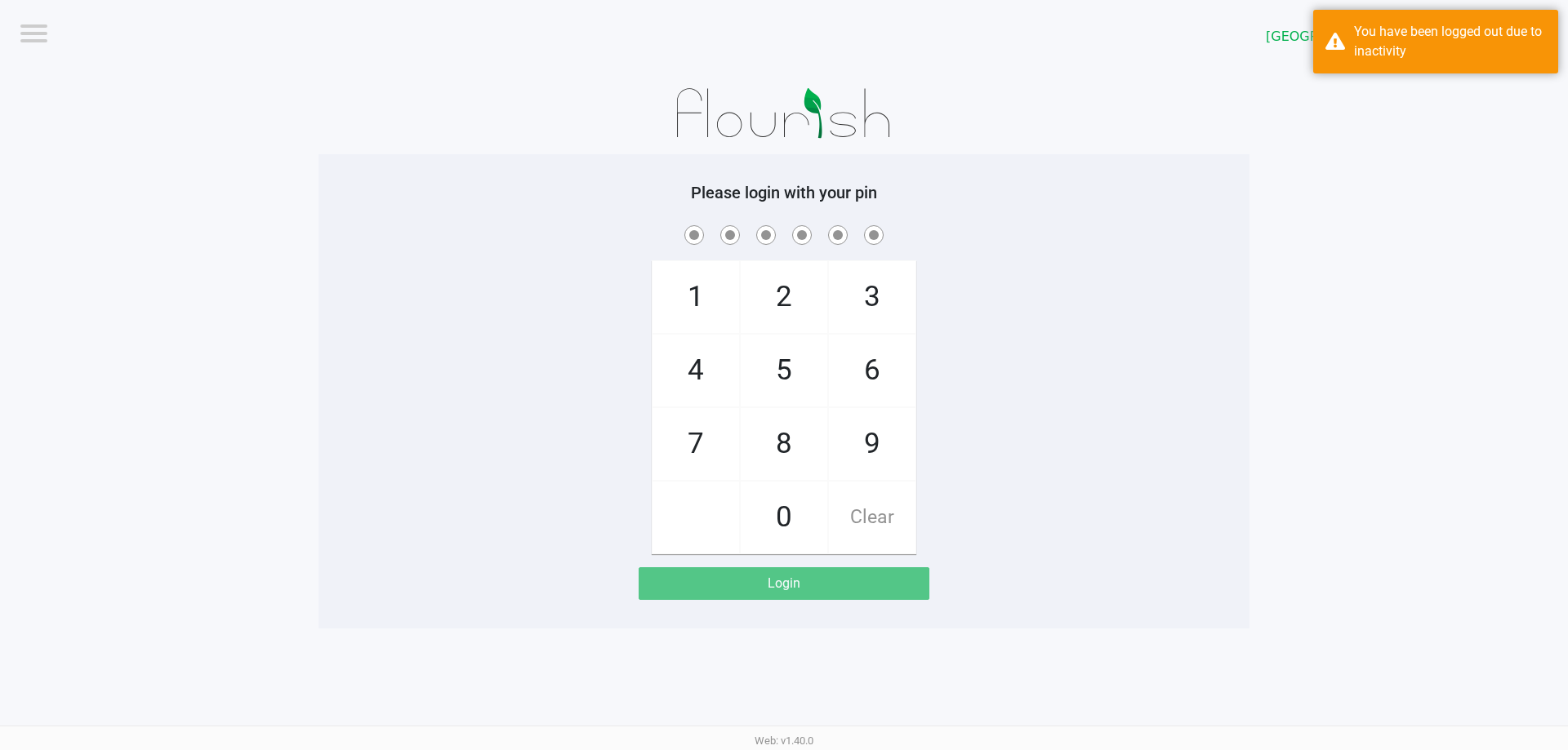
click at [980, 403] on div "1 4 7 2 5 8 0 3 6 9 Clear" at bounding box center [784, 388] width 931 height 332
checkbox input "true"
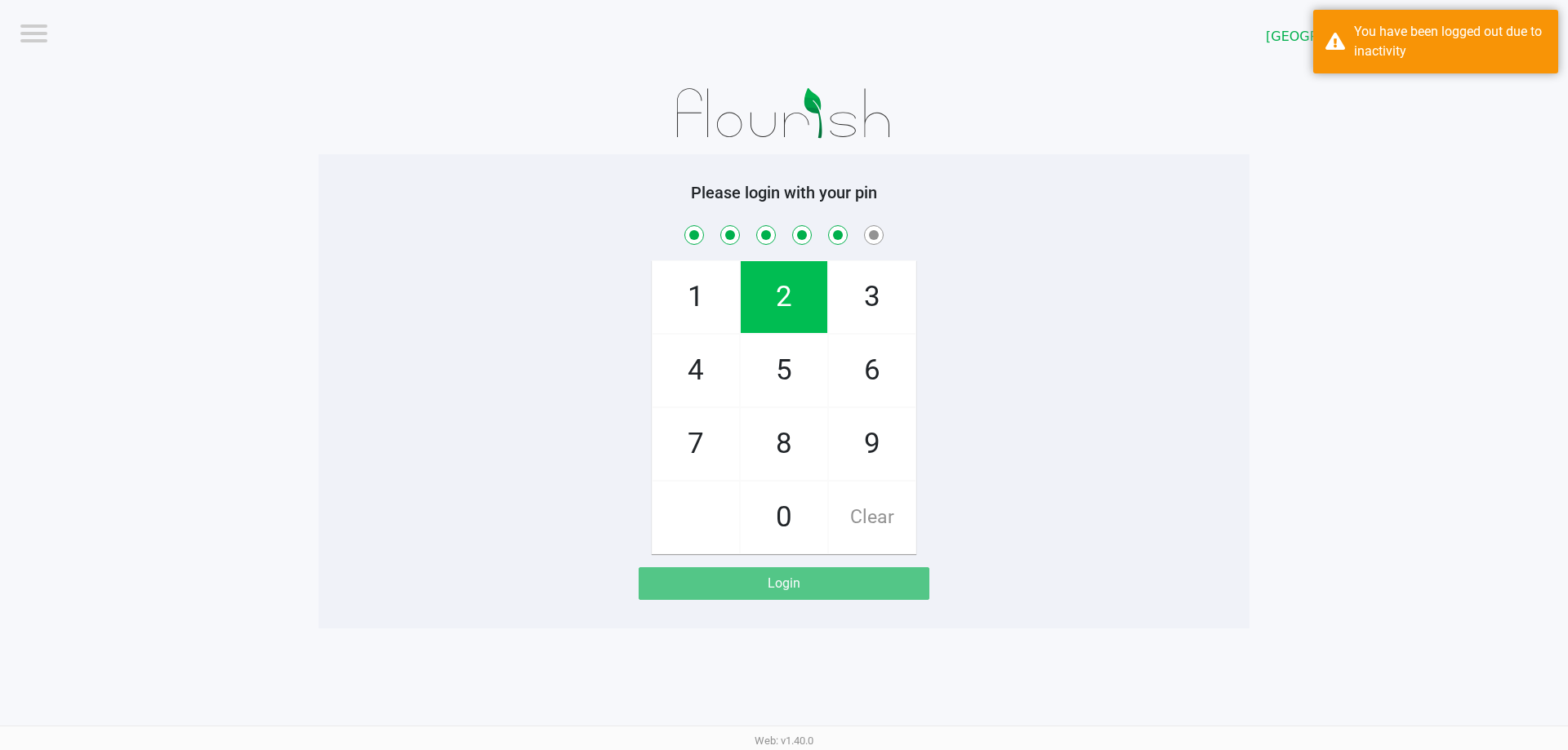
checkbox input "true"
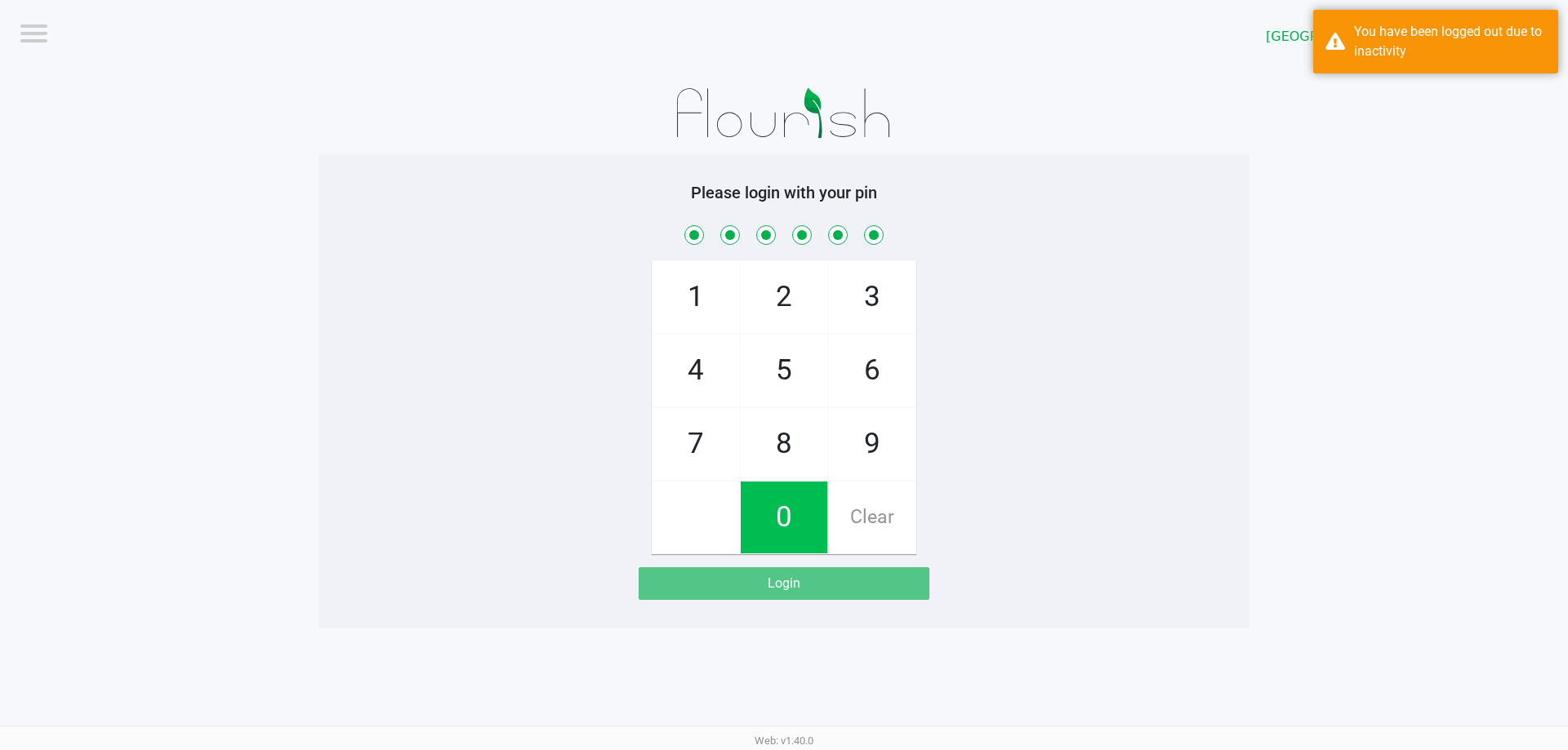
checkbox input "true"
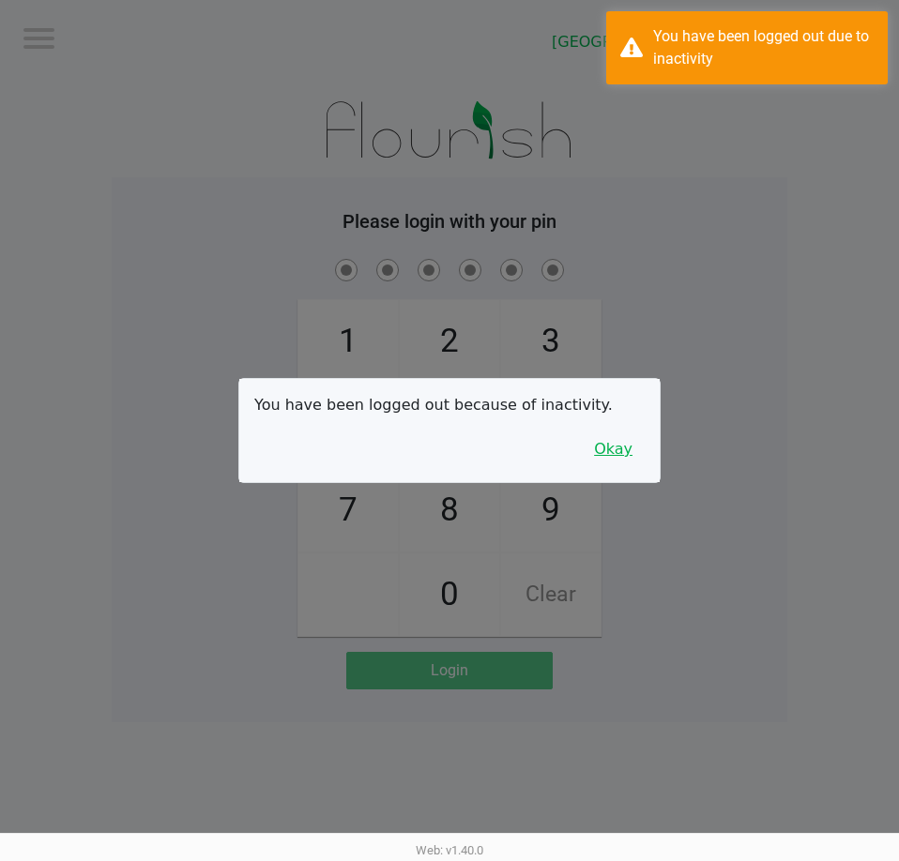
click at [610, 451] on button "Okay" at bounding box center [613, 450] width 63 height 36
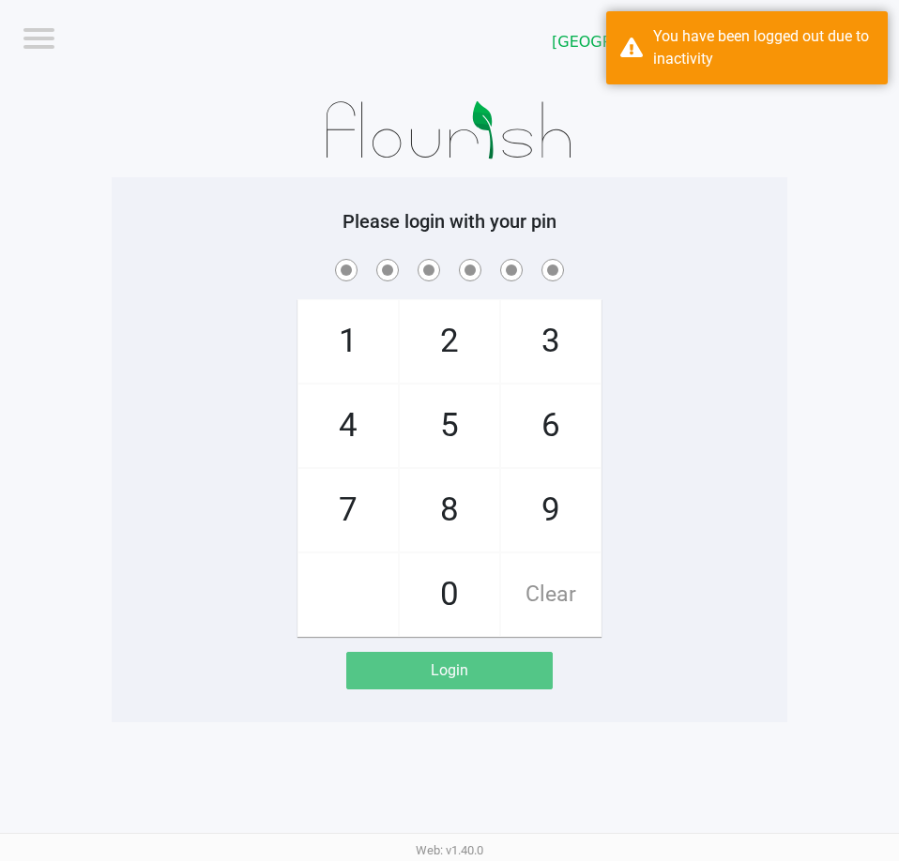
click at [707, 424] on div "1 4 7 2 5 8 0 3 6 9 Clear" at bounding box center [450, 446] width 676 height 382
checkbox input "true"
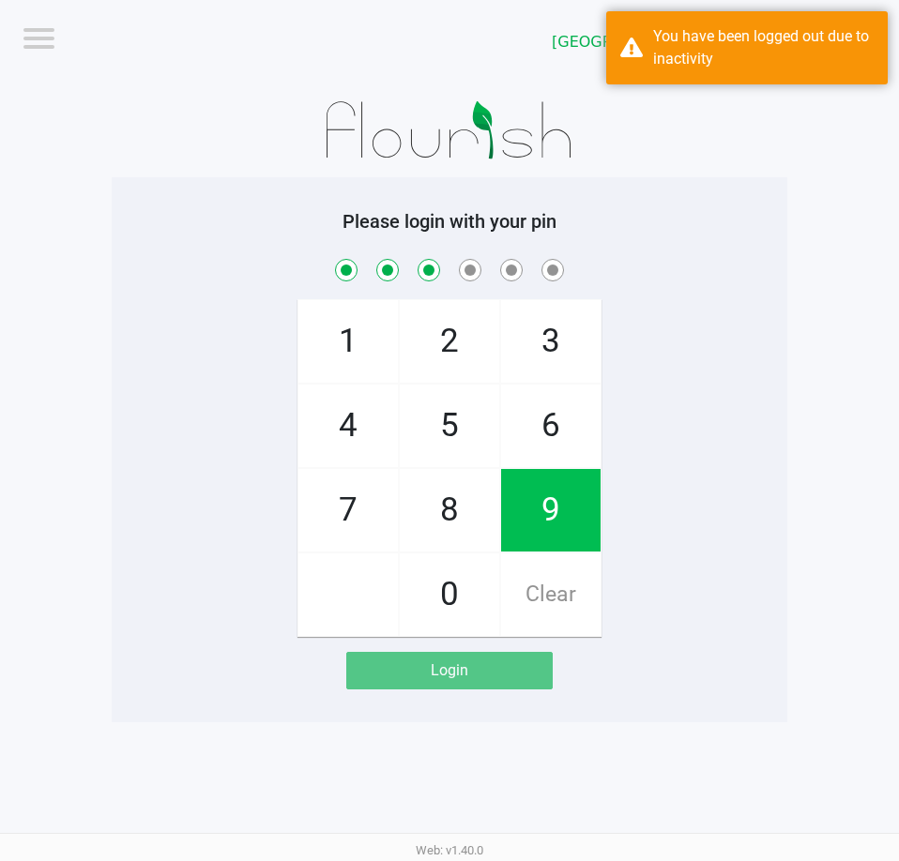
checkbox input "true"
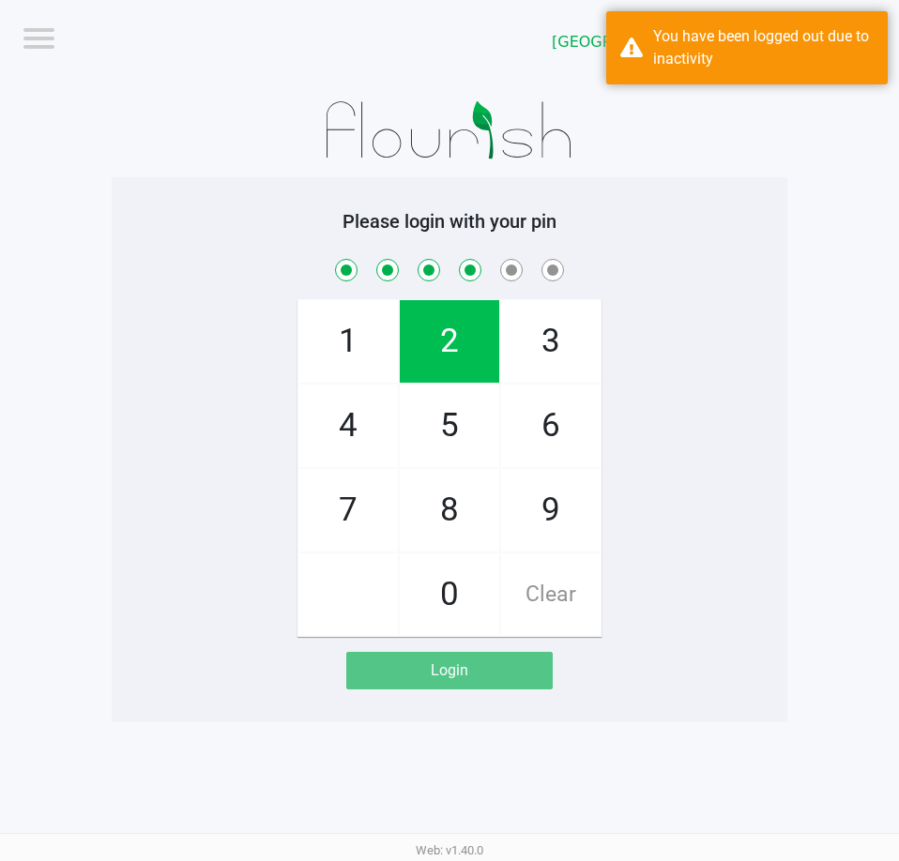
checkbox input "true"
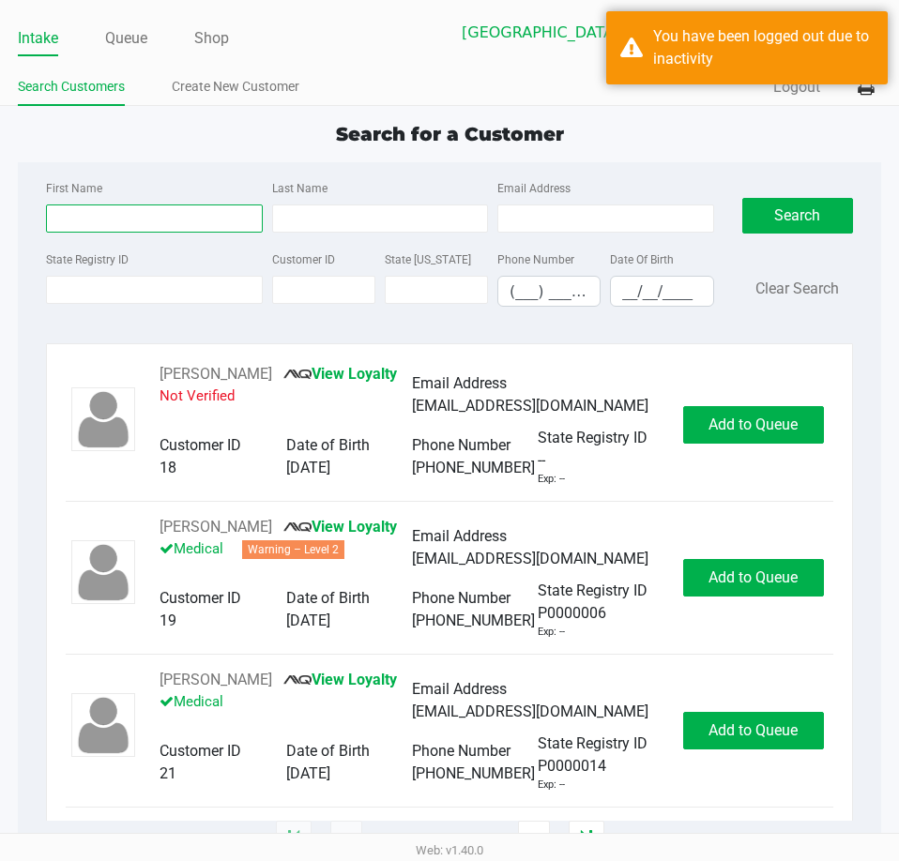
click at [234, 205] on input "First Name" at bounding box center [154, 219] width 216 height 28
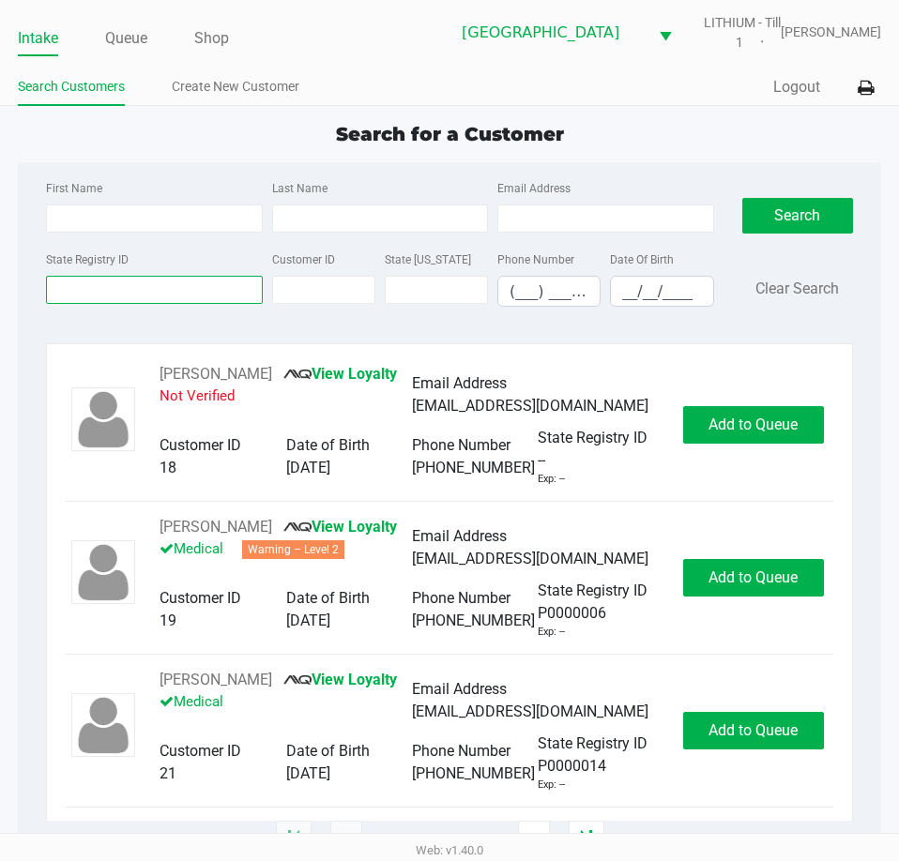
click at [148, 279] on input "State Registry ID" at bounding box center [154, 290] width 216 height 28
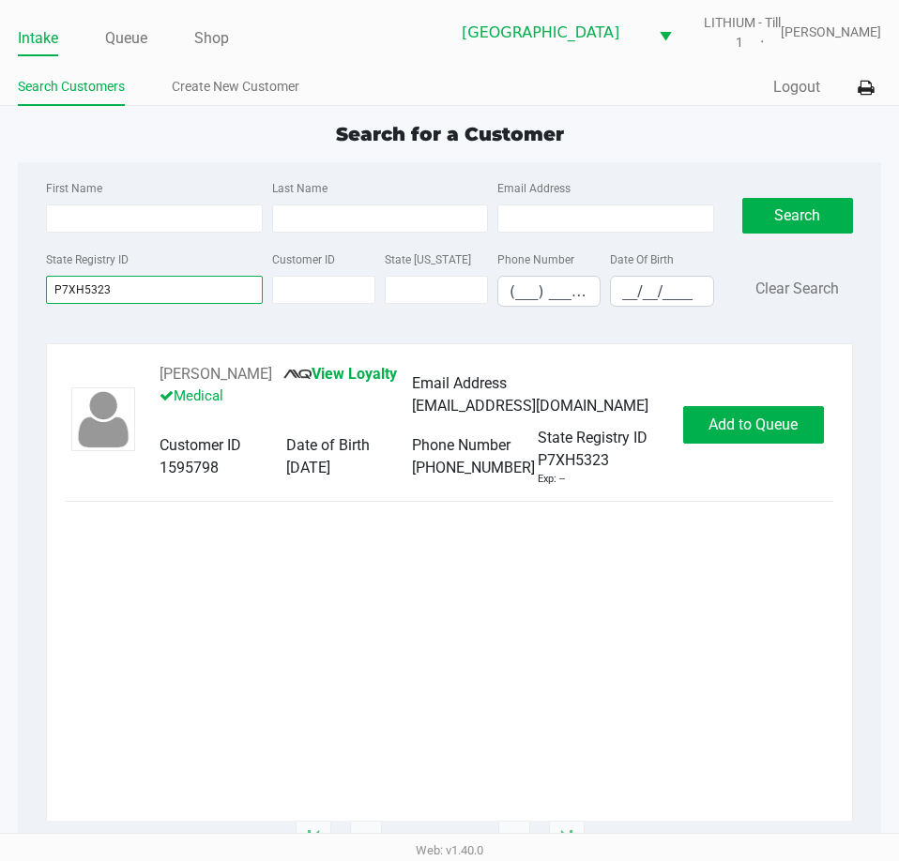
type input "P7XH5323"
click at [268, 374] on button "DEREK YOUNGBLOOD" at bounding box center [216, 374] width 113 height 23
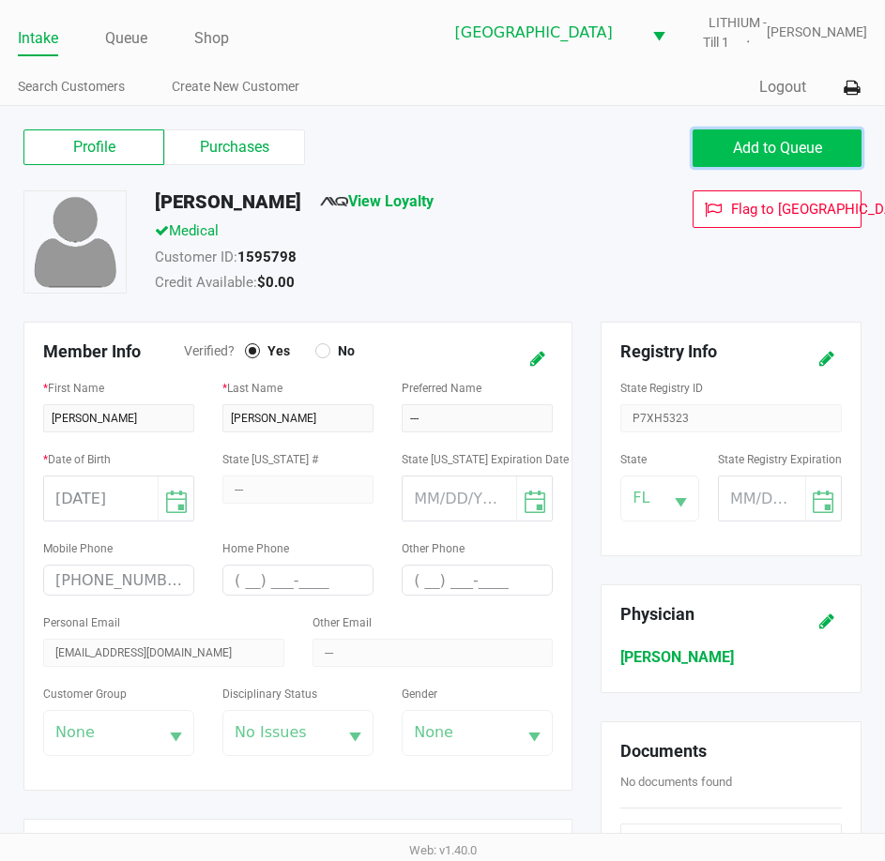
click at [785, 150] on span "Add to Queue" at bounding box center [777, 148] width 89 height 18
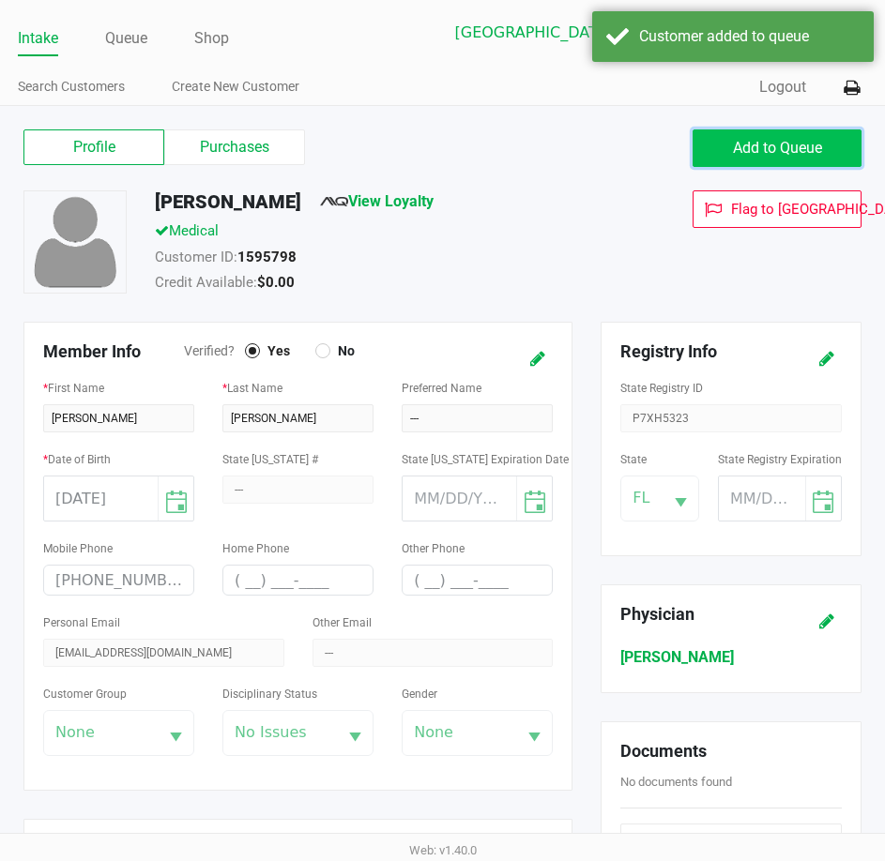
click at [785, 150] on span "Add to Queue" at bounding box center [777, 148] width 89 height 18
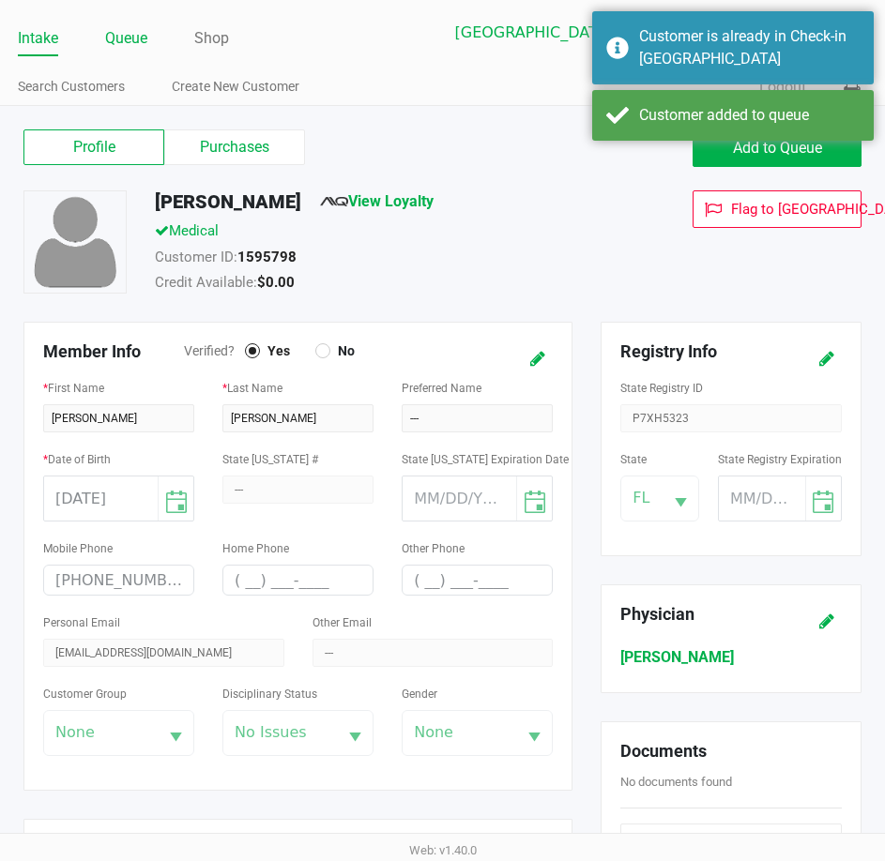
click at [128, 42] on link "Queue" at bounding box center [126, 38] width 42 height 26
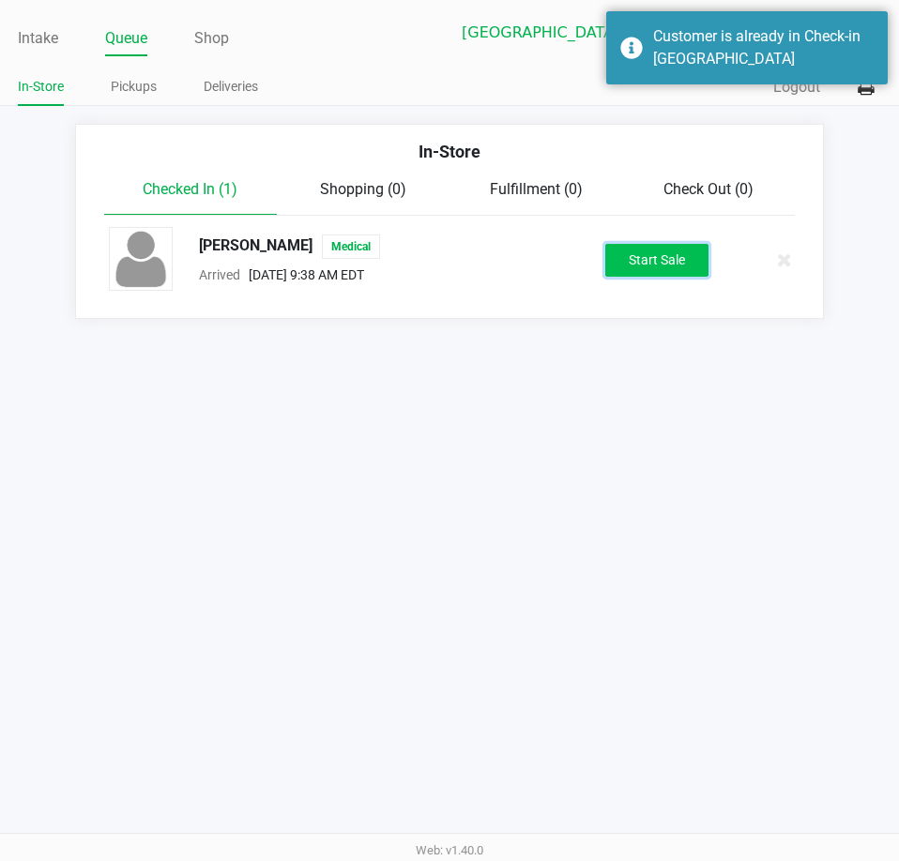
click at [653, 253] on button "Start Sale" at bounding box center [656, 260] width 103 height 33
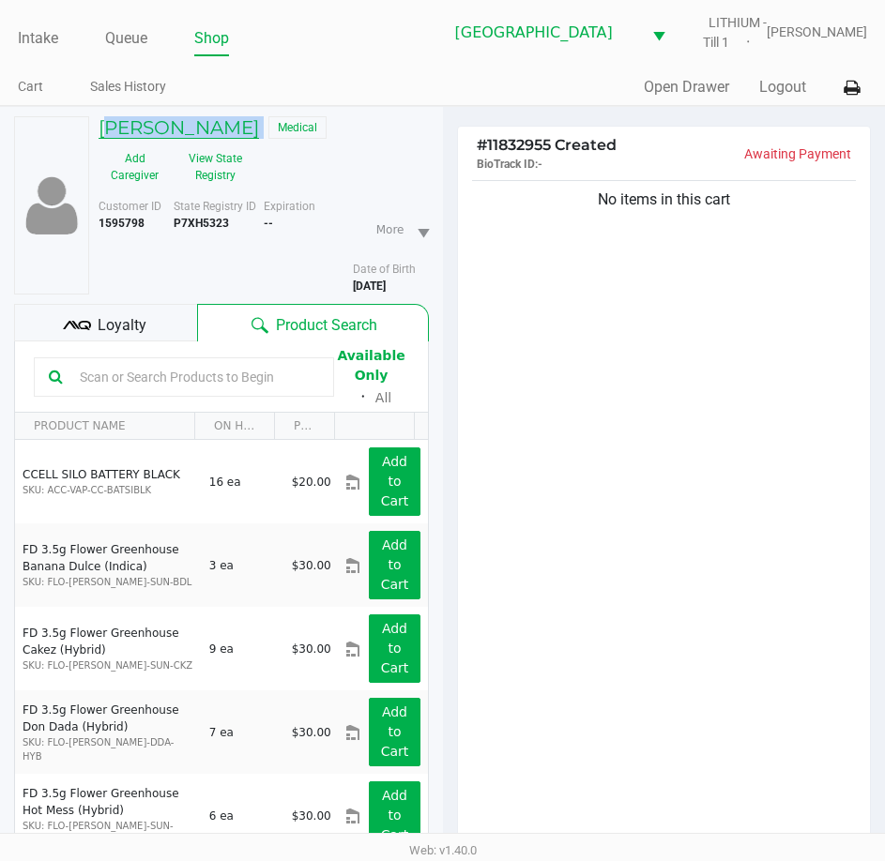
drag, startPoint x: 321, startPoint y: 133, endPoint x: 99, endPoint y: 132, distance: 221.4
click at [99, 132] on div "DEREK YOUNGBLOOD Medical" at bounding box center [263, 129] width 358 height 27
click at [205, 160] on button "View State Registry" at bounding box center [210, 167] width 79 height 47
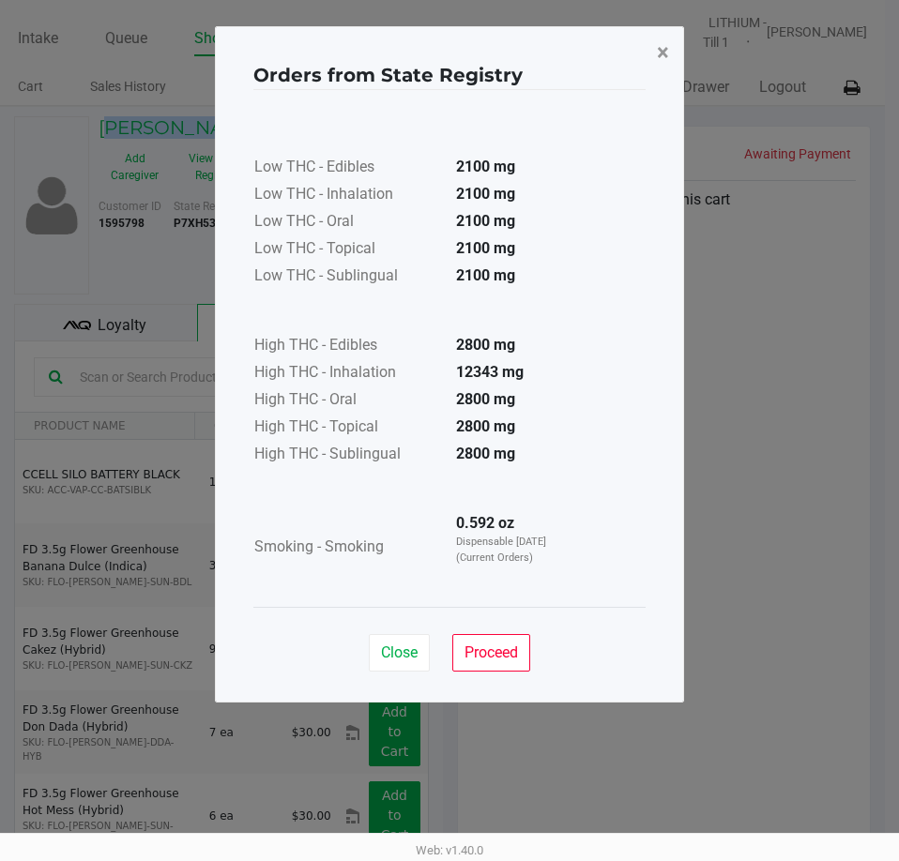
click at [661, 46] on span "×" at bounding box center [663, 52] width 12 height 26
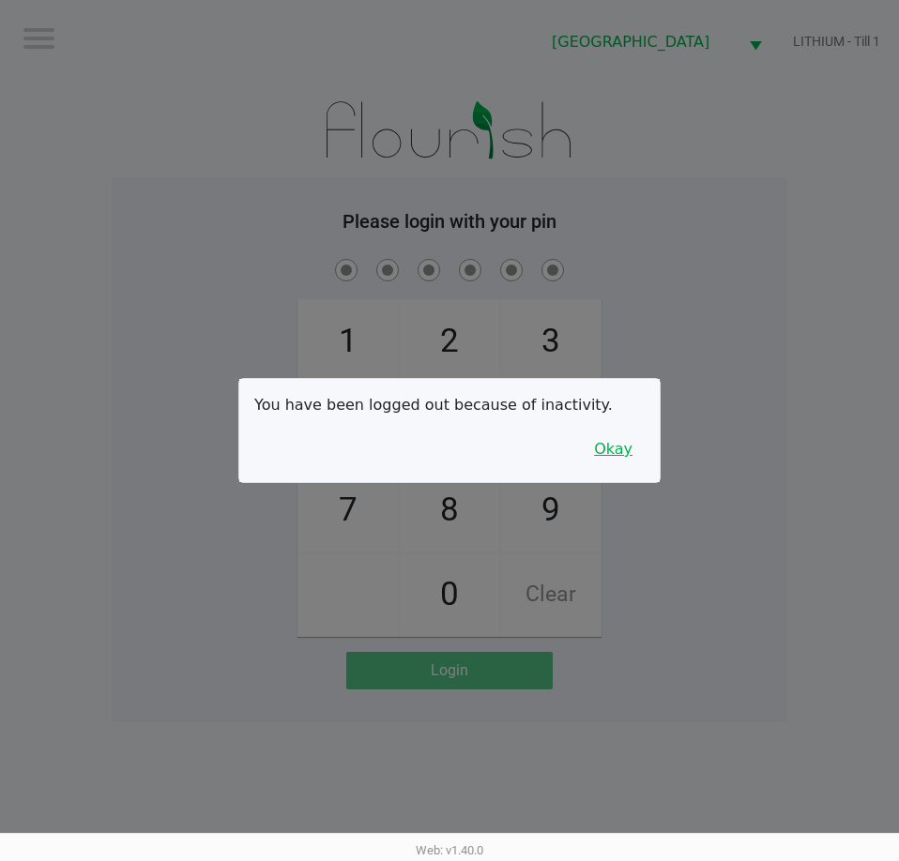
click at [603, 450] on button "Okay" at bounding box center [613, 450] width 63 height 36
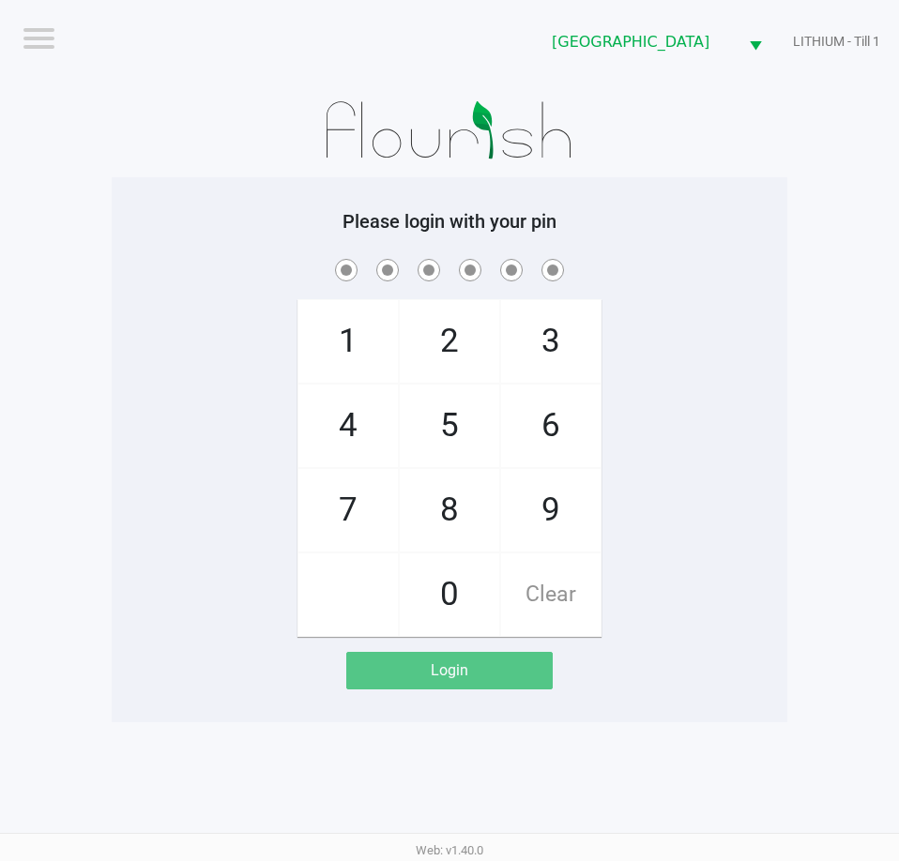
click at [673, 429] on div "1 4 7 2 5 8 0 3 6 9 Clear" at bounding box center [450, 446] width 676 height 382
checkbox input "true"
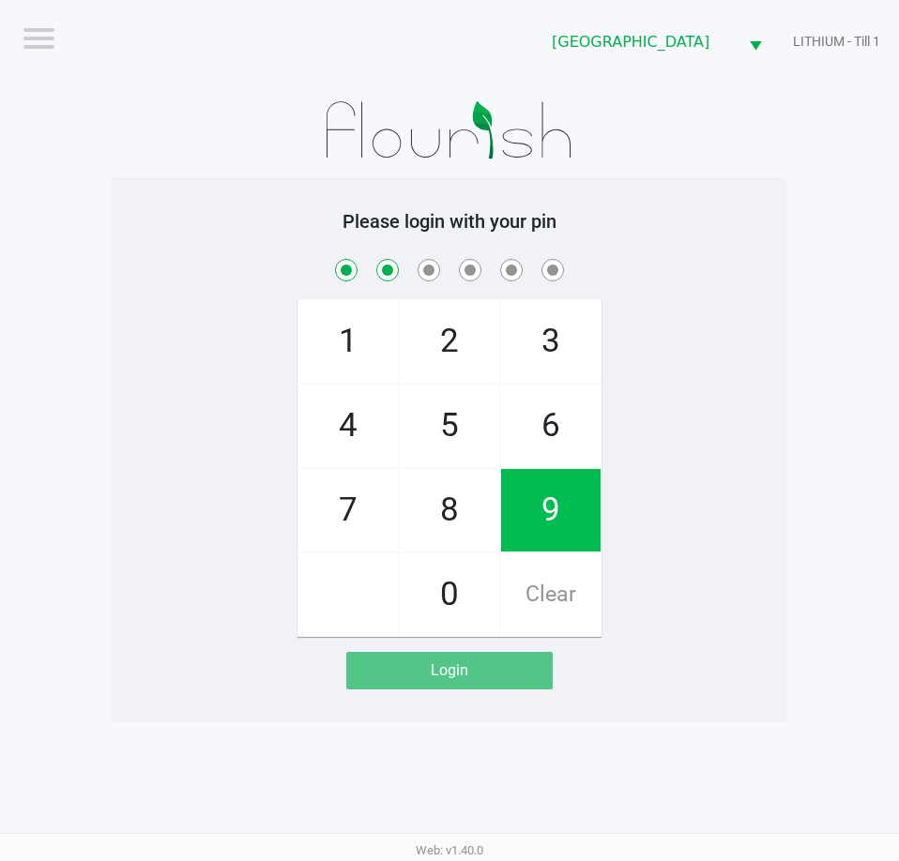
checkbox input "true"
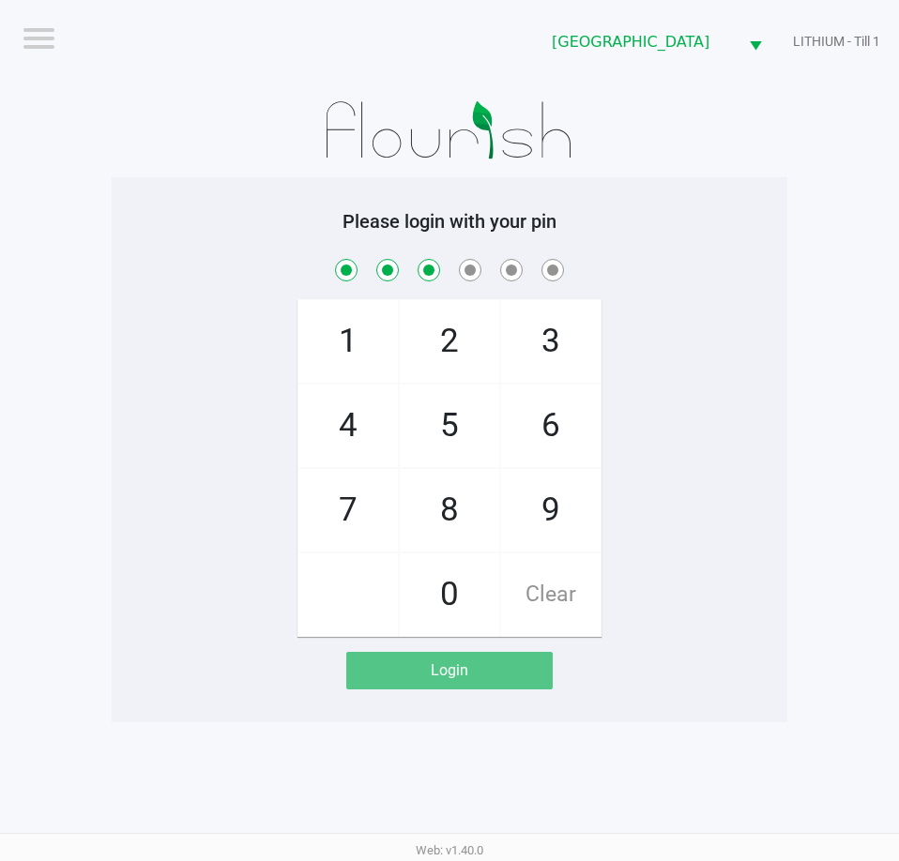
checkbox input "true"
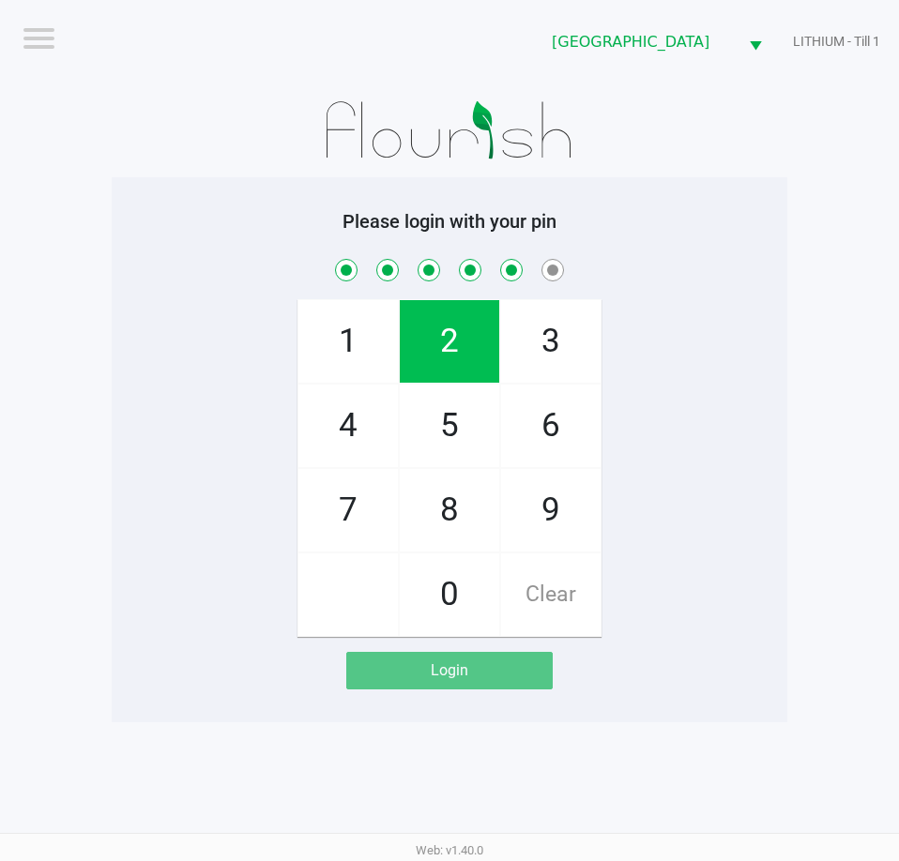
checkbox input "true"
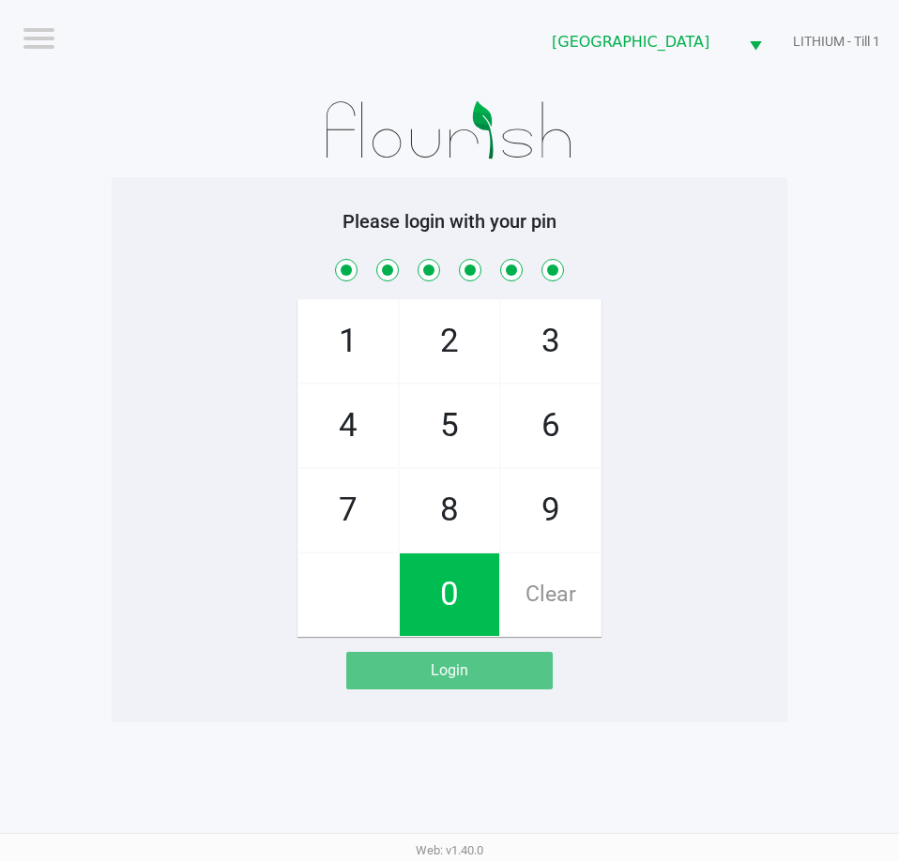
checkbox input "true"
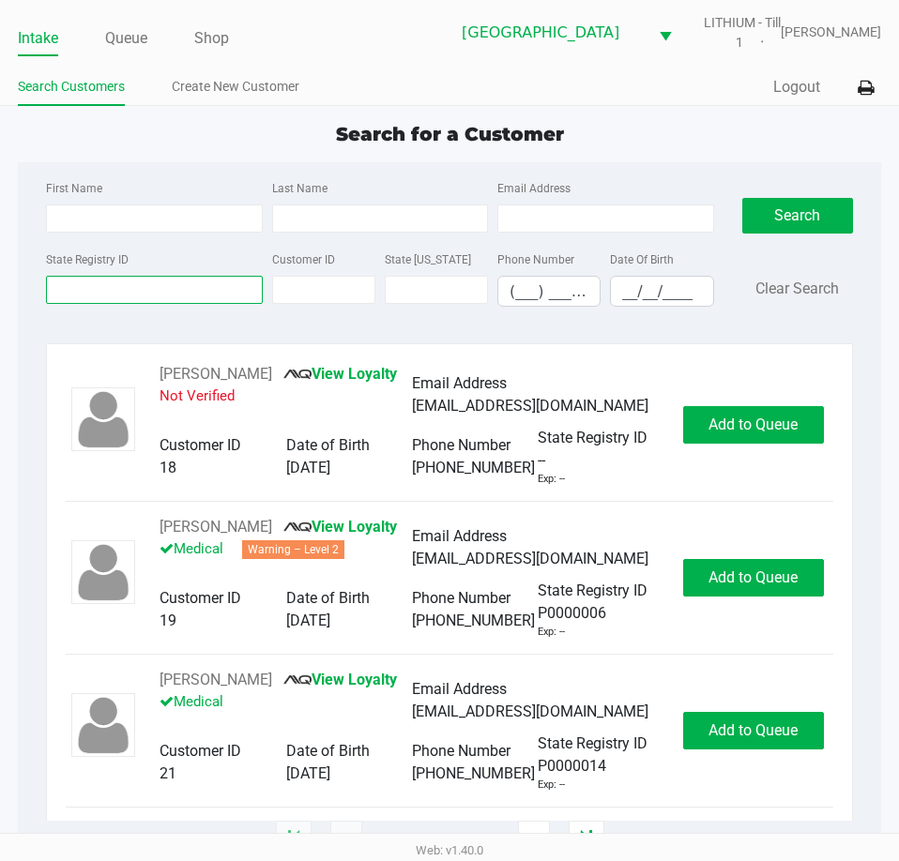
click at [221, 288] on input "State Registry ID" at bounding box center [154, 290] width 216 height 28
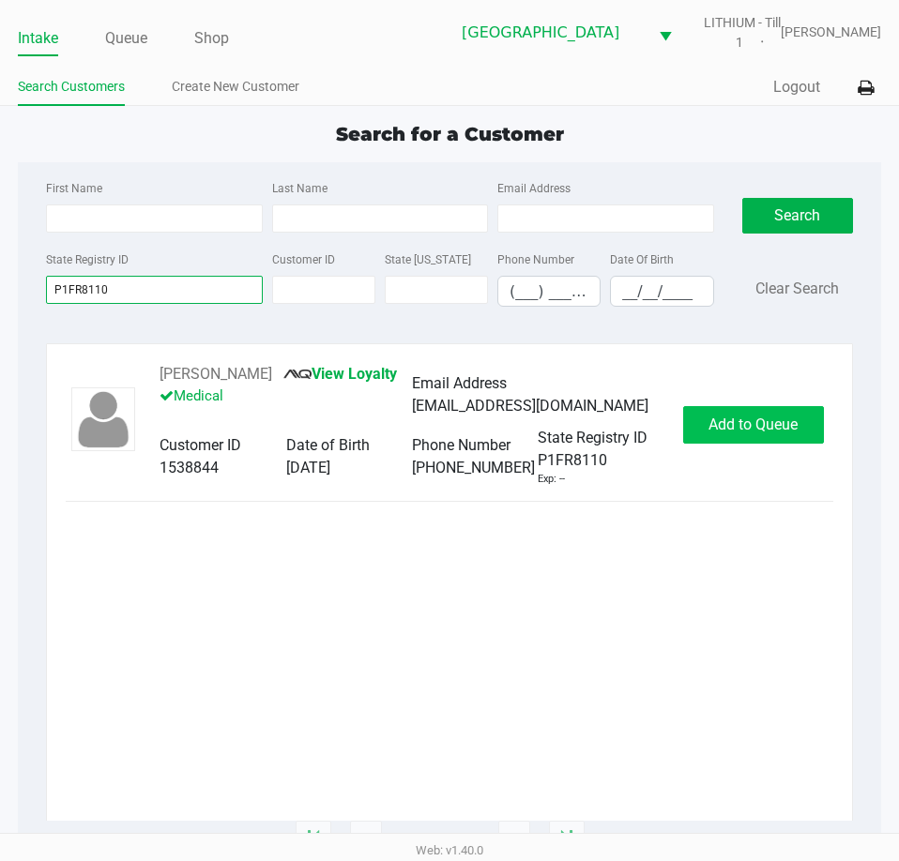
type input "P1FR8110"
click at [743, 433] on span "Add to Queue" at bounding box center [752, 425] width 89 height 18
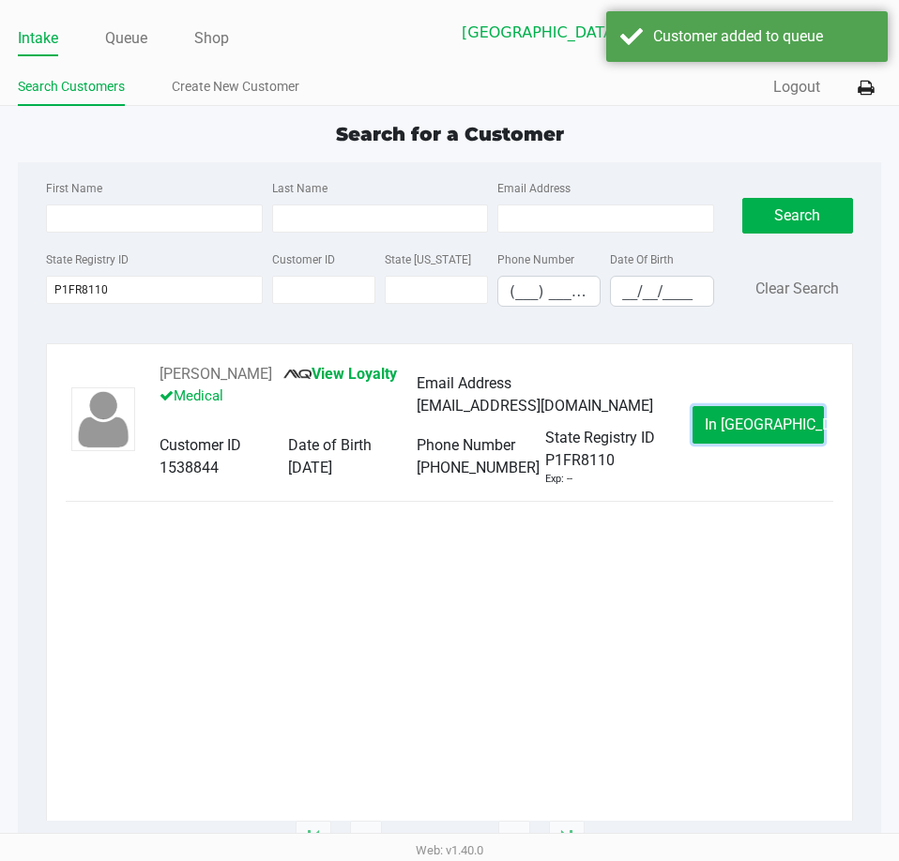
click at [743, 433] on span "In Queue" at bounding box center [784, 425] width 158 height 18
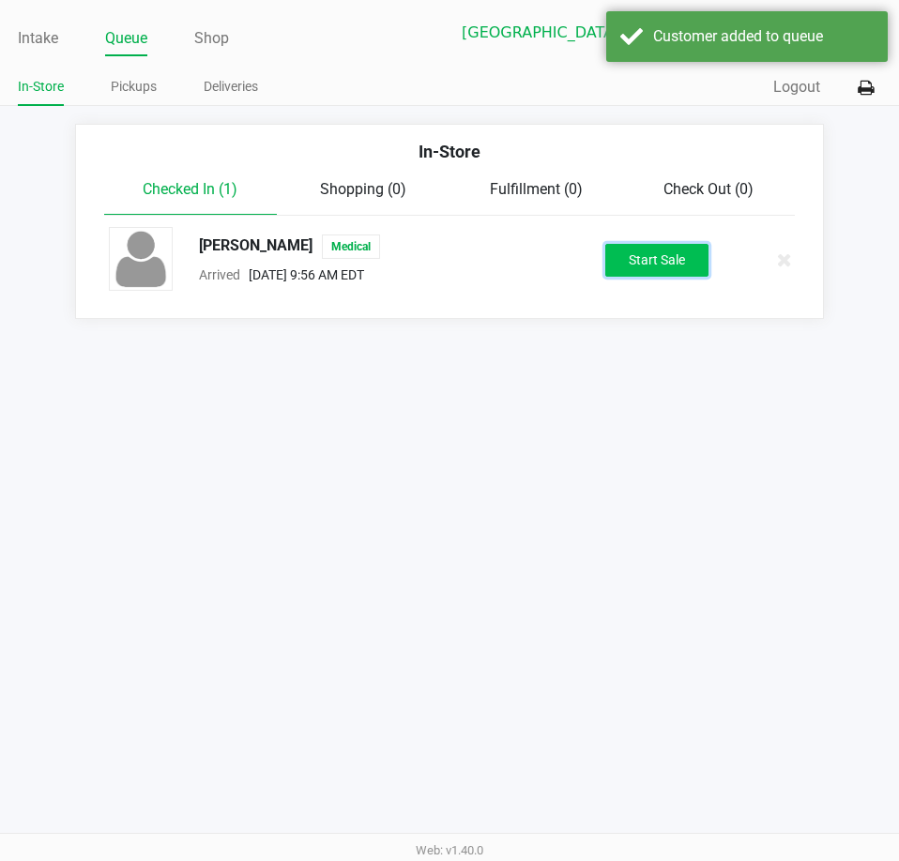
click at [638, 255] on button "Start Sale" at bounding box center [656, 260] width 103 height 33
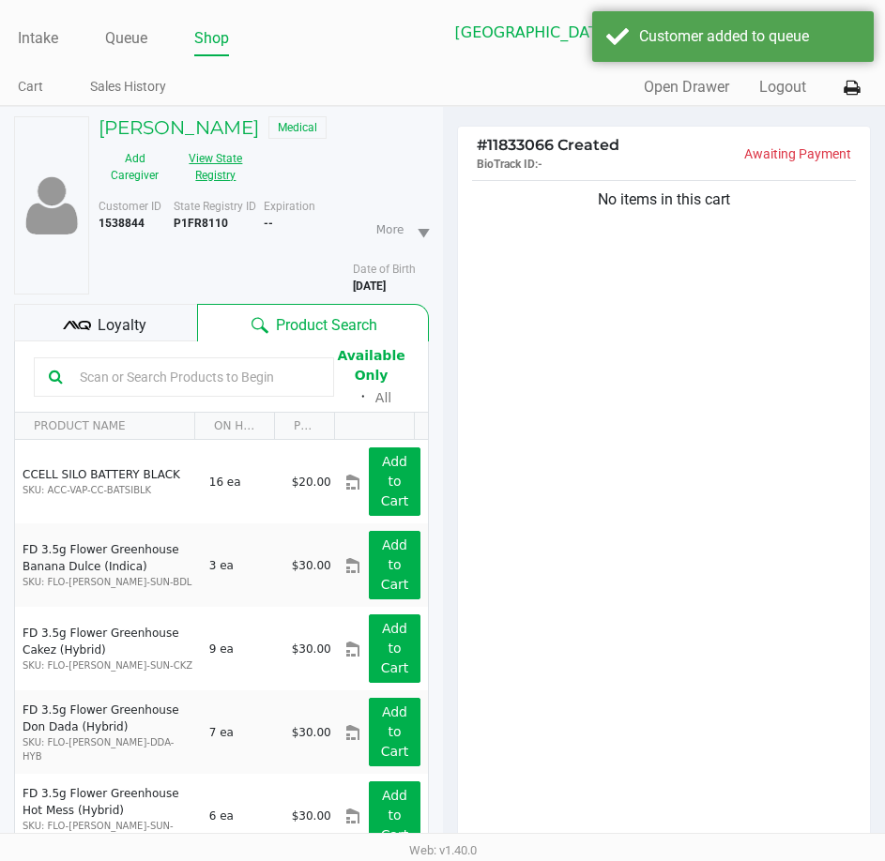
click at [236, 166] on button "View State Registry" at bounding box center [210, 167] width 79 height 47
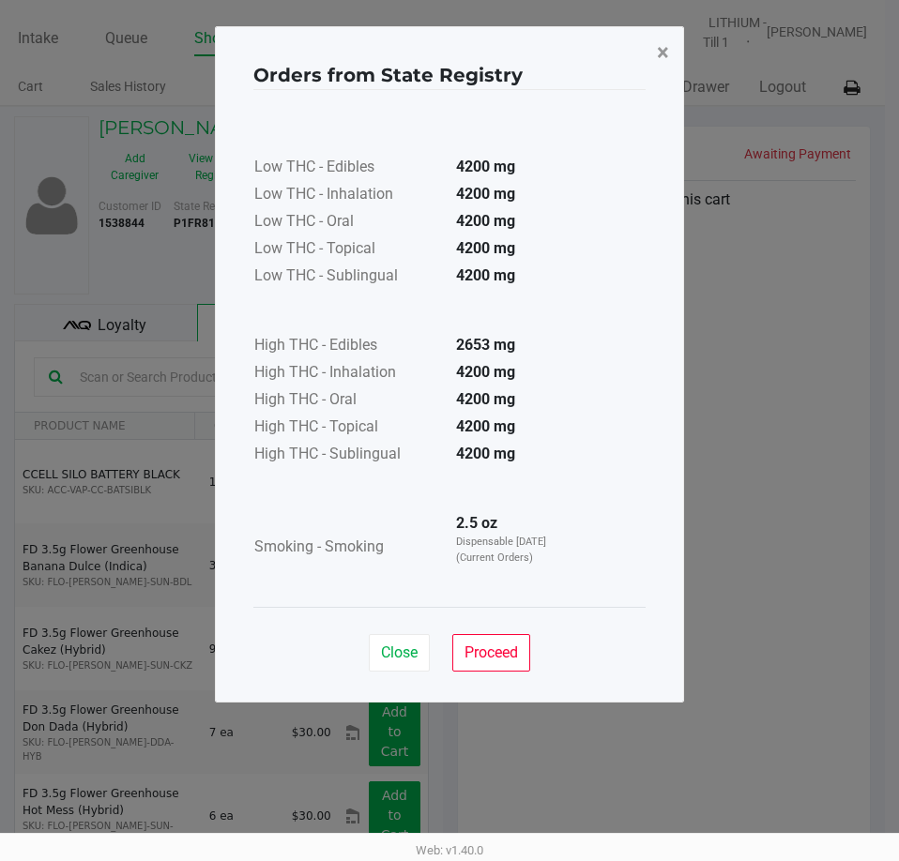
click at [657, 52] on span "×" at bounding box center [663, 52] width 12 height 26
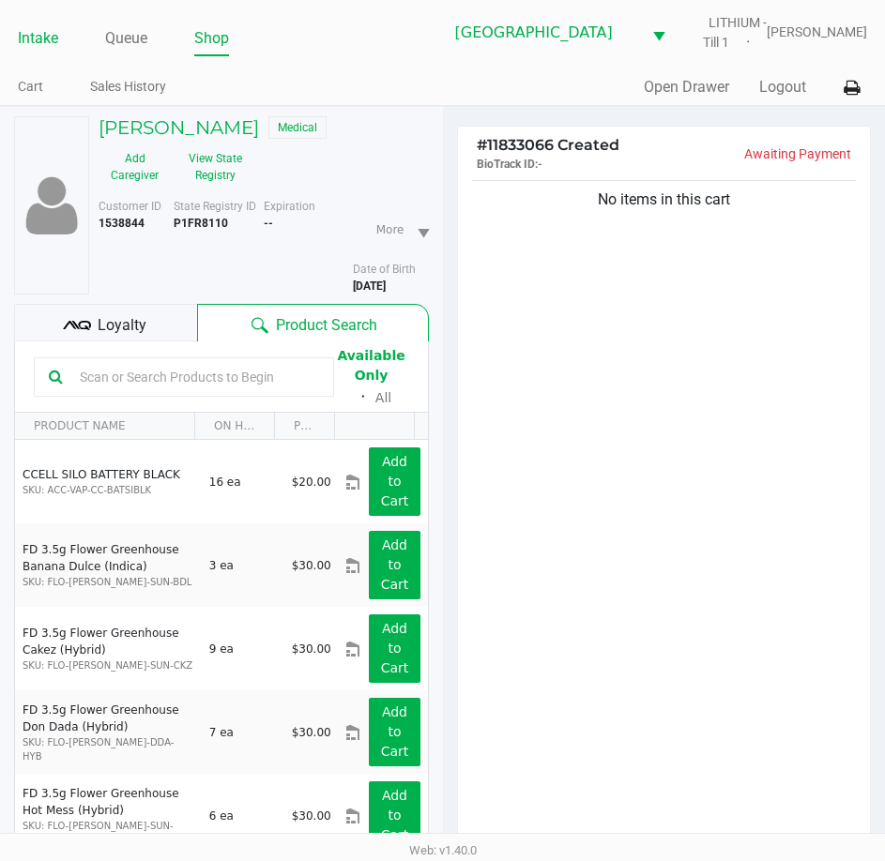
click at [26, 29] on link "Intake" at bounding box center [38, 38] width 40 height 26
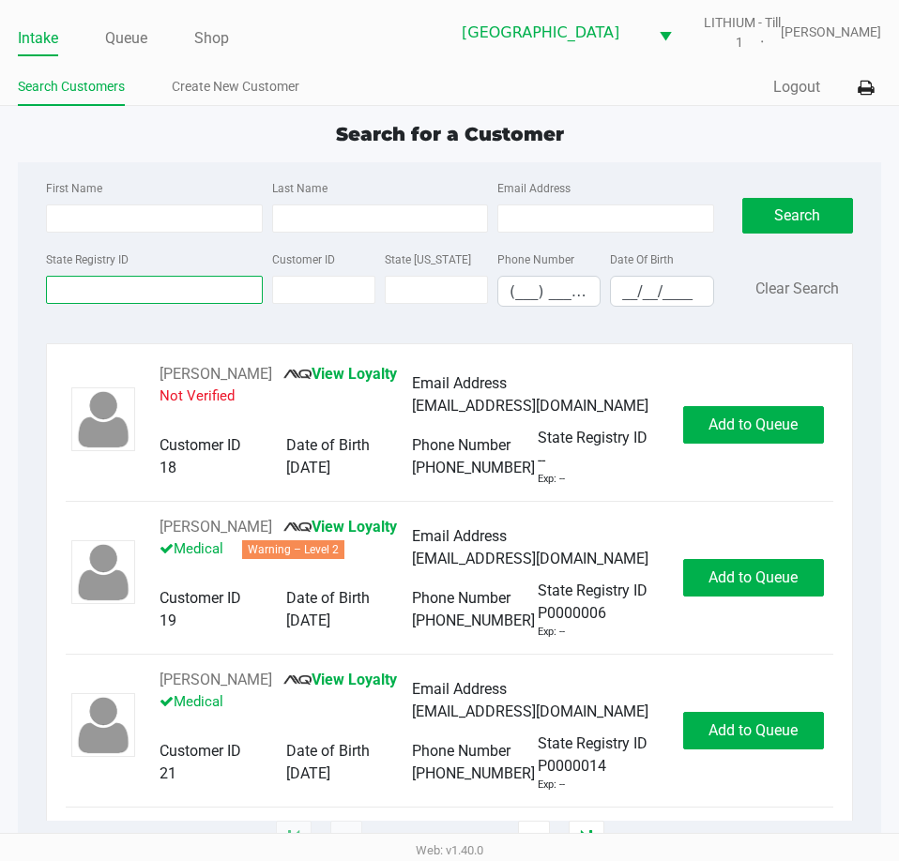
click at [151, 297] on input "State Registry ID" at bounding box center [154, 290] width 216 height 28
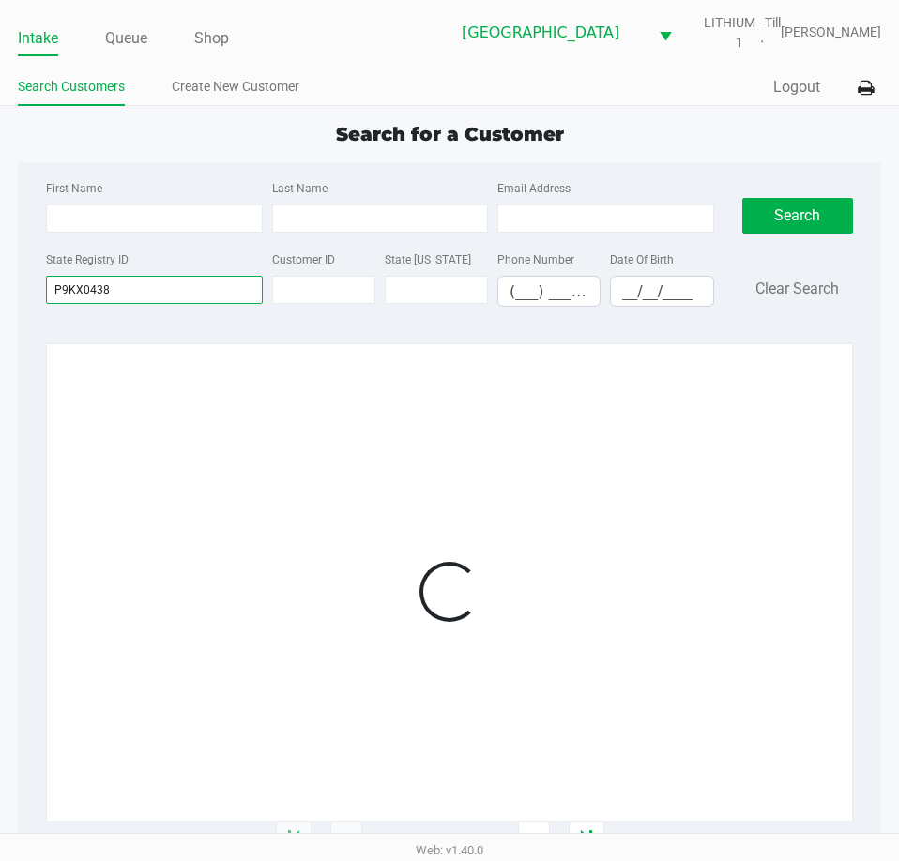
type input "P9KX0438"
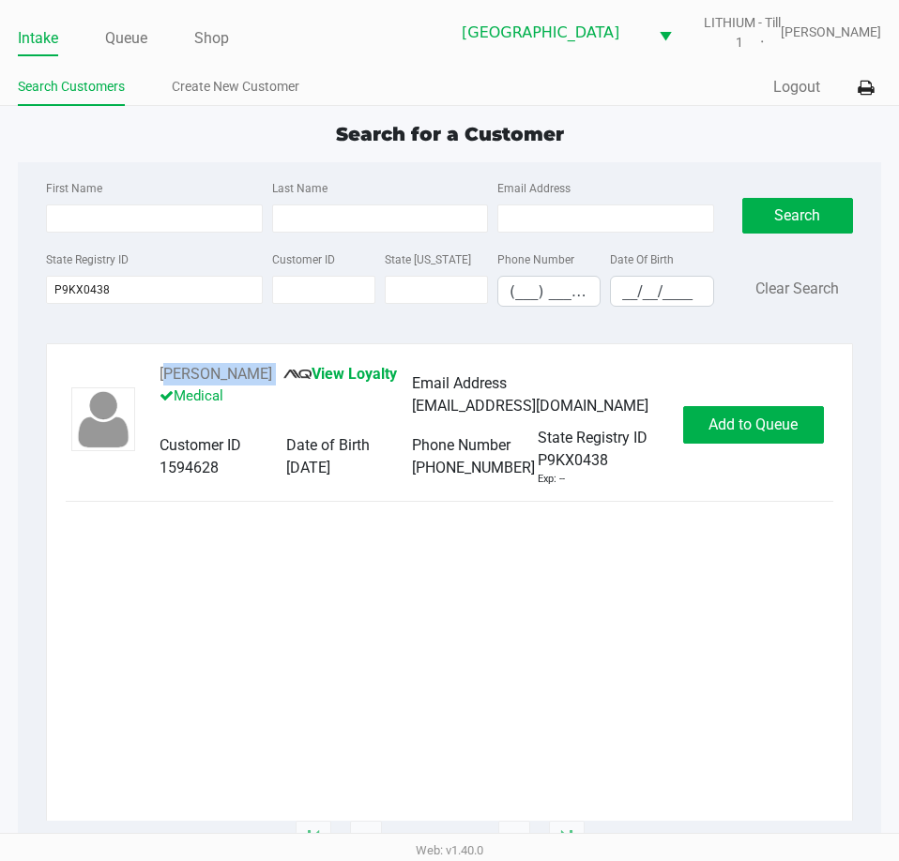
drag, startPoint x: 373, startPoint y: 371, endPoint x: 154, endPoint y: 371, distance: 219.6
click at [154, 371] on div "KRISTINA MARTINEZ VAZQUEZ View Loyalty Medical Email Address kk.tina2010@gmail.…" at bounding box center [412, 425] width 542 height 124
copy div "KRISTINA MARTINEZ VAZQUEZ"
click at [763, 444] on button "Add to Queue" at bounding box center [753, 425] width 141 height 38
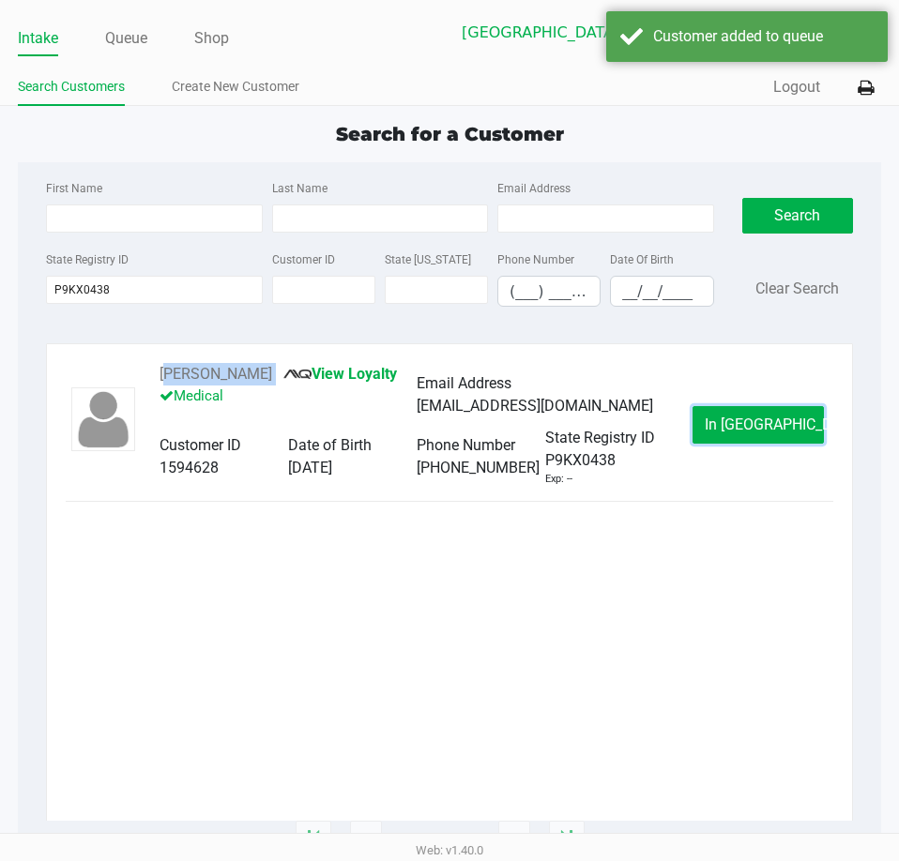
click at [763, 444] on button "In Queue" at bounding box center [757, 425] width 131 height 38
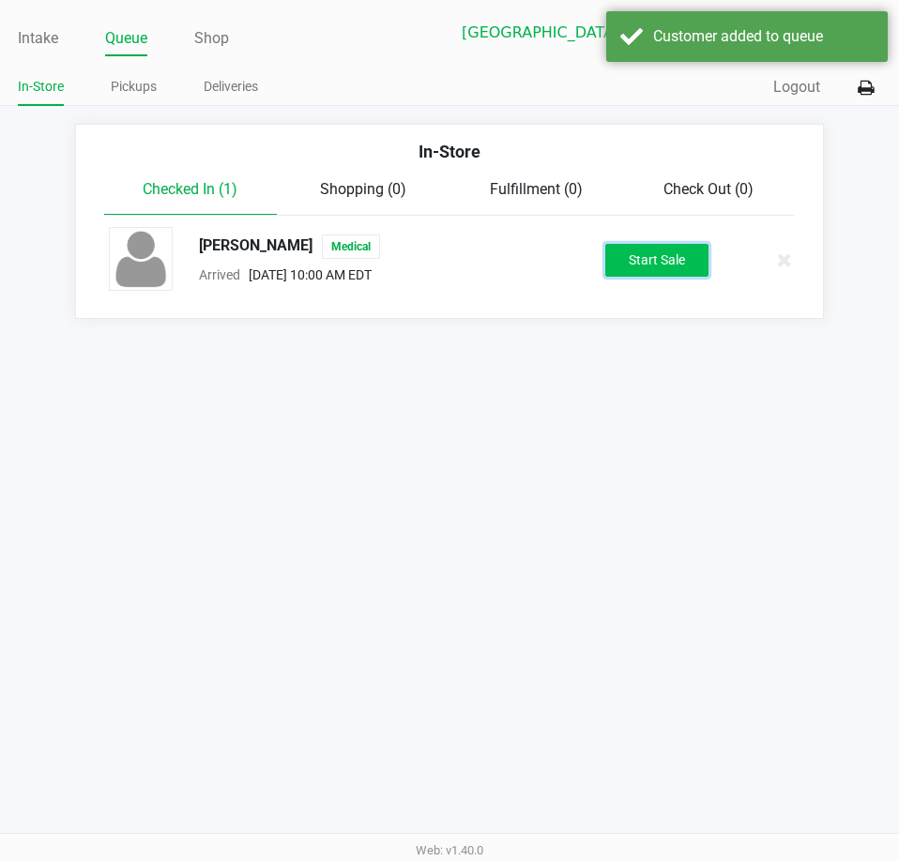
click at [632, 251] on button "Start Sale" at bounding box center [656, 260] width 103 height 33
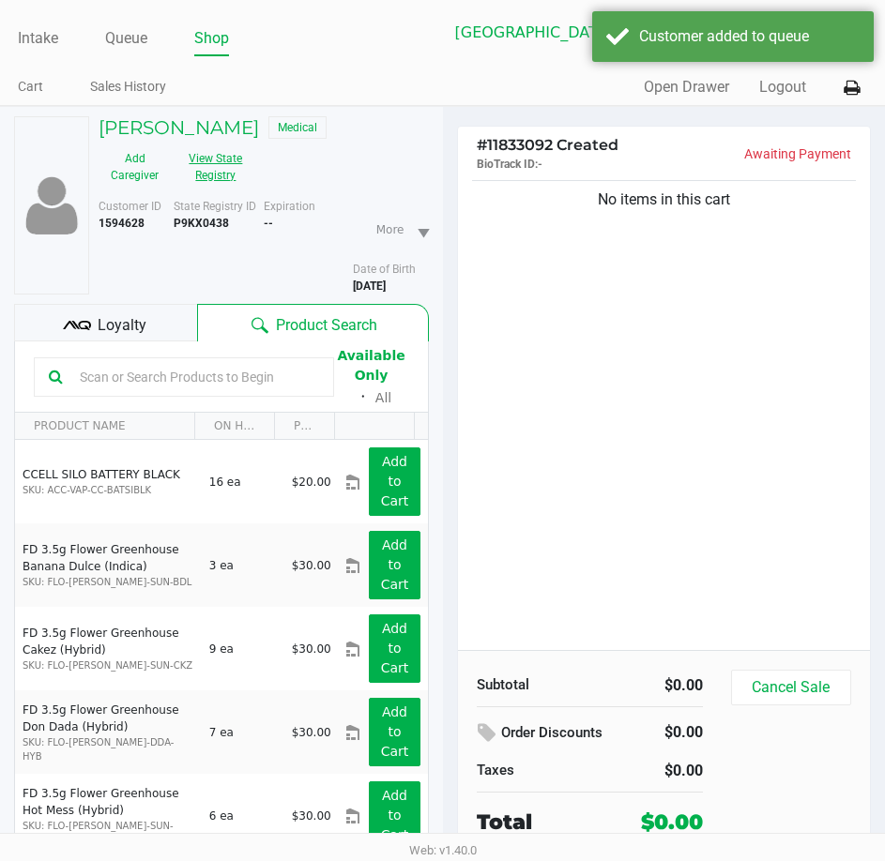
click at [225, 190] on button "View State Registry" at bounding box center [210, 167] width 79 height 47
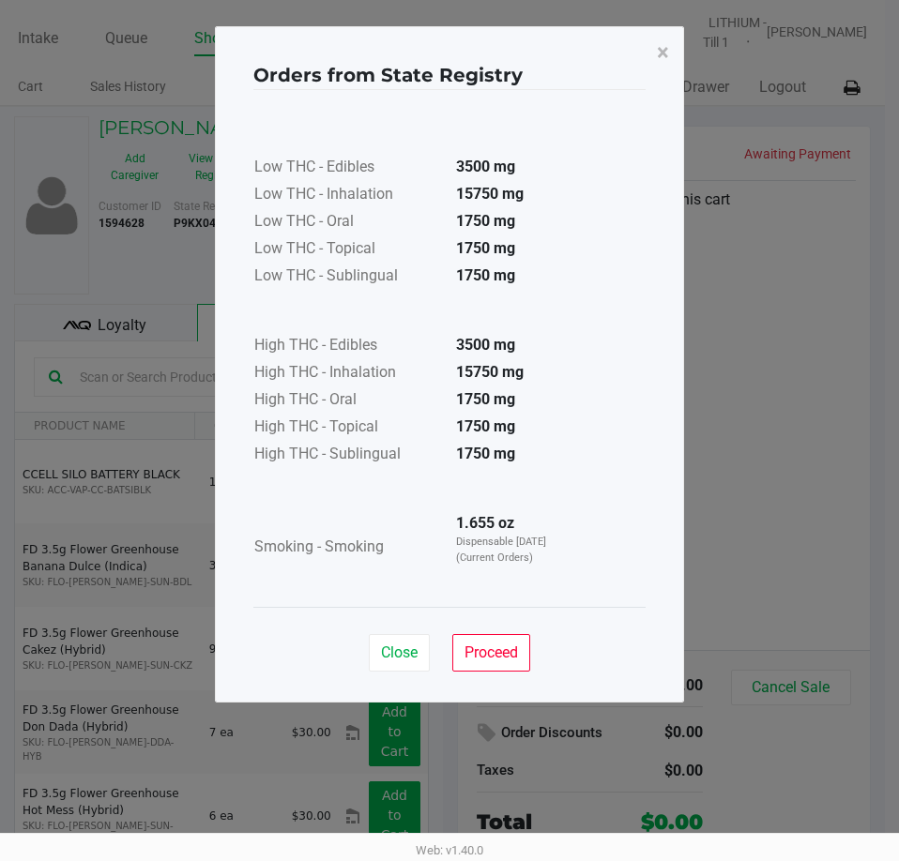
click at [829, 594] on ngb-modal-window "Orders from State Registry × Low THC - Edibles 3500 mg Low THC - Inhalation 157…" at bounding box center [449, 430] width 899 height 861
click at [665, 41] on span "×" at bounding box center [663, 52] width 12 height 26
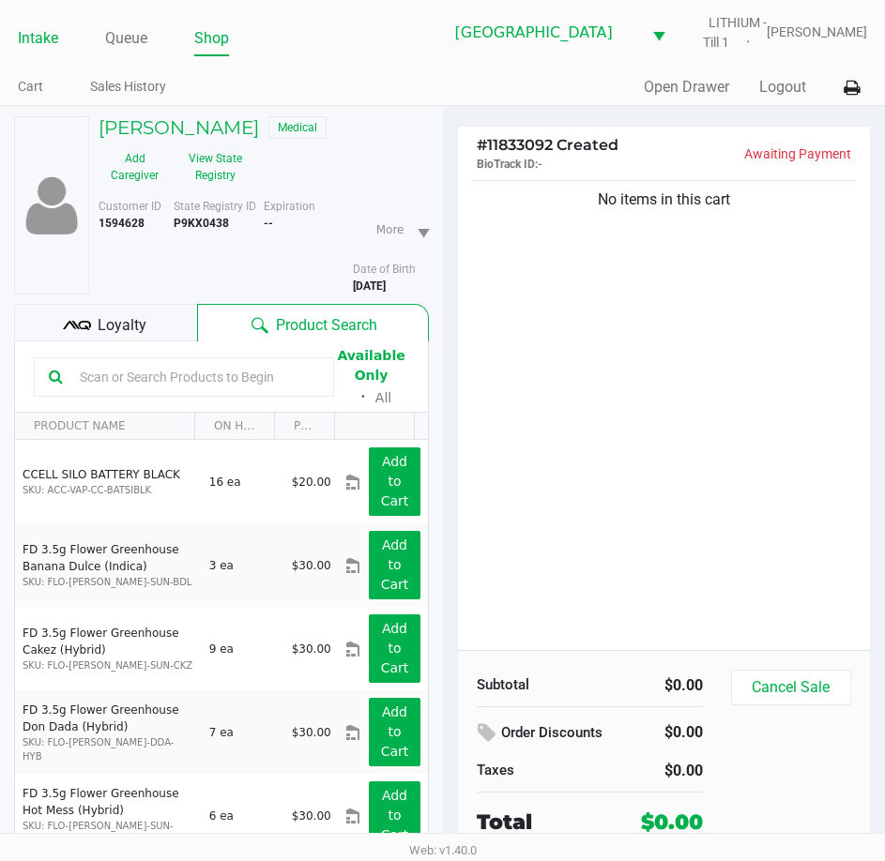
click at [31, 44] on link "Intake" at bounding box center [38, 38] width 40 height 26
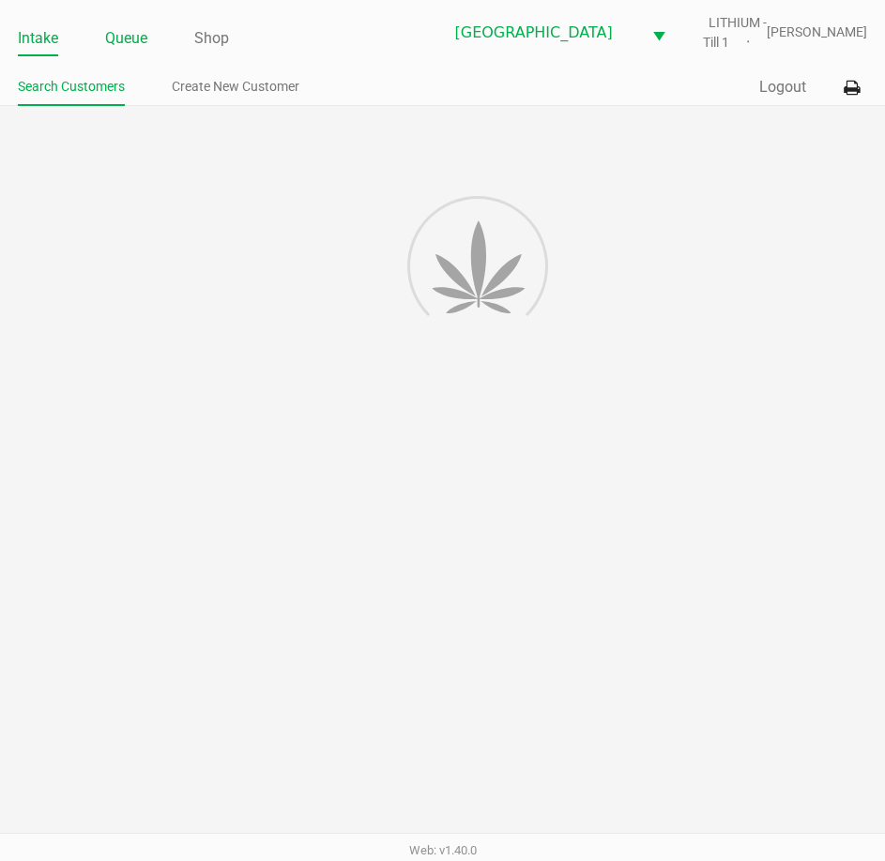
click at [96, 42] on ul "Intake Queue Shop" at bounding box center [230, 39] width 425 height 32
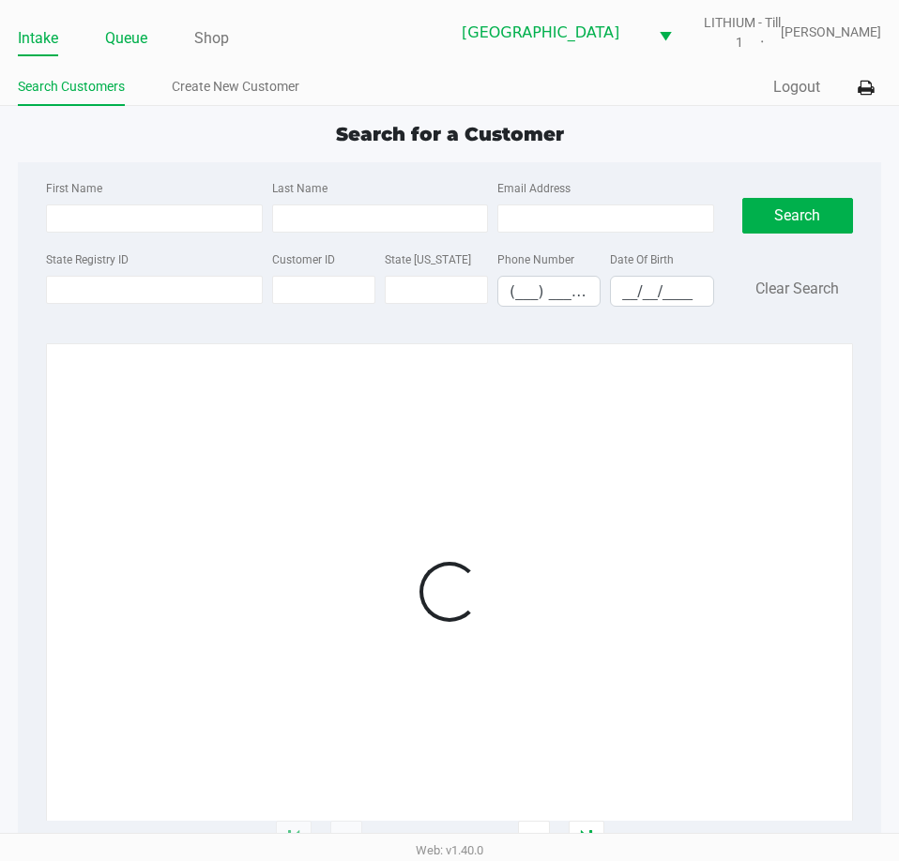
click at [134, 41] on link "Queue" at bounding box center [126, 38] width 42 height 26
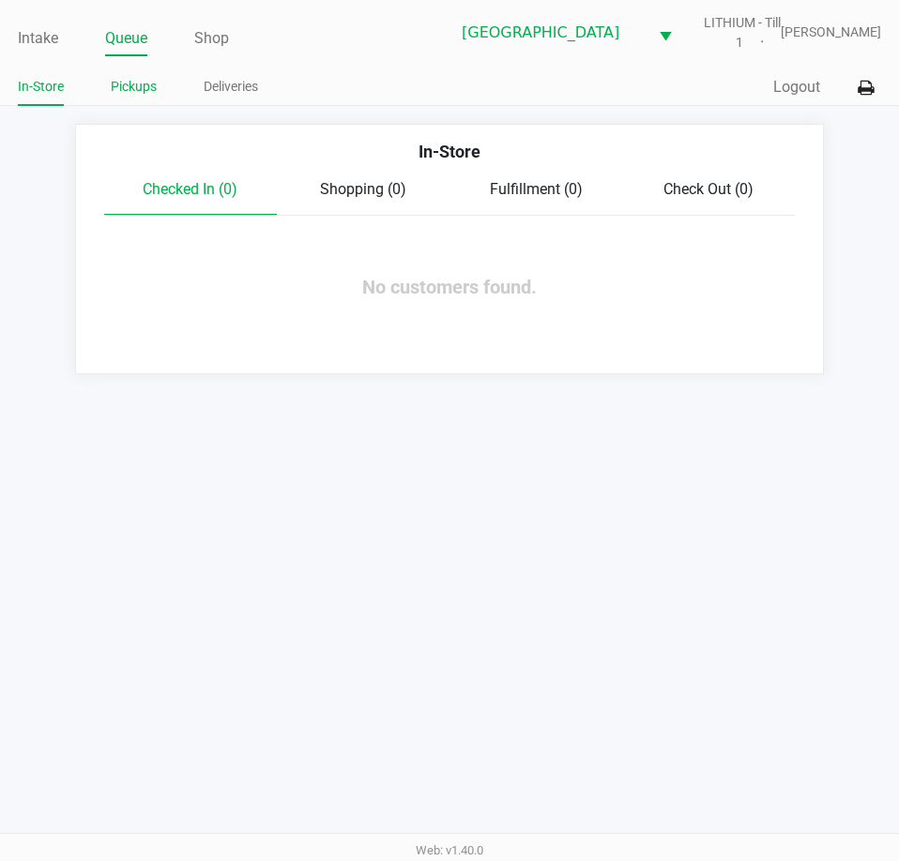
click at [143, 88] on link "Pickups" at bounding box center [134, 86] width 46 height 23
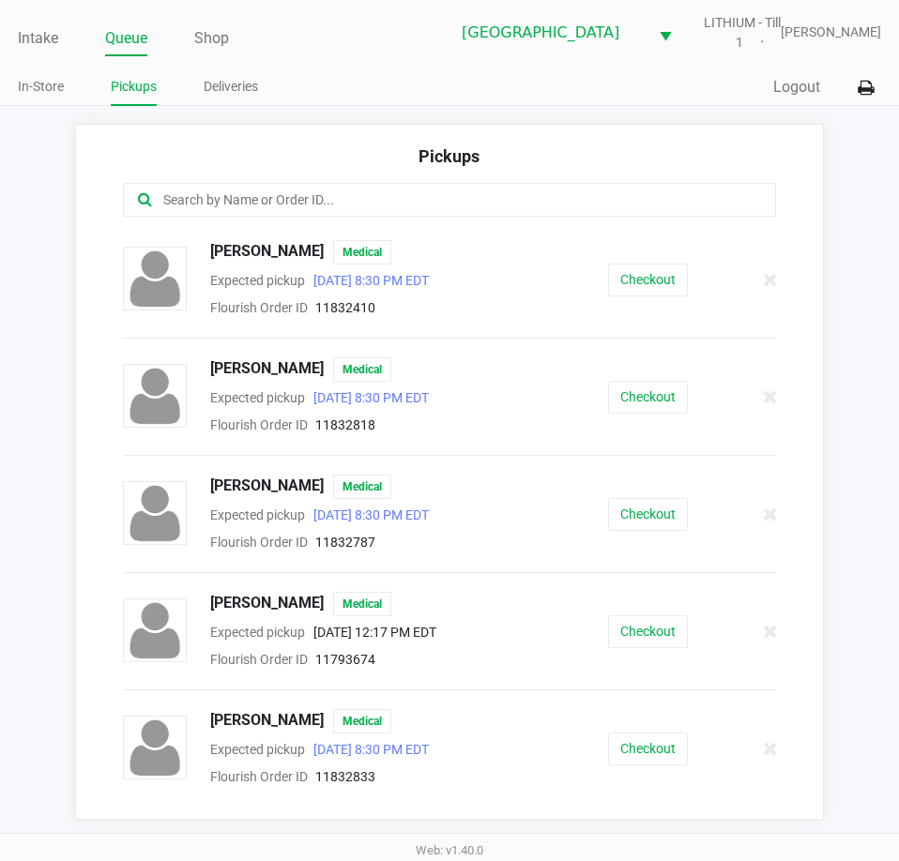
click at [269, 198] on input "text" at bounding box center [441, 201] width 561 height 22
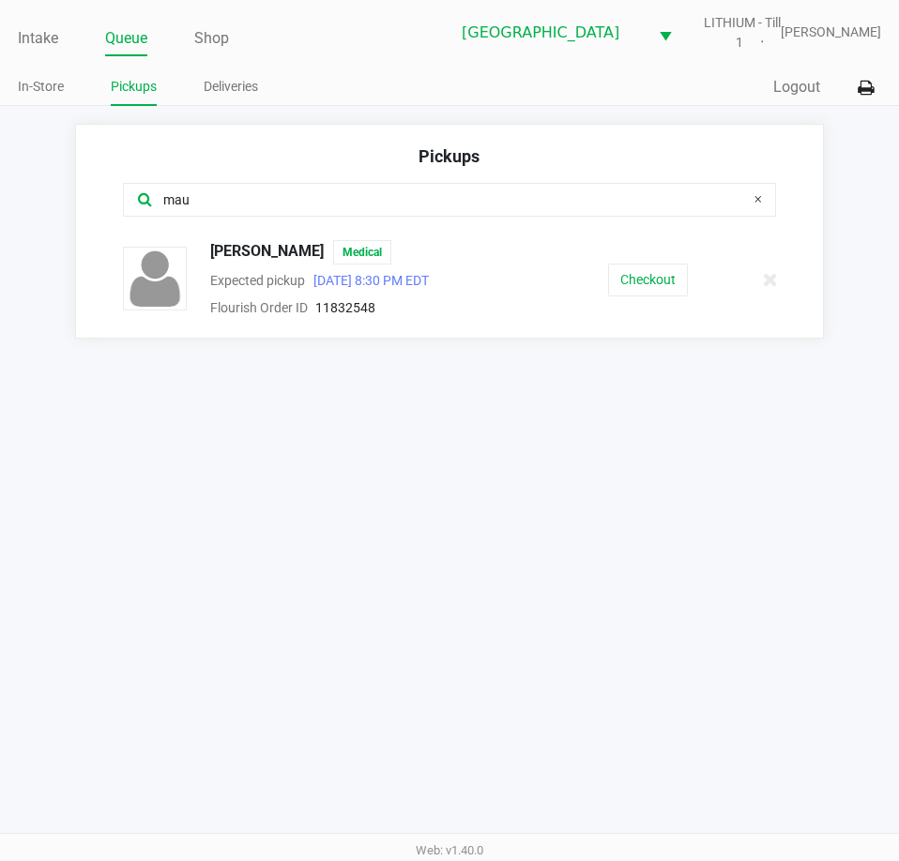
type input "mau"
drag, startPoint x: 325, startPoint y: 247, endPoint x: 193, endPoint y: 256, distance: 131.7
click at [193, 256] on div "MAURA RIVERA Medical Expected pickup Aug 23, 2025 8:30 PM EDT Flourish Order ID…" at bounding box center [343, 279] width 440 height 79
copy div "MAURA RIVERA"
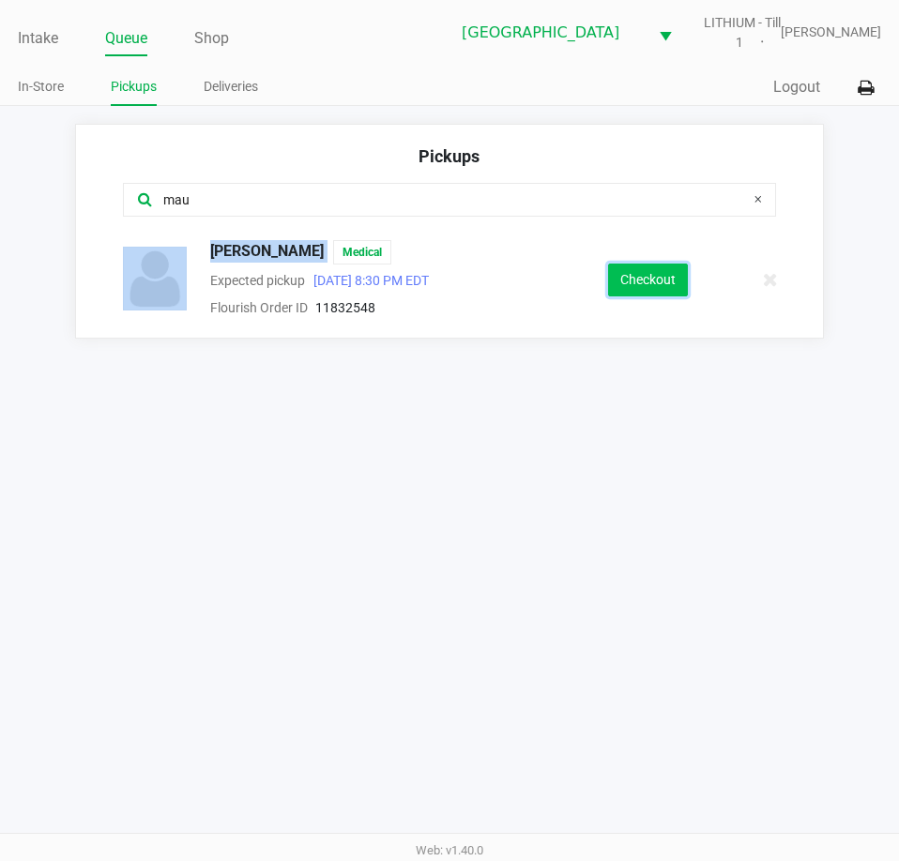
click at [631, 290] on button "Checkout" at bounding box center [648, 280] width 80 height 33
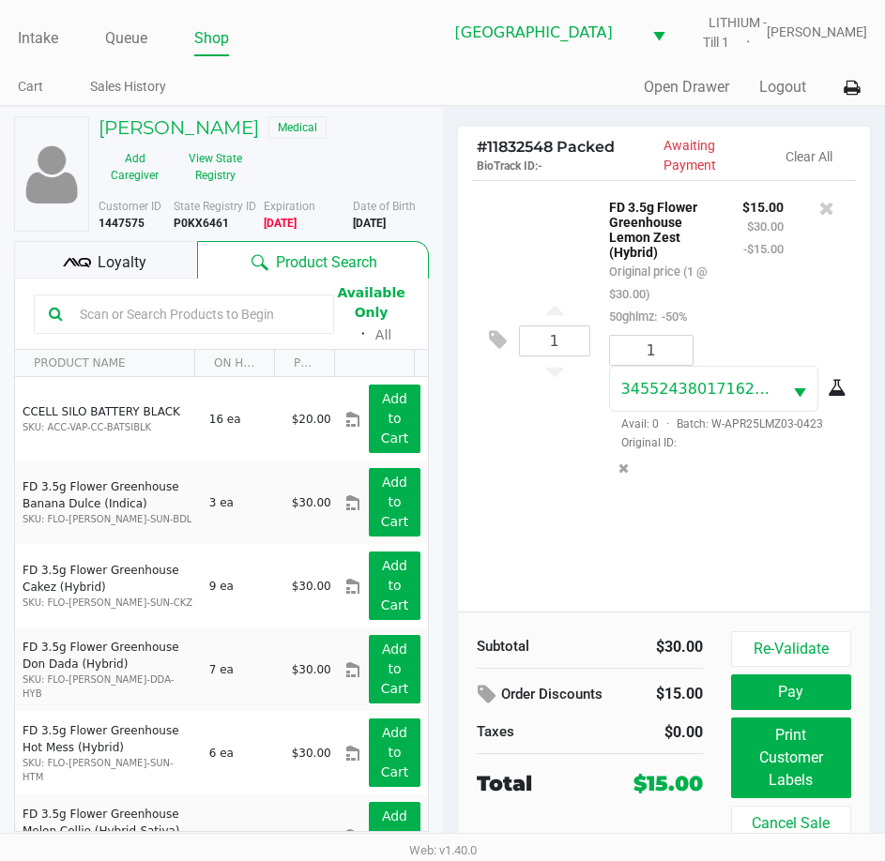
click at [464, 77] on div "Quick Sale Open Drawer Logout" at bounding box center [655, 87] width 425 height 35
click at [28, 21] on div "Intake Queue Shop" at bounding box center [230, 38] width 425 height 35
click at [49, 37] on link "Intake" at bounding box center [38, 38] width 40 height 26
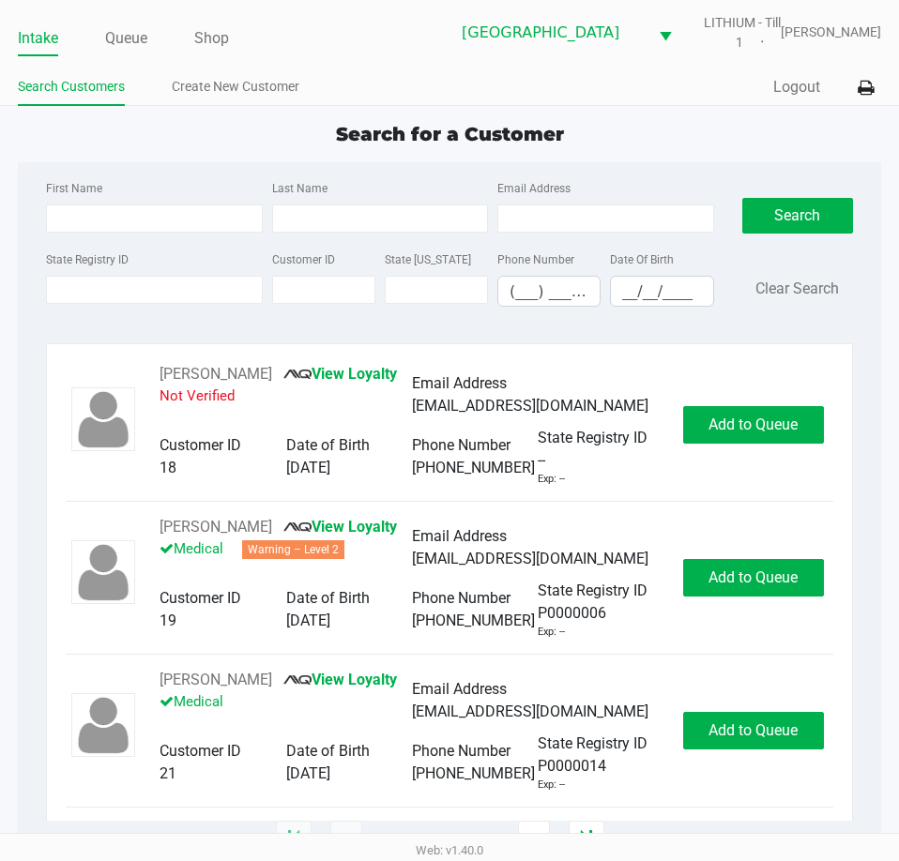
click at [676, 150] on div "Search for a Customer First Name Last Name Email Address State Registry ID Cust…" at bounding box center [449, 480] width 863 height 721
click at [222, 277] on input "State Registry ID" at bounding box center [154, 290] width 216 height 28
click at [630, 280] on input "__/__/____" at bounding box center [661, 291] width 101 height 29
type input "03/04/1988"
click at [372, 203] on div "Last Name" at bounding box center [379, 204] width 225 height 56
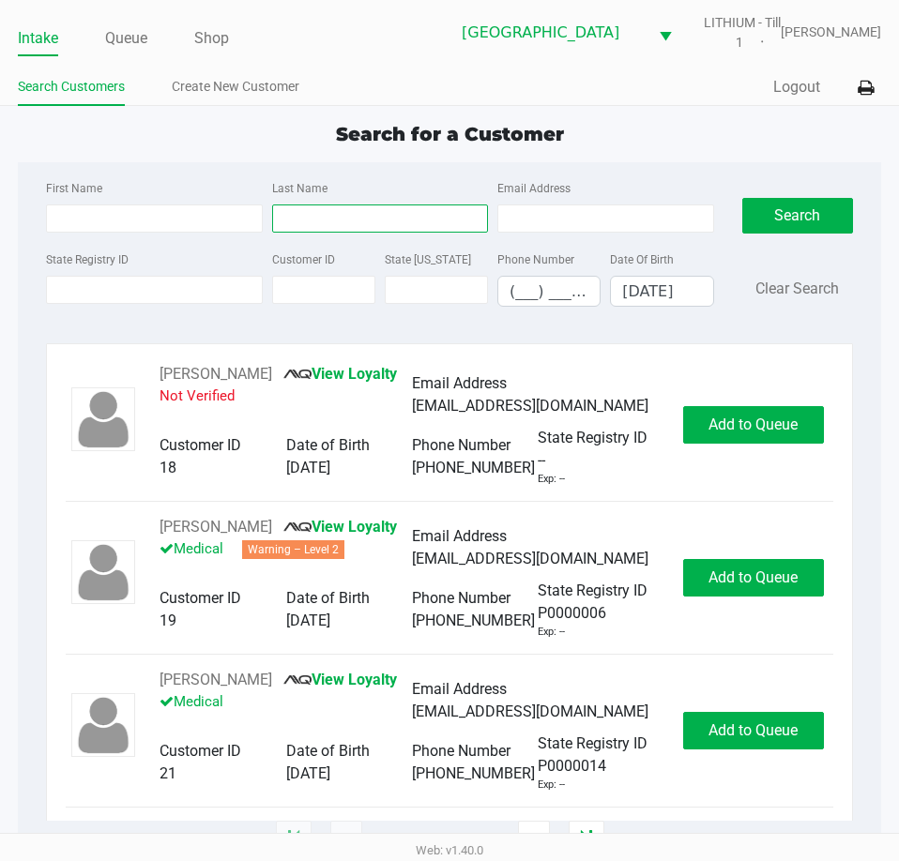
click at [373, 215] on input "Last Name" at bounding box center [380, 219] width 216 height 28
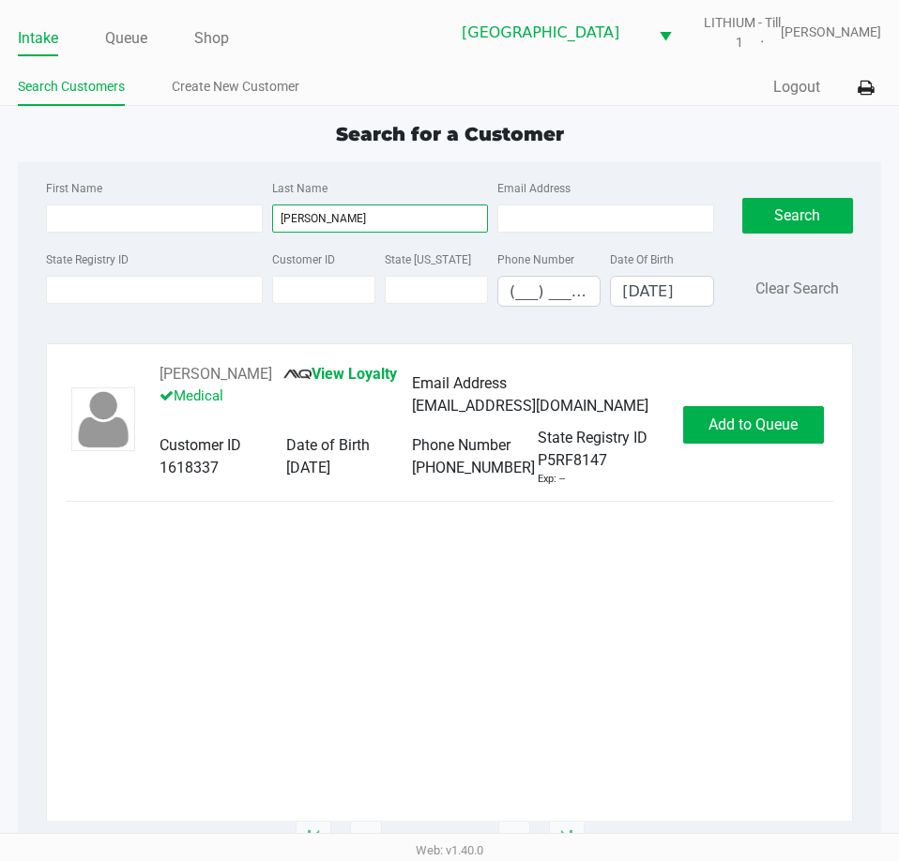
type input "frank"
drag, startPoint x: 279, startPoint y: 375, endPoint x: 170, endPoint y: 374, distance: 108.8
click at [157, 374] on div "DEMARIO FRANK View Loyalty Medical Email Address mariofrank030488@gmail.com Cus…" at bounding box center [412, 425] width 542 height 124
copy div "DEMARIO FRANK"
drag, startPoint x: 707, startPoint y: 407, endPoint x: 722, endPoint y: 406, distance: 15.0
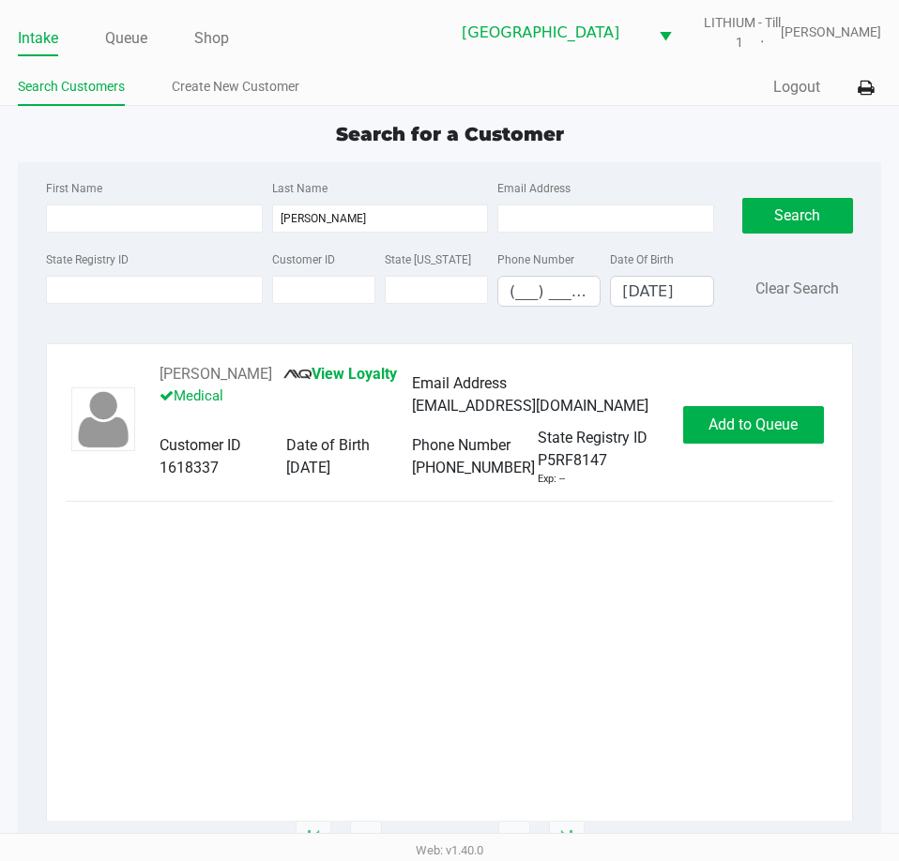
click at [709, 407] on div "DEMARIO FRANK View Loyalty Medical Email Address mariofrank030488@gmail.com Cus…" at bounding box center [450, 425] width 768 height 124
click at [751, 423] on span "Add to Queue" at bounding box center [752, 425] width 89 height 18
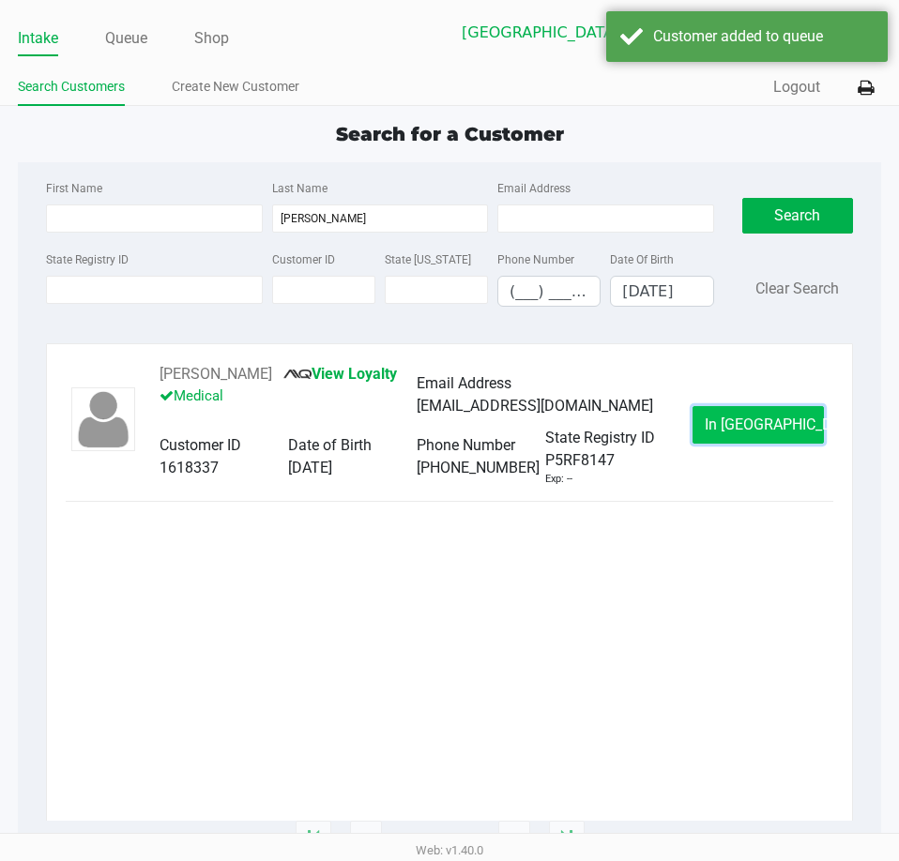
click at [739, 432] on span "In Queue" at bounding box center [784, 425] width 158 height 18
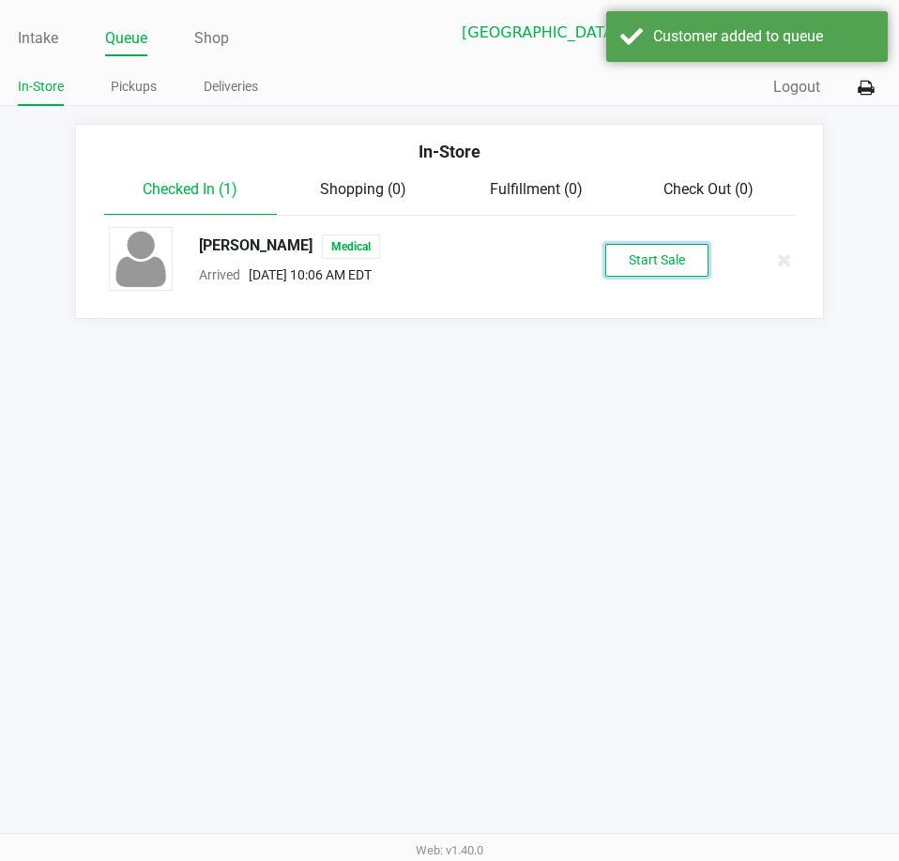
drag, startPoint x: 707, startPoint y: 297, endPoint x: 841, endPoint y: 321, distance: 135.5
click at [706, 260] on button "Start Sale" at bounding box center [656, 260] width 103 height 33
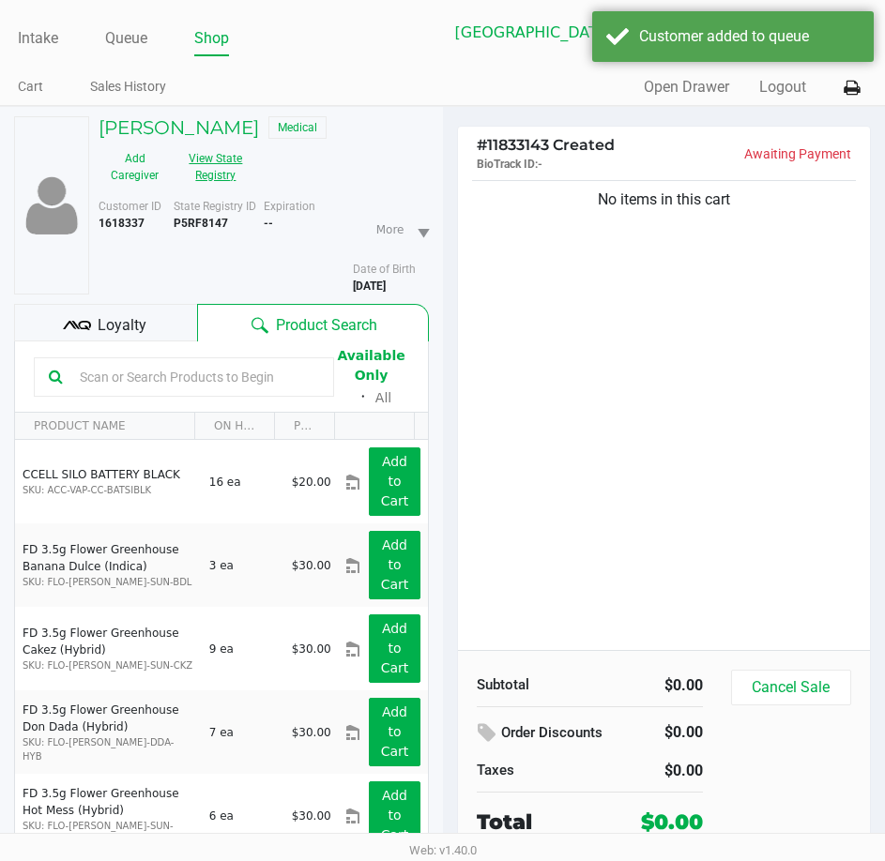
click at [223, 163] on button "View State Registry" at bounding box center [210, 167] width 79 height 47
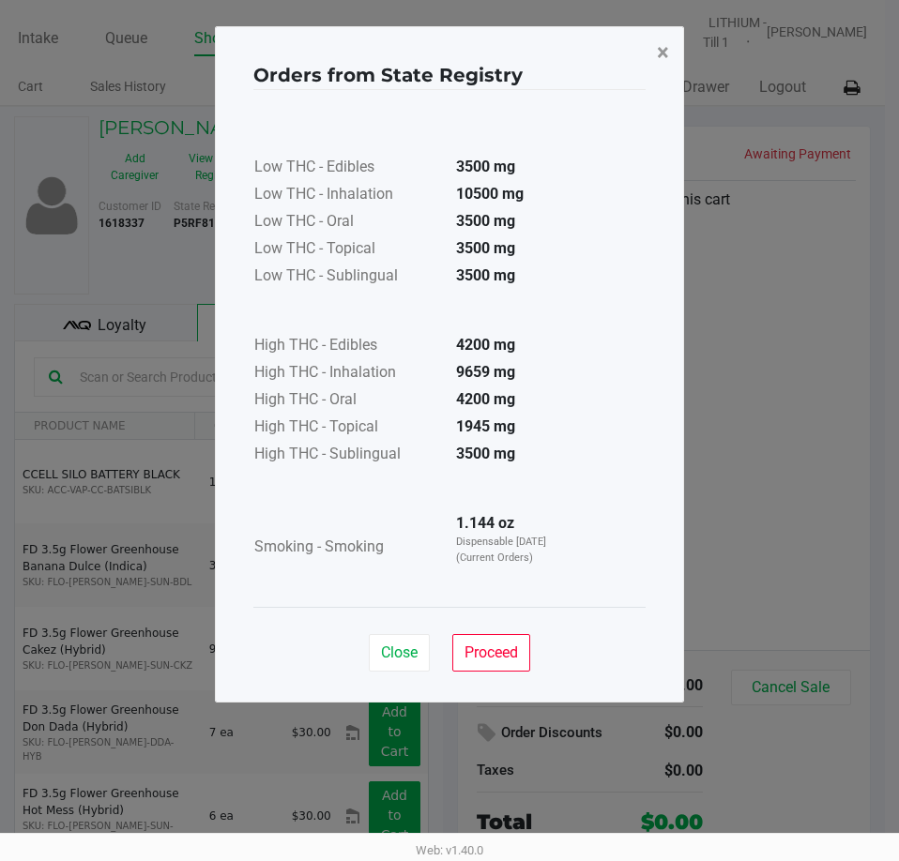
click at [663, 54] on span "×" at bounding box center [663, 52] width 12 height 26
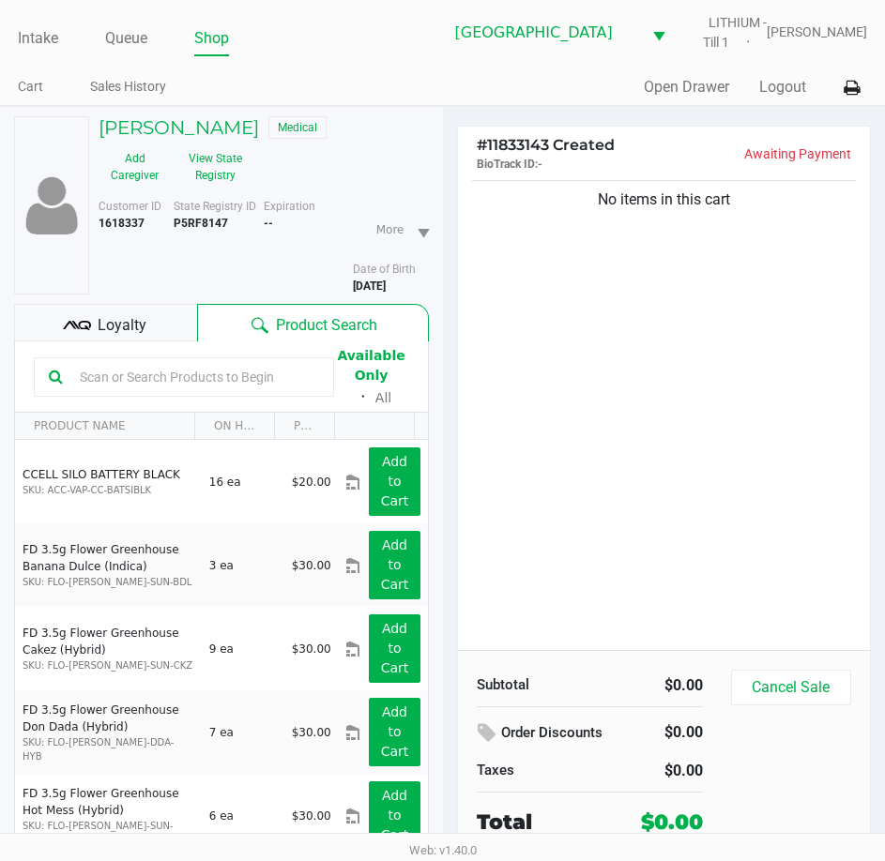
click at [377, 70] on div "Cart Sales History" at bounding box center [230, 87] width 425 height 35
click at [37, 32] on link "Intake" at bounding box center [38, 38] width 40 height 26
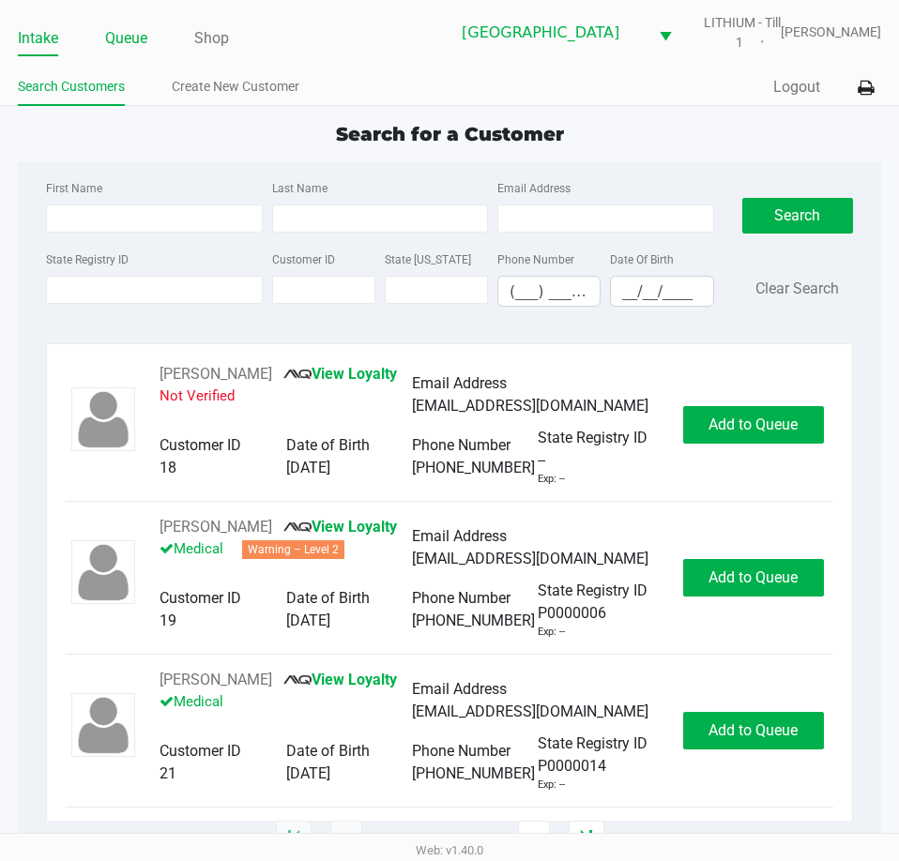
click at [141, 31] on link "Queue" at bounding box center [126, 38] width 42 height 26
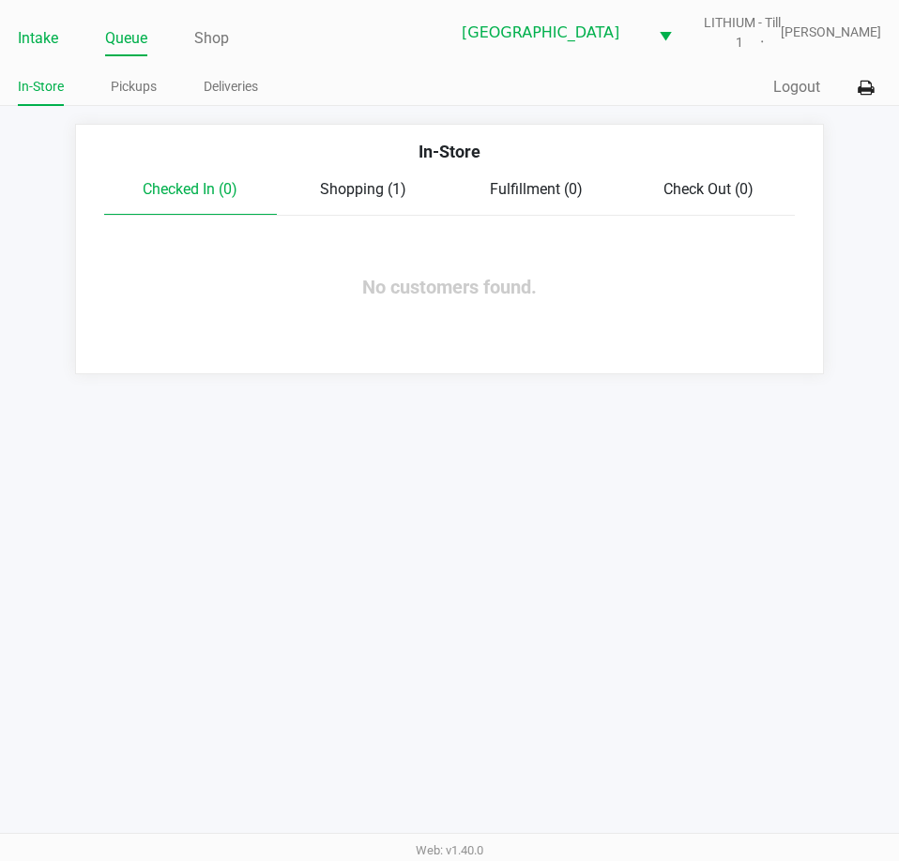
click at [48, 34] on link "Intake" at bounding box center [38, 38] width 40 height 26
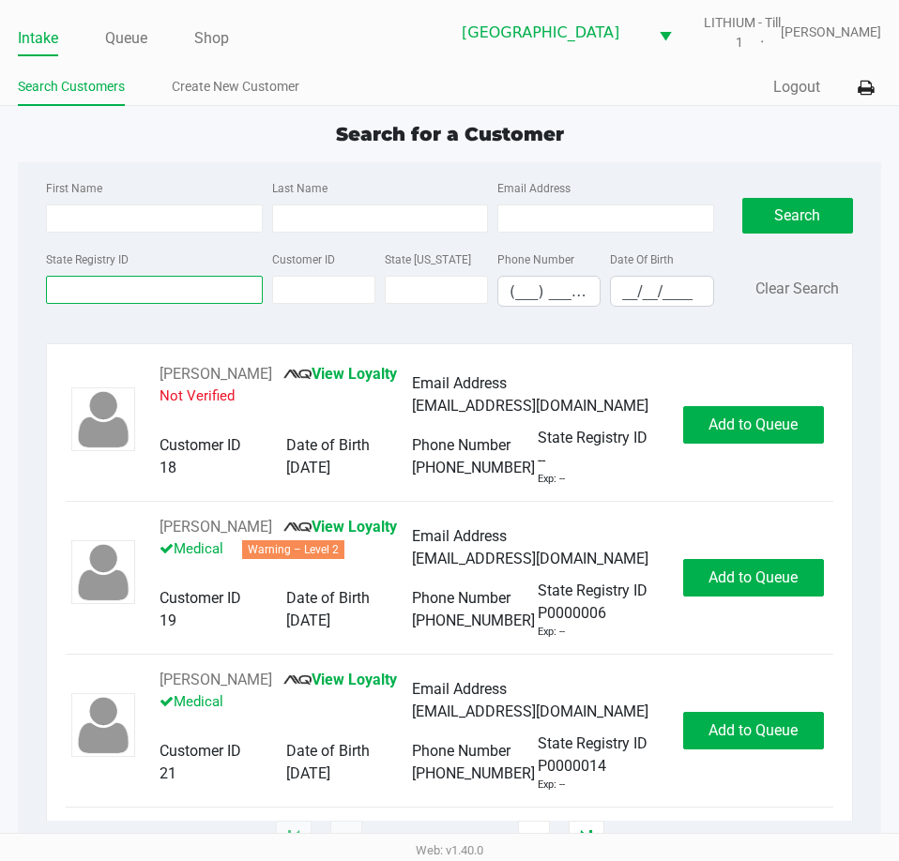
click at [188, 283] on input "State Registry ID" at bounding box center [154, 290] width 216 height 28
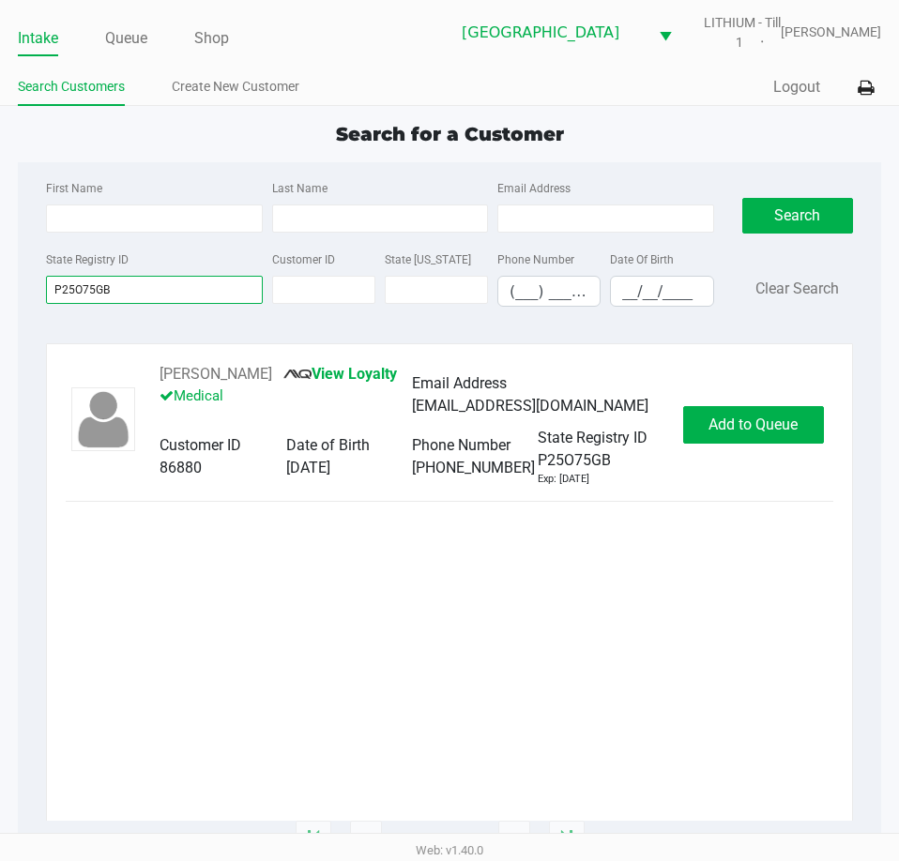
type input "P25O75GB"
drag, startPoint x: 252, startPoint y: 368, endPoint x: 124, endPoint y: 364, distance: 128.6
click at [124, 364] on div "DAVID PERRY View Loyalty Medical Email Address donnacunningham82@yahoo.com Cust…" at bounding box center [449, 591] width 807 height 497
copy button "DAVID PERRY"
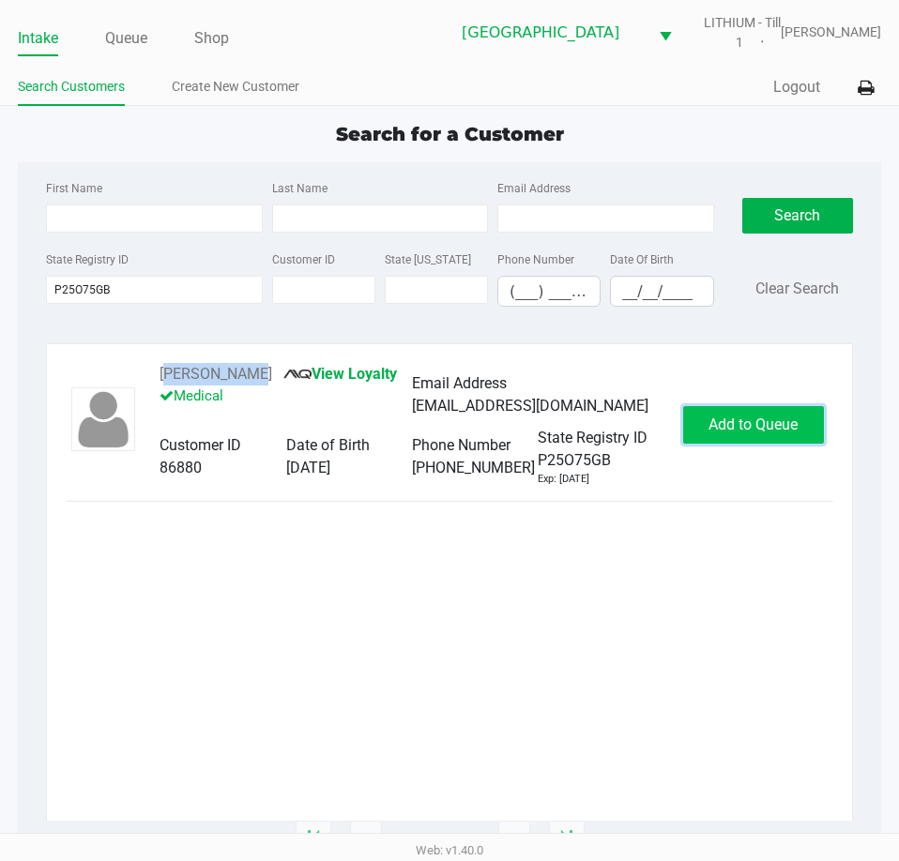
click at [739, 427] on span "Add to Queue" at bounding box center [752, 425] width 89 height 18
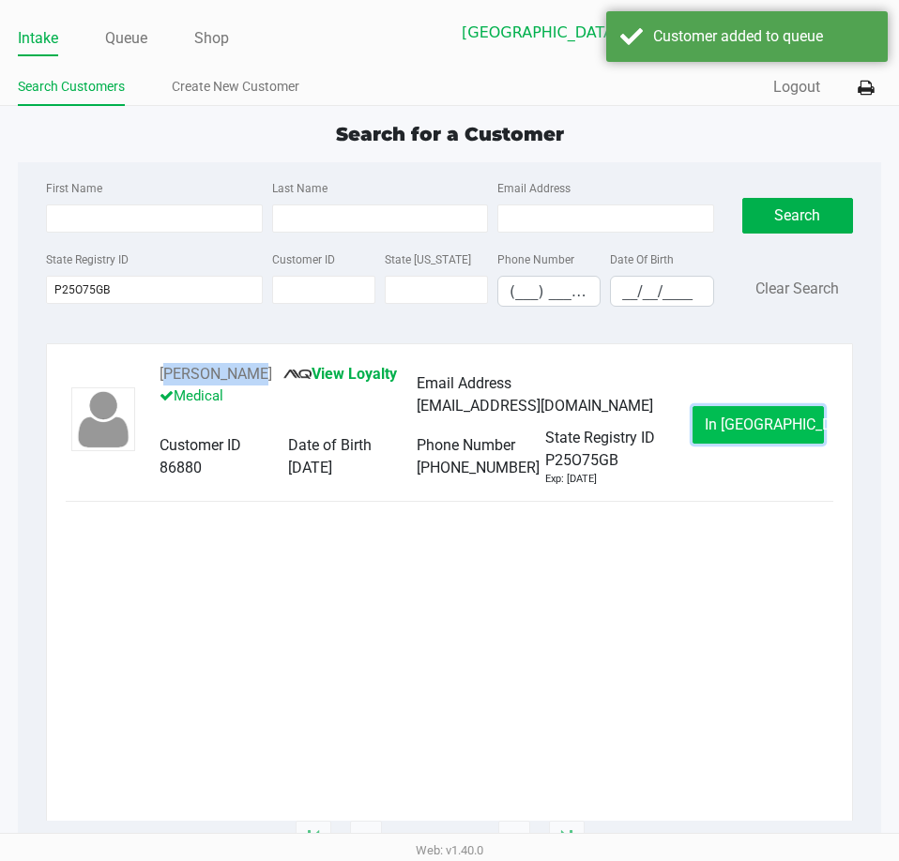
click at [741, 428] on span "In Queue" at bounding box center [784, 425] width 158 height 18
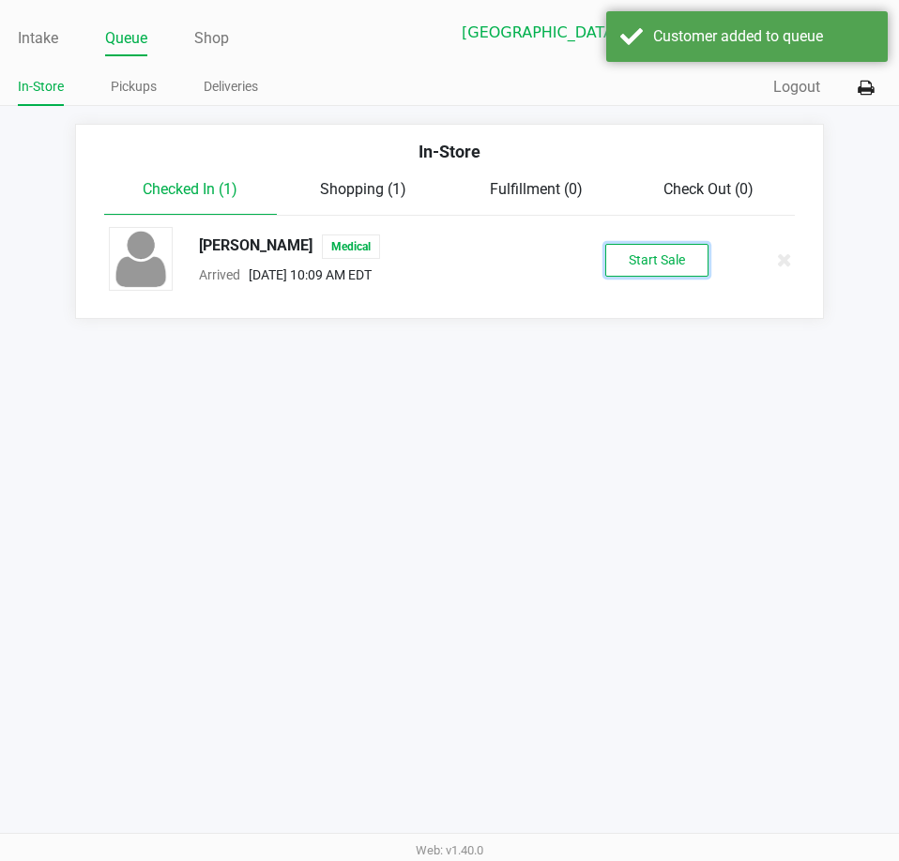
click at [658, 259] on button "Start Sale" at bounding box center [656, 260] width 103 height 33
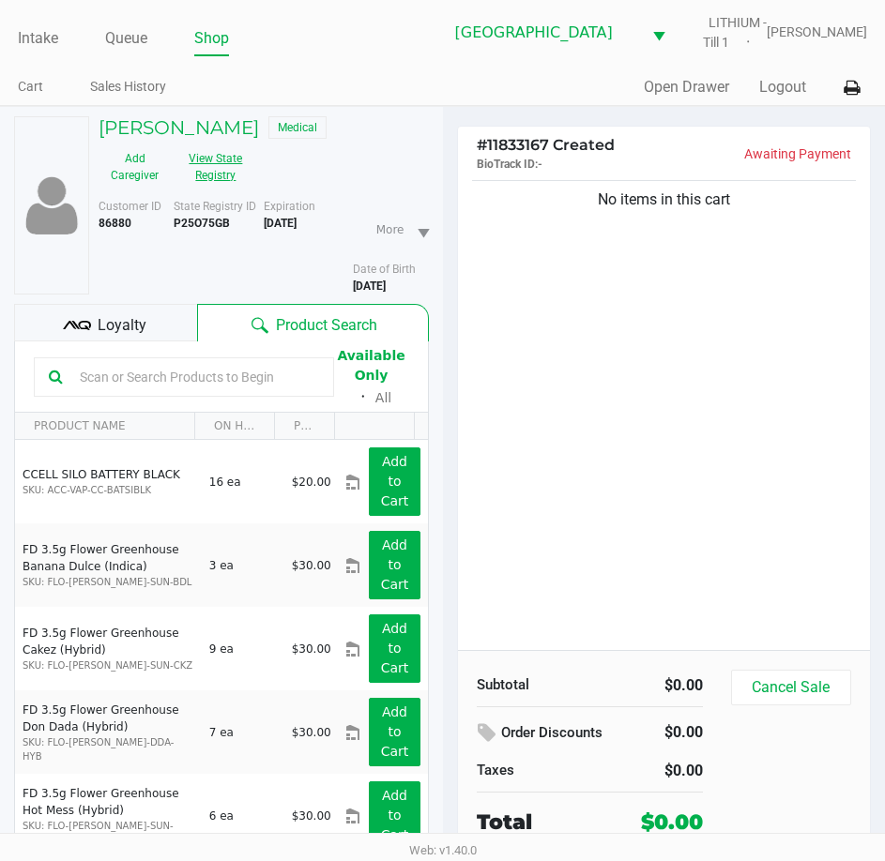
click at [247, 170] on div "Add Caregiver View State Registry" at bounding box center [173, 167] width 179 height 47
click at [236, 167] on button "View State Registry" at bounding box center [210, 167] width 79 height 47
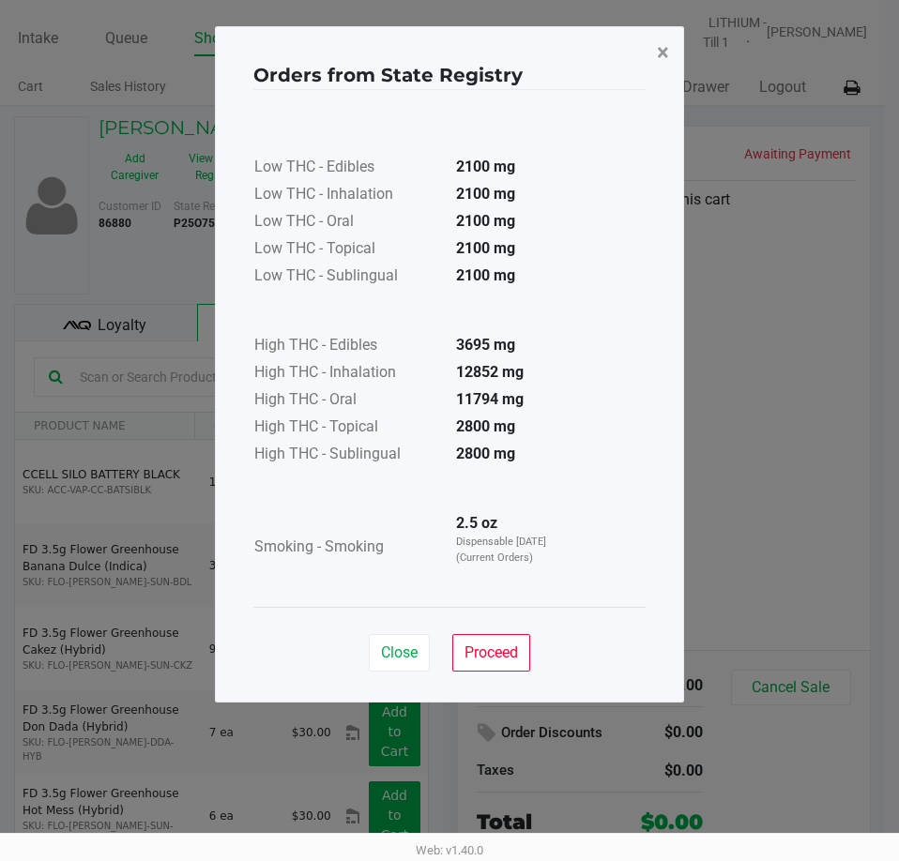
click at [674, 50] on button "×" at bounding box center [663, 52] width 42 height 53
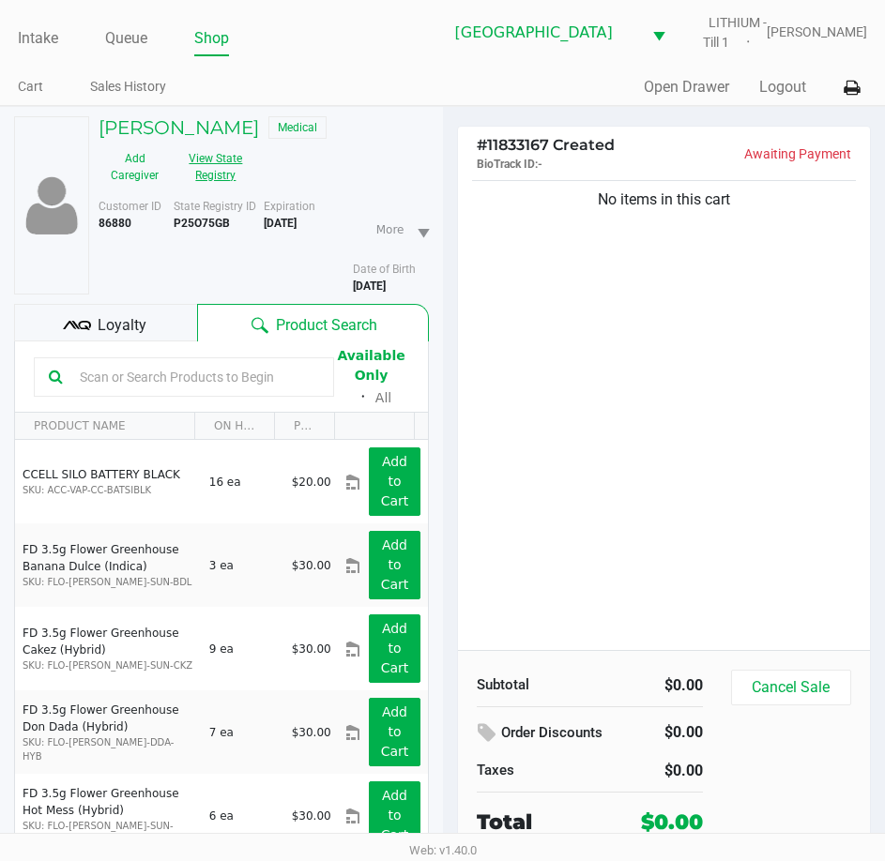
click at [242, 167] on button "View State Registry" at bounding box center [210, 167] width 79 height 47
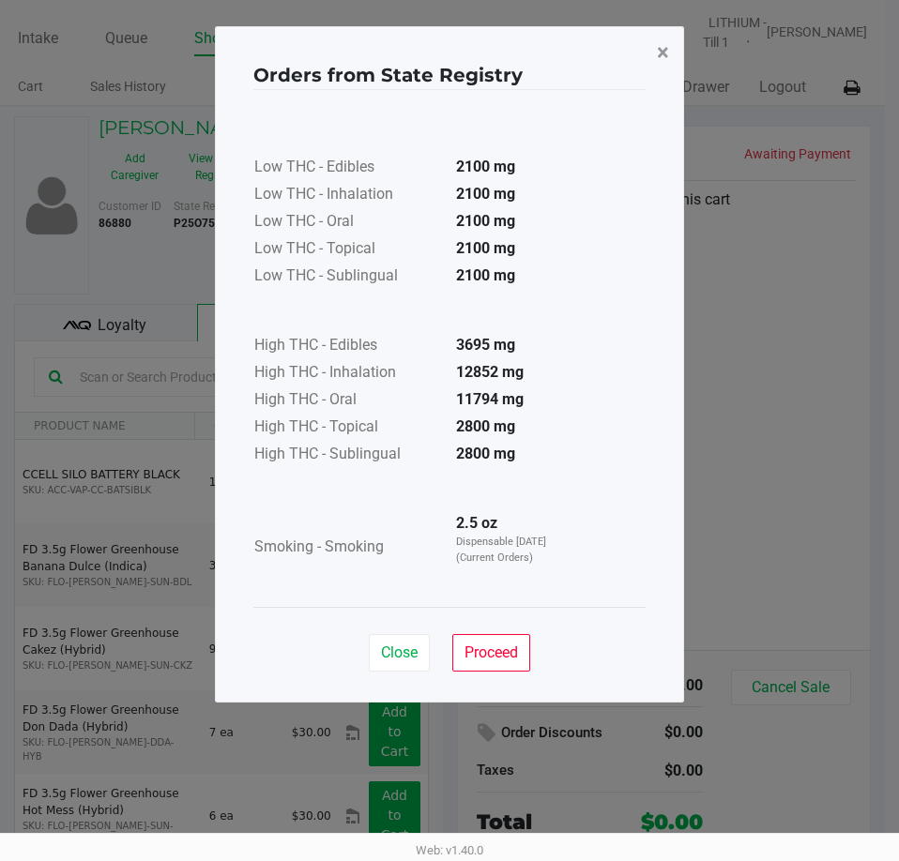
click at [662, 55] on span "×" at bounding box center [663, 52] width 12 height 26
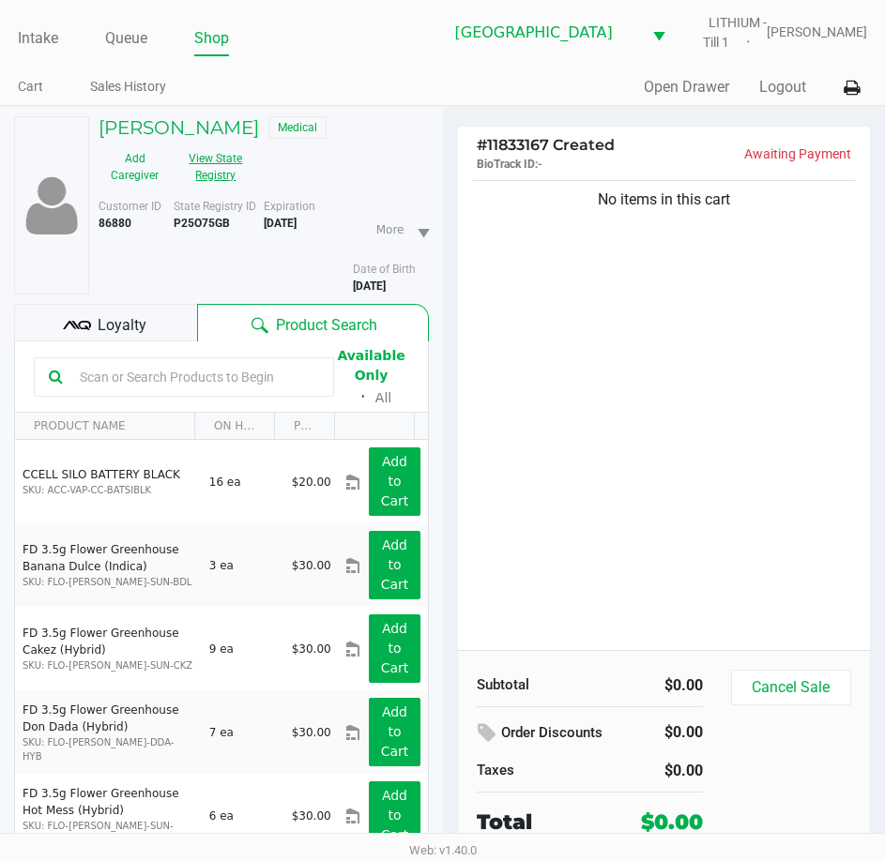
click at [232, 164] on button "View State Registry" at bounding box center [210, 167] width 79 height 47
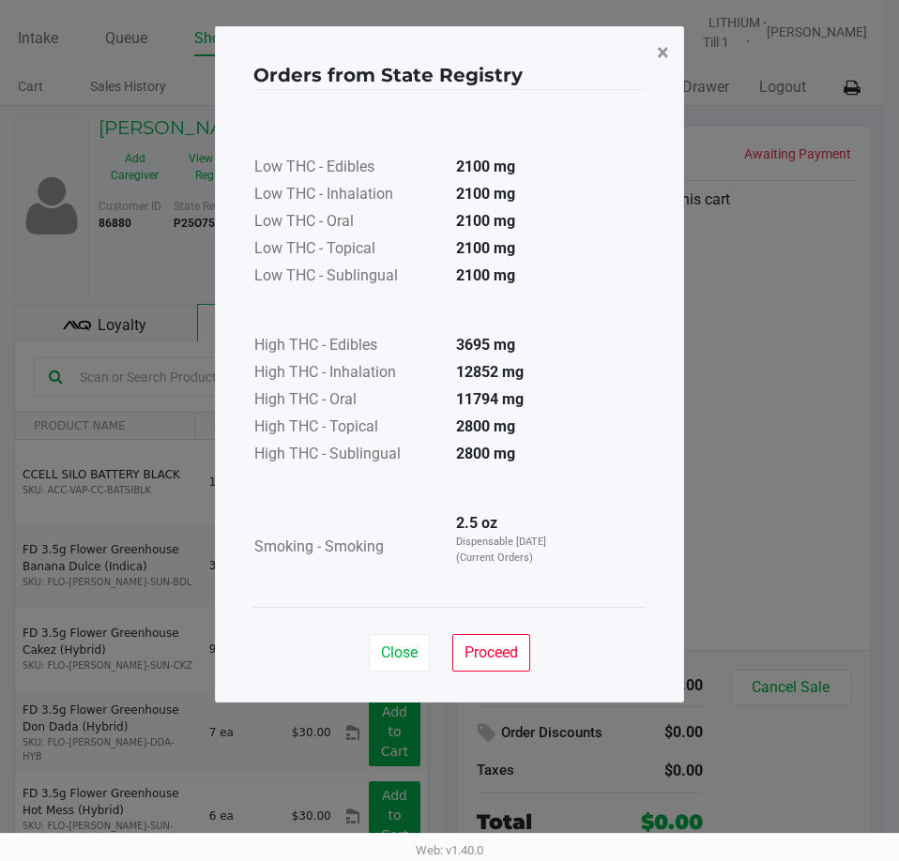
drag, startPoint x: 659, startPoint y: 46, endPoint x: 623, endPoint y: 63, distance: 39.5
click at [660, 47] on span "×" at bounding box center [663, 52] width 12 height 26
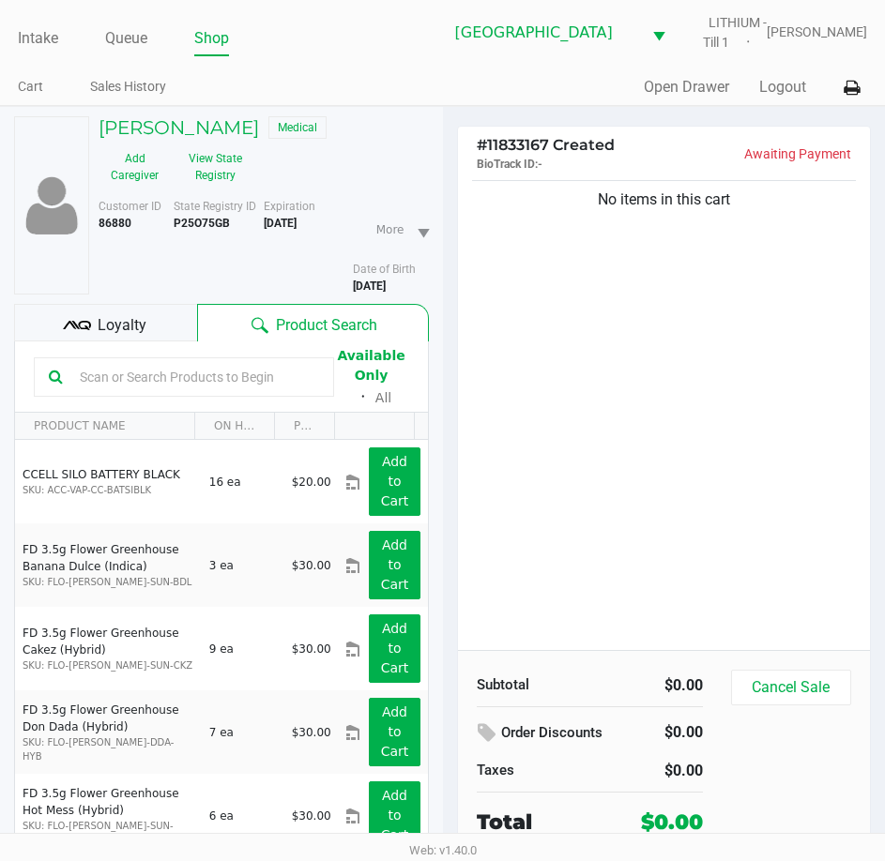
click at [531, 70] on div "Quick Sale Open Drawer Logout" at bounding box center [655, 87] width 425 height 35
click at [495, 93] on div "Quick Sale Open Drawer Logout" at bounding box center [655, 87] width 425 height 35
click at [284, 63] on div "Intake Queue Shop Lakeland WC LITHIUM - Till 1 Dustin Johnson Cart Sales Histor…" at bounding box center [442, 53] width 885 height 106
click at [371, 68] on div "Intake Queue Shop Lakeland WC LITHIUM - Till 1 Dustin Johnson Cart Sales Histor…" at bounding box center [442, 53] width 885 height 106
click at [606, 104] on div "Quick Sale Open Drawer Logout" at bounding box center [655, 87] width 425 height 35
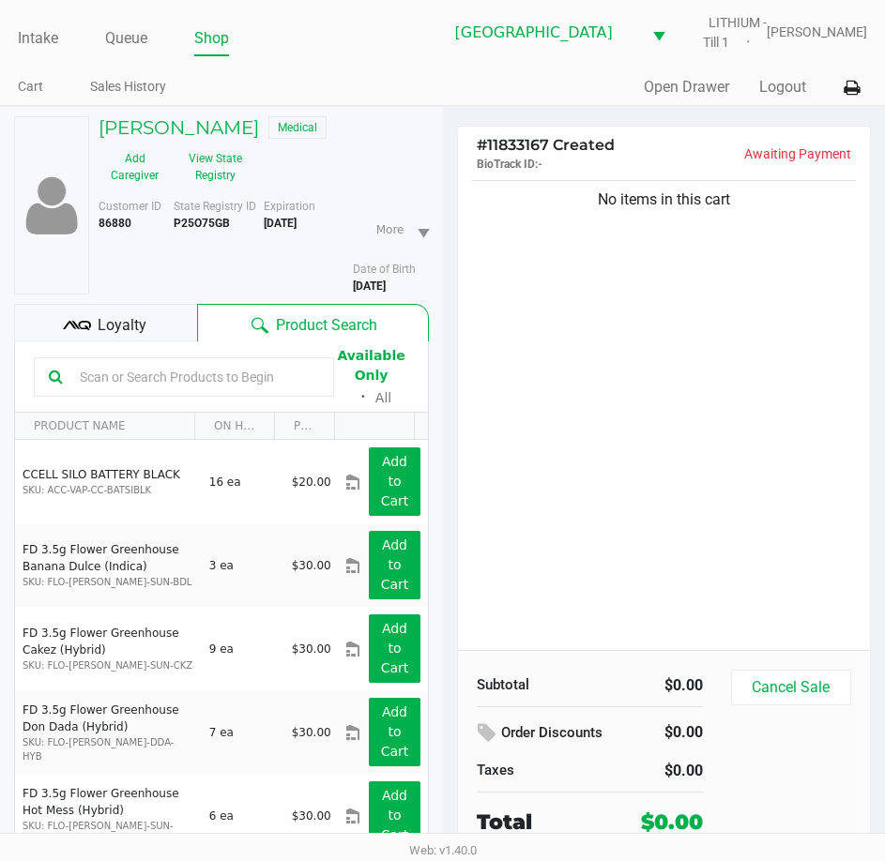
click at [390, 83] on ul "Cart Sales History" at bounding box center [230, 89] width 425 height 32
click at [42, 36] on link "Intake" at bounding box center [38, 38] width 40 height 26
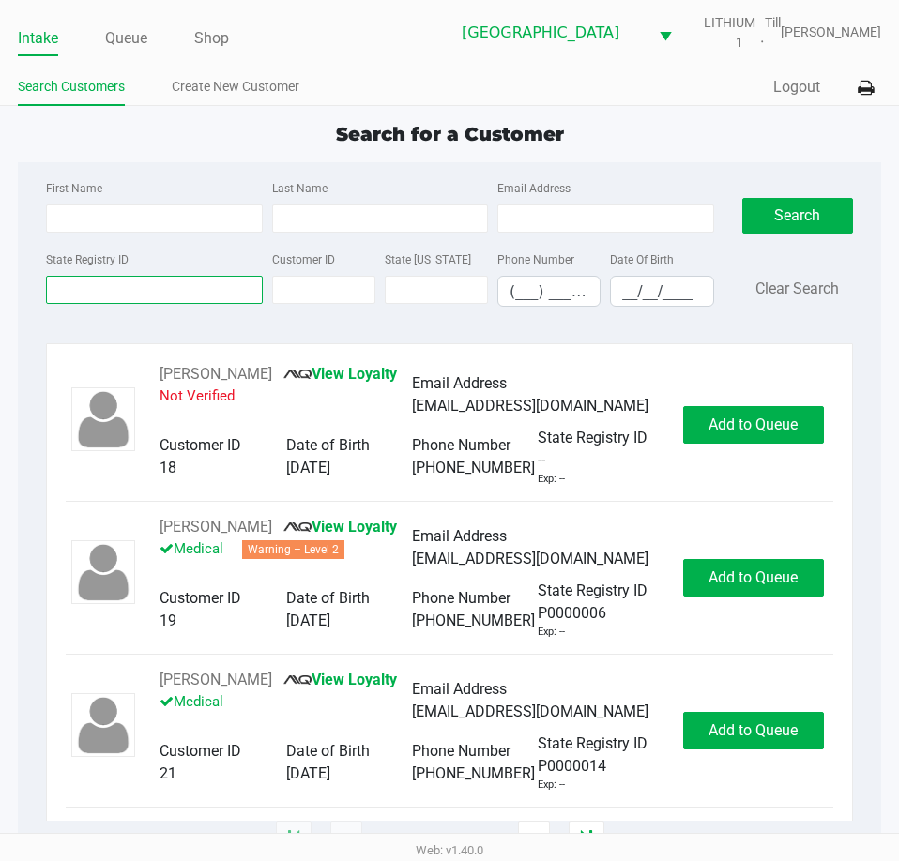
click at [194, 292] on input "State Registry ID" at bounding box center [154, 290] width 216 height 28
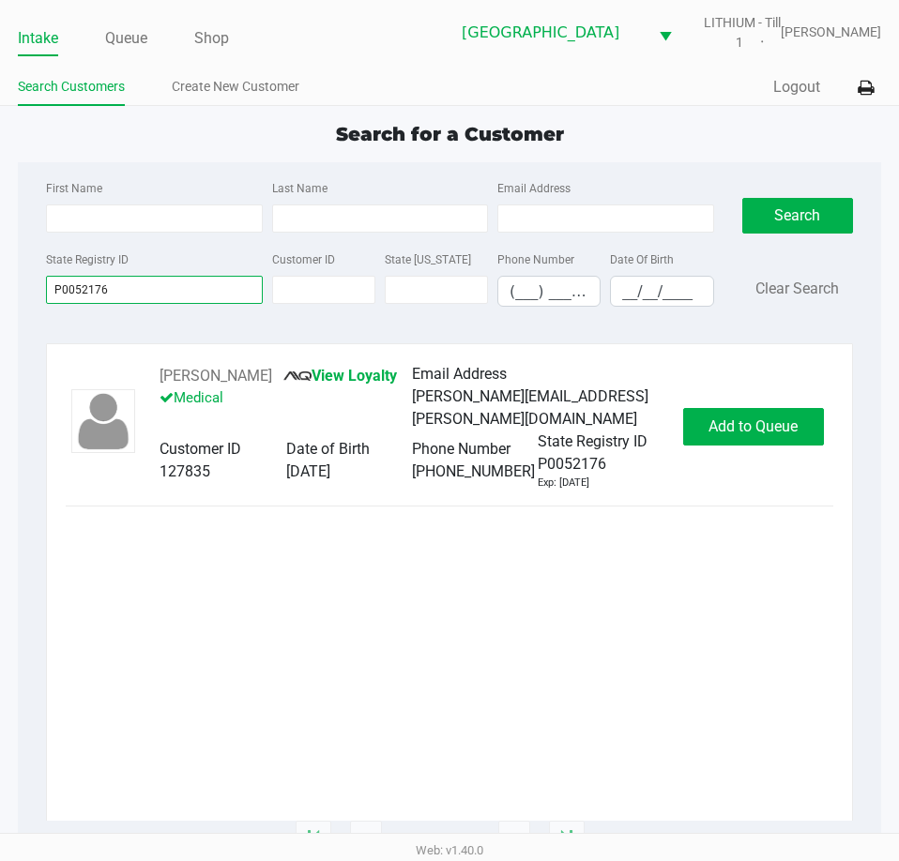
type input "P0052176"
drag, startPoint x: 266, startPoint y: 368, endPoint x: 175, endPoint y: 371, distance: 90.1
click at [151, 365] on div "DAWN DALLAS View Loyalty Medical Email Address dawn.futch@yahoo.com Customer ID…" at bounding box center [412, 427] width 542 height 129
copy div "DAWN DALLAS"
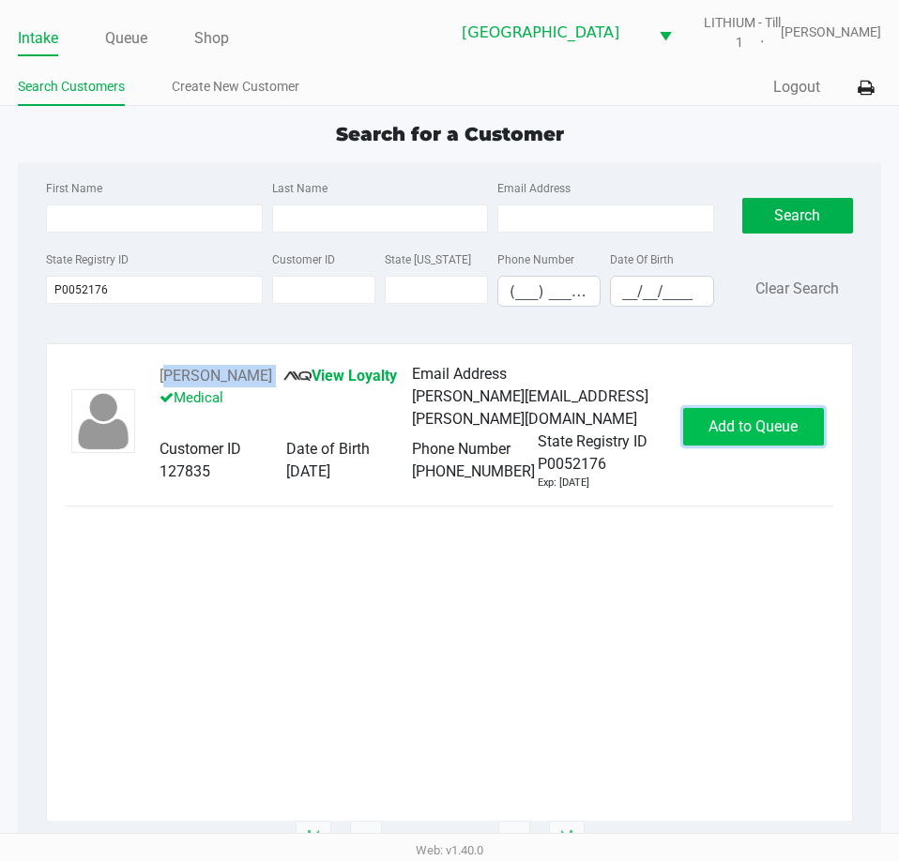
click at [769, 418] on span "Add to Queue" at bounding box center [752, 427] width 89 height 18
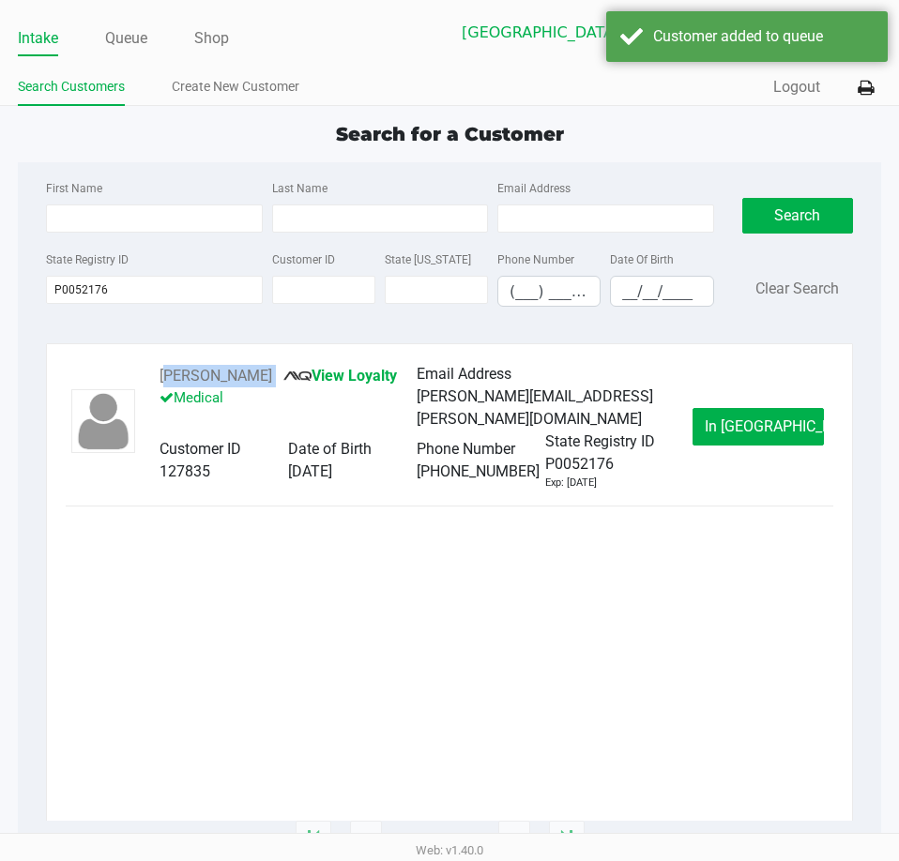
click at [784, 420] on span "In Queue" at bounding box center [784, 427] width 158 height 18
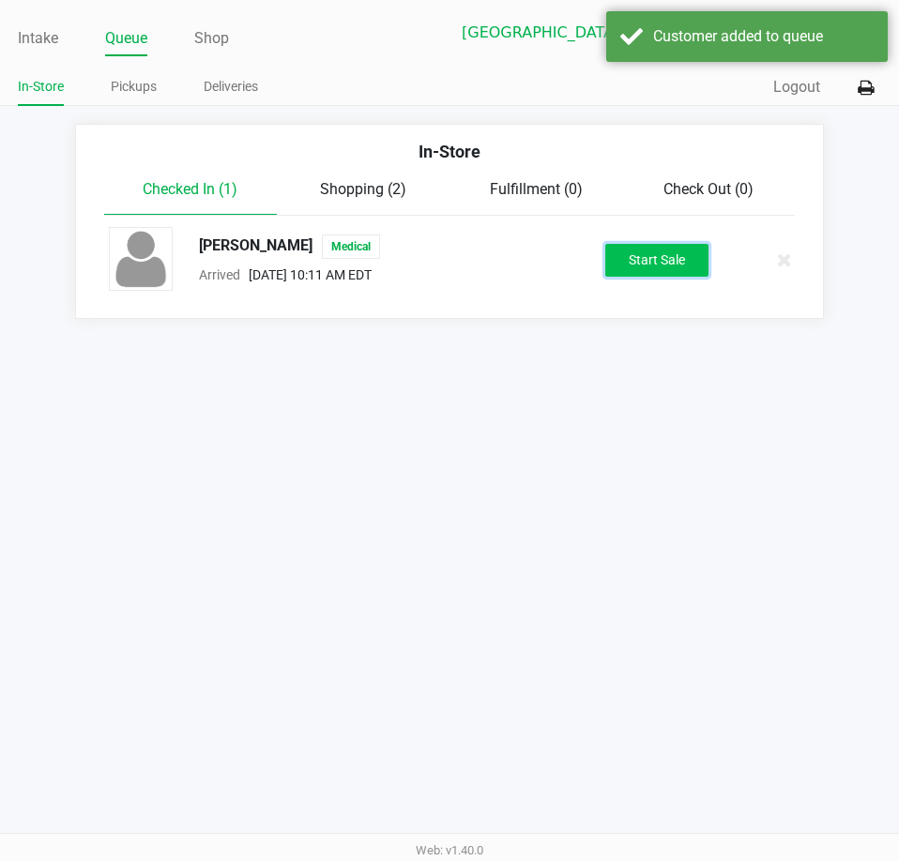
click at [636, 268] on button "Start Sale" at bounding box center [656, 260] width 103 height 33
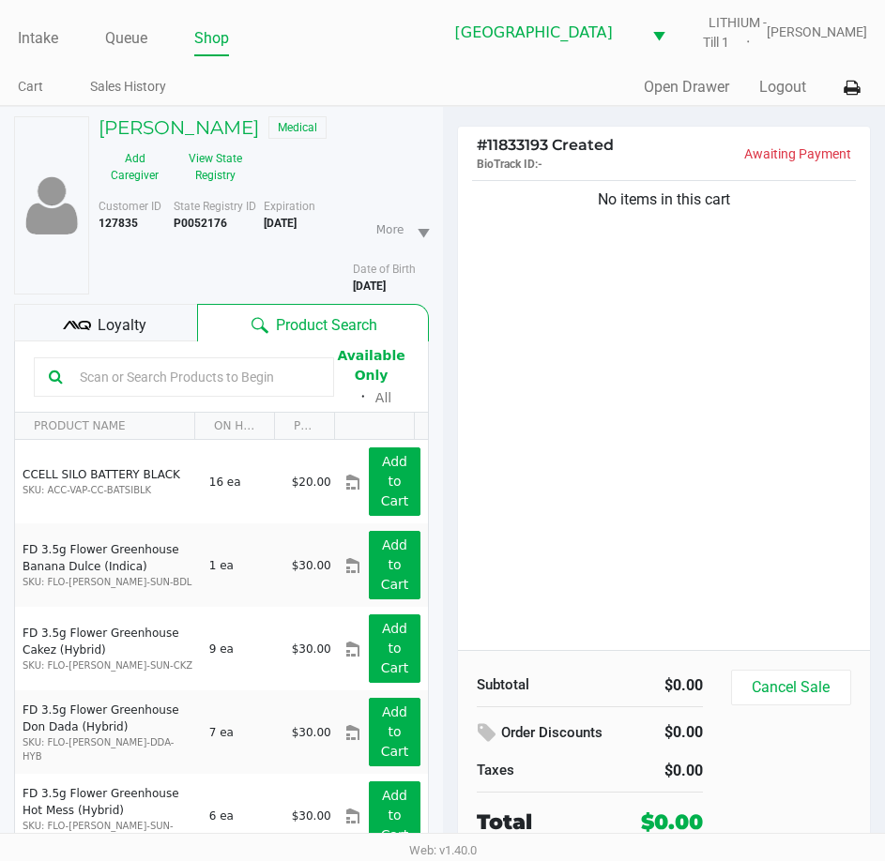
click at [204, 221] on b "P0052176" at bounding box center [200, 223] width 53 height 13
click at [203, 221] on b "P0052176" at bounding box center [200, 223] width 53 height 13
copy b "P0052176"
click at [373, 283] on b "11/17/1971" at bounding box center [369, 286] width 33 height 13
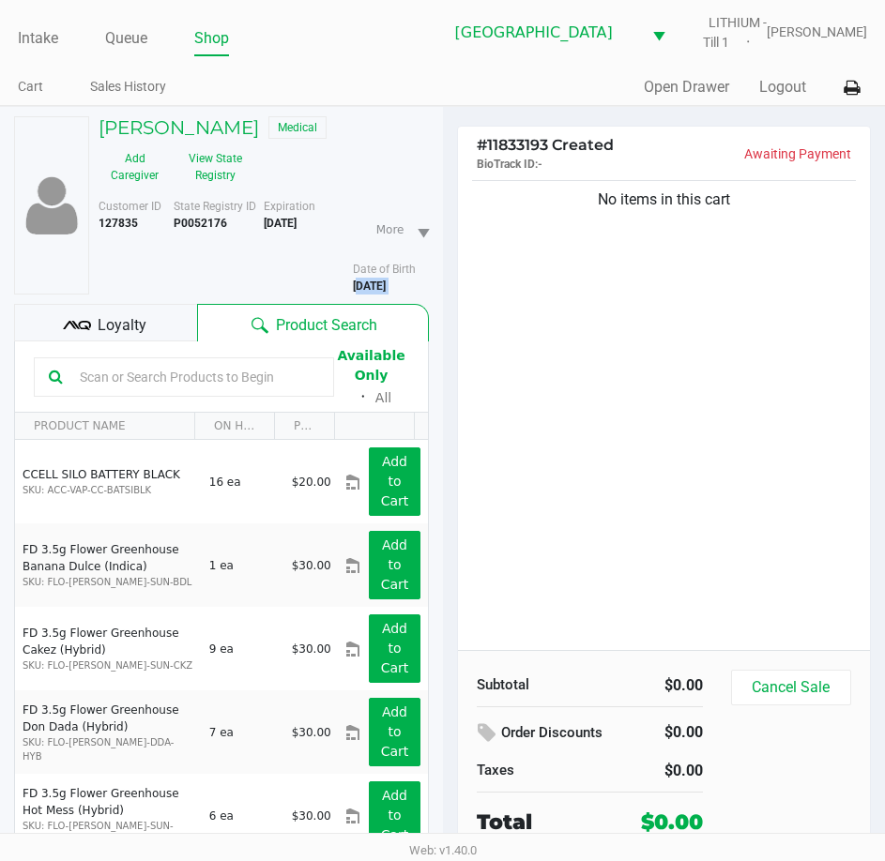
click at [374, 282] on b "11/17/1971" at bounding box center [369, 286] width 33 height 13
copy div "11/17/1971"
drag, startPoint x: 251, startPoint y: 125, endPoint x: 98, endPoint y: 131, distance: 154.0
click at [98, 131] on div "DAWN DALLAS Medical" at bounding box center [263, 129] width 358 height 27
click at [211, 155] on button "View State Registry" at bounding box center [210, 167] width 79 height 47
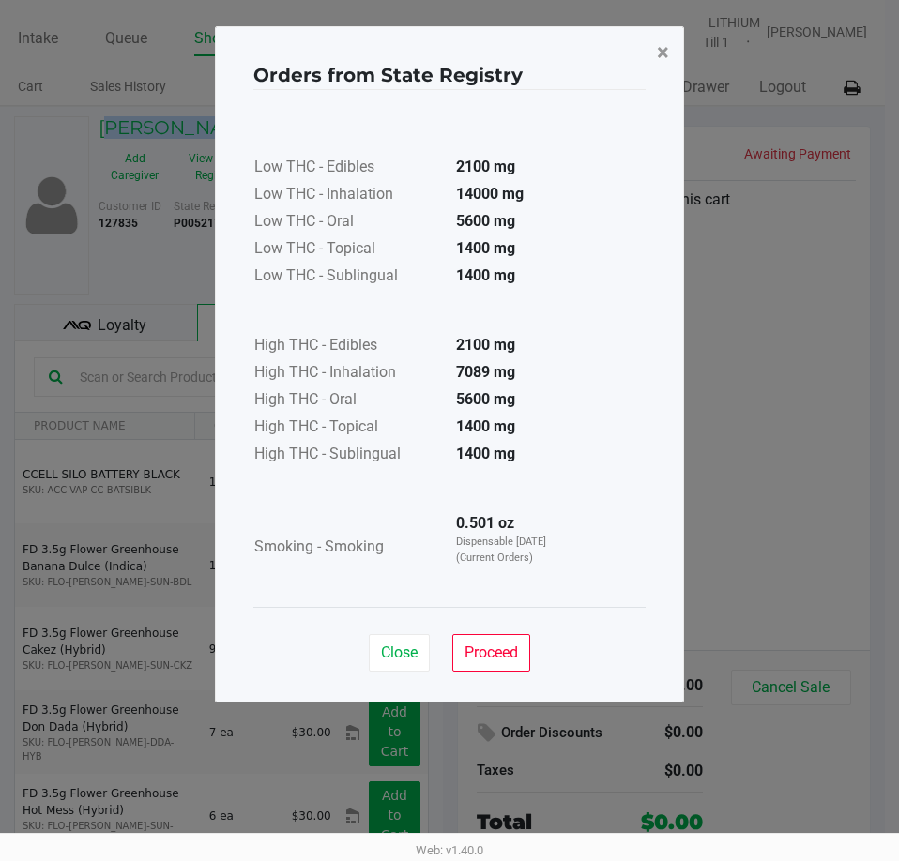
click at [662, 53] on span "×" at bounding box center [663, 52] width 12 height 26
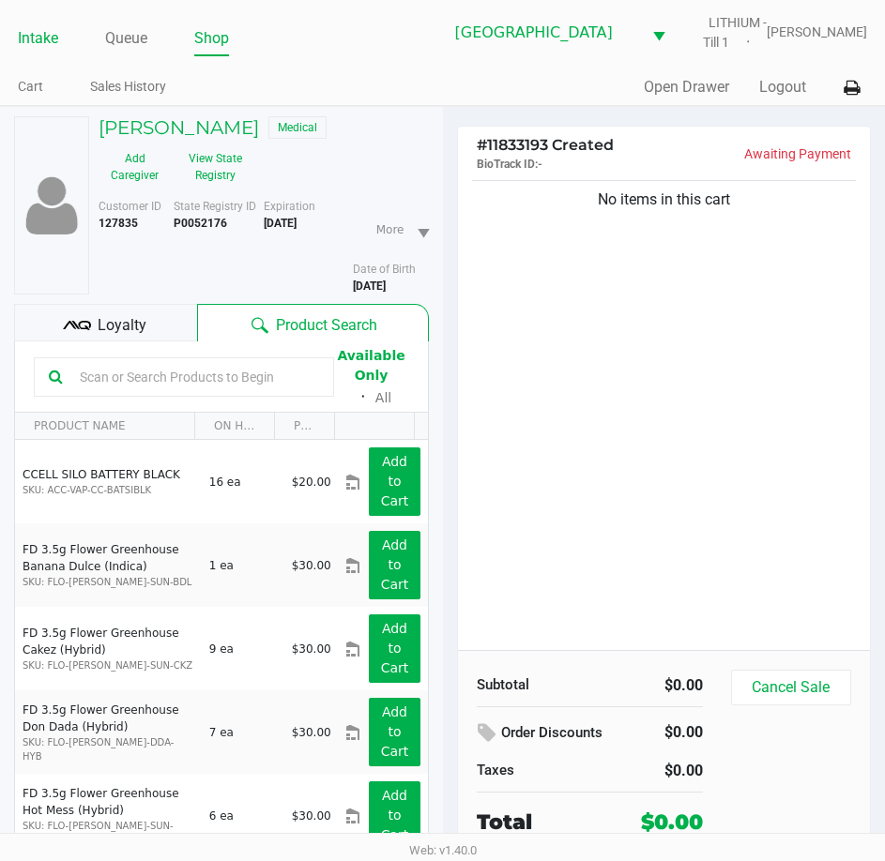
click at [29, 42] on link "Intake" at bounding box center [38, 38] width 40 height 26
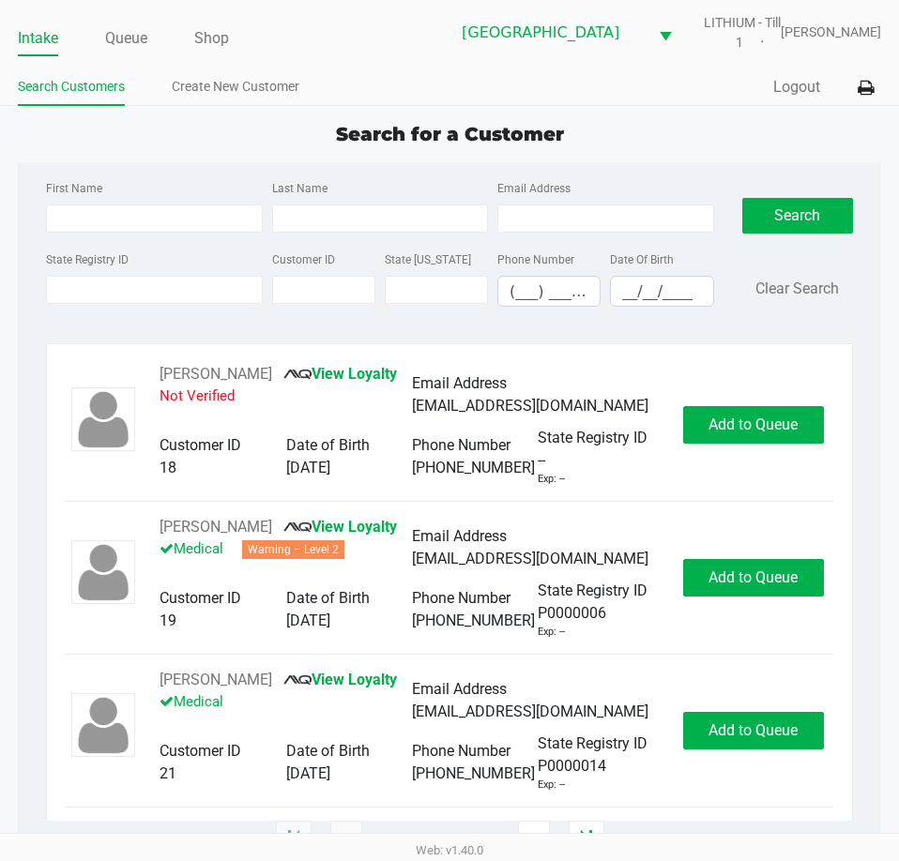
click at [176, 306] on div "State Registry ID" at bounding box center [153, 277] width 225 height 59
click at [174, 297] on input "State Registry ID" at bounding box center [154, 290] width 216 height 28
type input "C"
click at [171, 221] on input "First Name" at bounding box center [154, 219] width 216 height 28
type input "Davis"
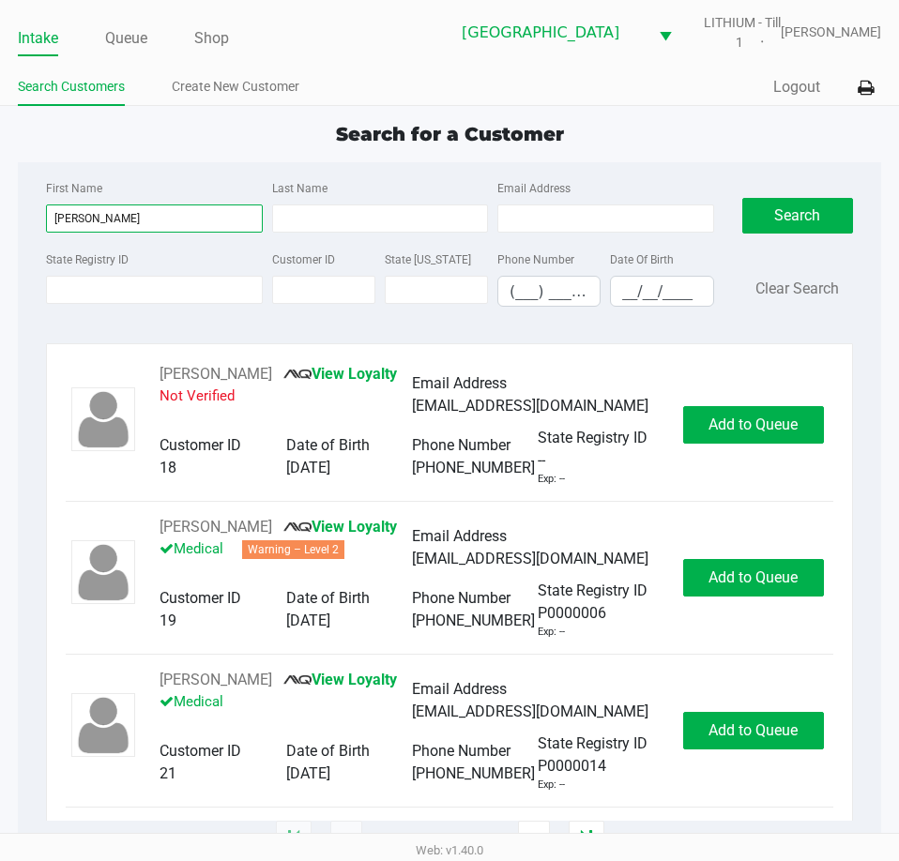
drag, startPoint x: 89, startPoint y: 214, endPoint x: 7, endPoint y: 197, distance: 84.3
click at [8, 199] on app-all-customers "Search for a Customer First Name Davis Last Name Email Address State Registry I…" at bounding box center [449, 480] width 899 height 721
click at [637, 294] on input "__/__/____" at bounding box center [661, 291] width 101 height 29
type input "07/24/1979"
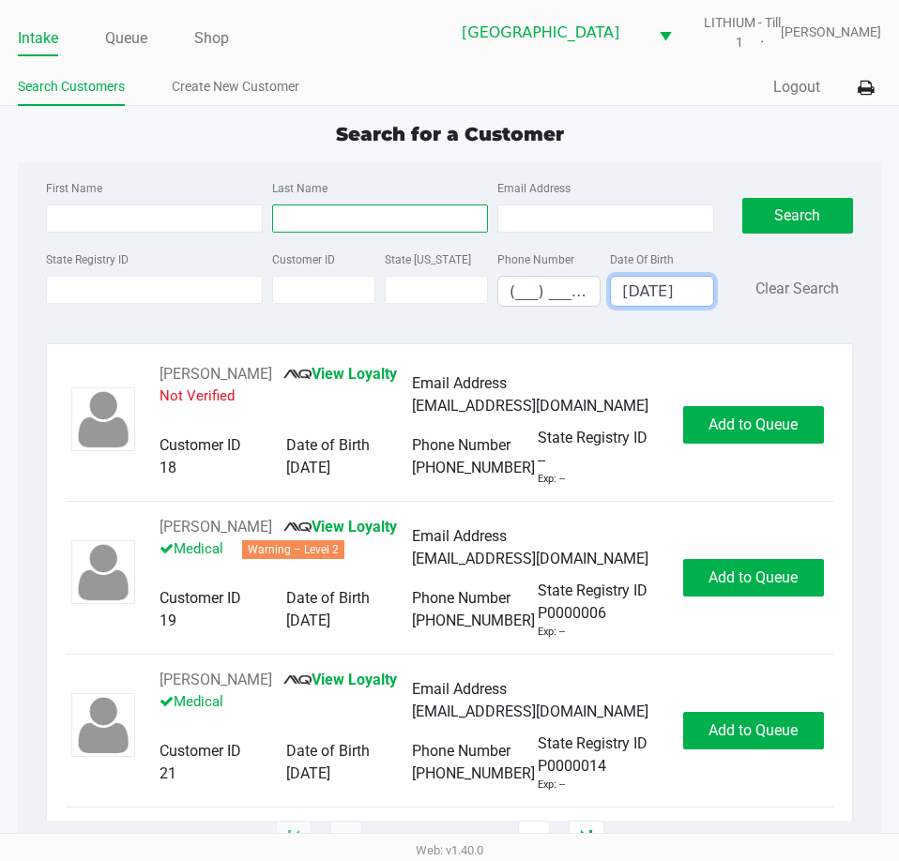
click at [352, 221] on input "Last Name" at bounding box center [380, 219] width 216 height 28
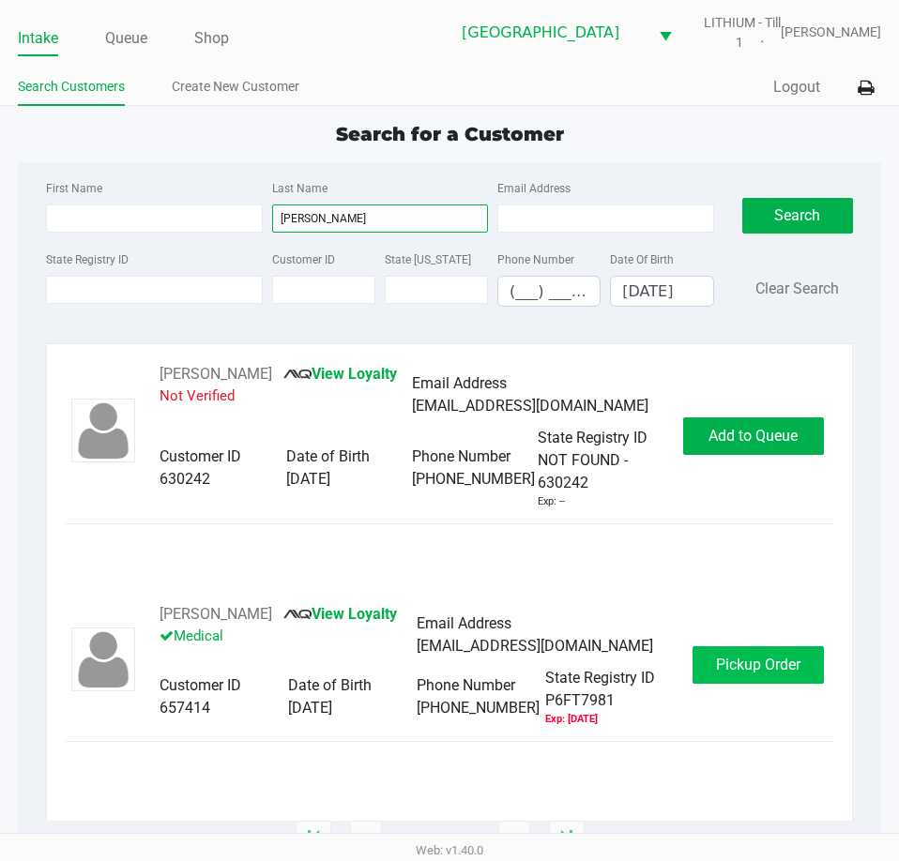
type input "Davis"
click at [740, 659] on span "Pickup Order" at bounding box center [758, 665] width 84 height 18
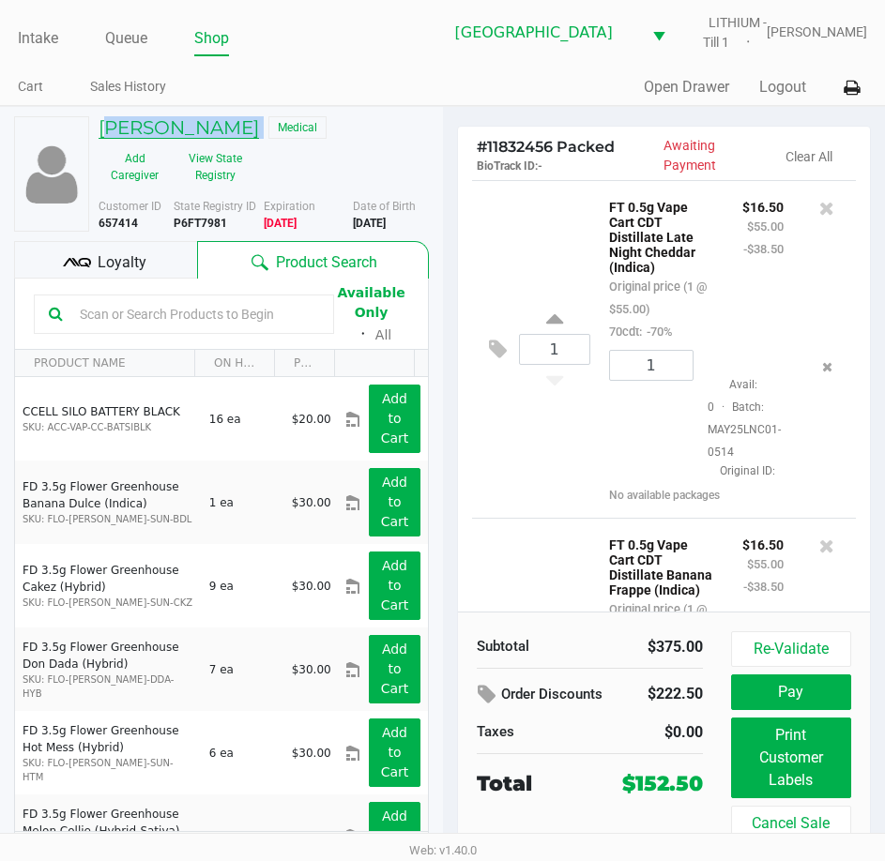
drag, startPoint x: 230, startPoint y: 130, endPoint x: 100, endPoint y: 131, distance: 129.5
click at [100, 131] on div "TERRY DAVIS Medical" at bounding box center [263, 129] width 358 height 27
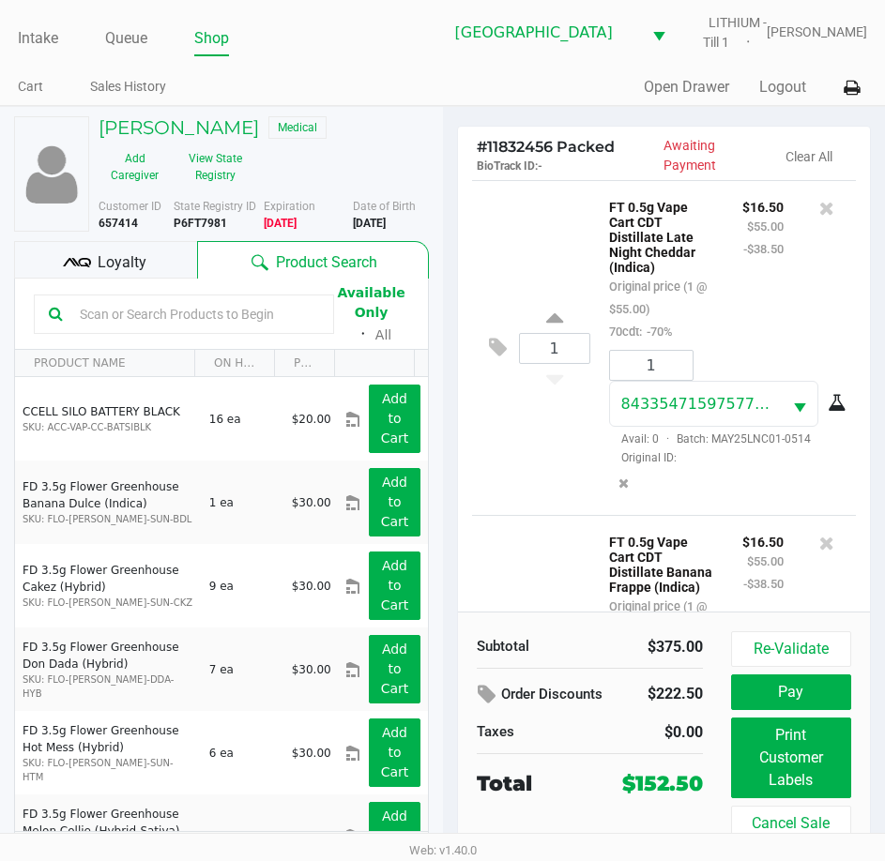
click at [261, 61] on div "Intake Queue Shop Lakeland WC LITHIUM - Till 1 Dustin Johnson Cart Sales Histor…" at bounding box center [442, 53] width 885 height 106
click at [501, 84] on div "Quick Sale Open Drawer Logout" at bounding box center [655, 87] width 425 height 35
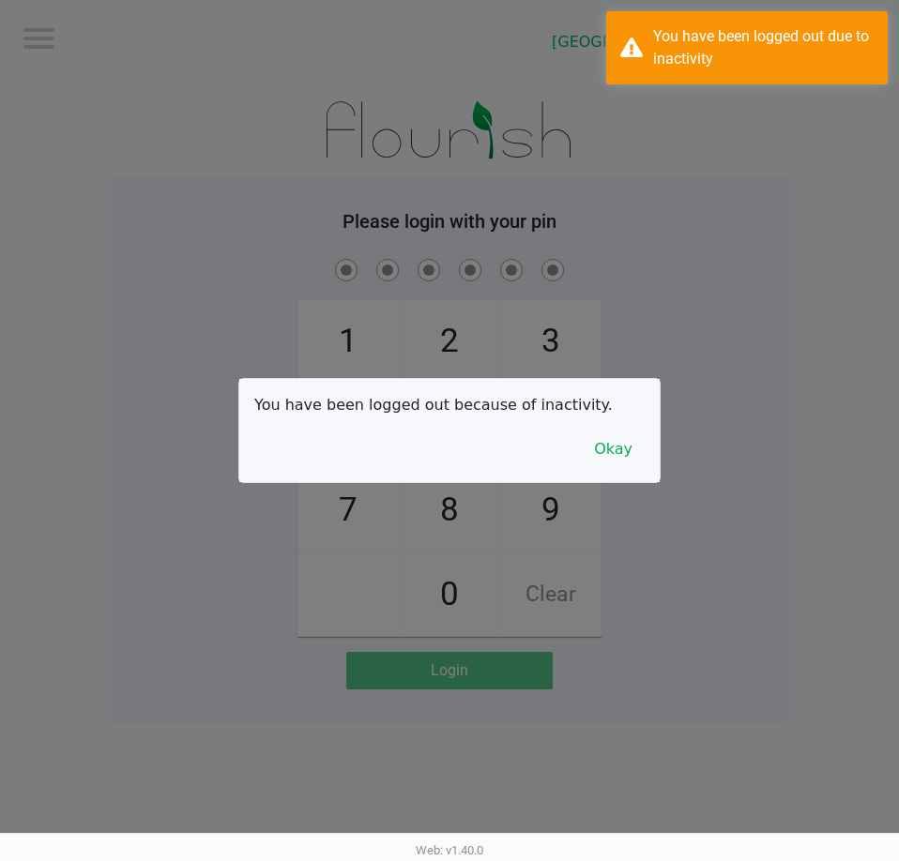
drag, startPoint x: 651, startPoint y: 210, endPoint x: 687, endPoint y: 186, distance: 43.2
click at [662, 207] on div at bounding box center [449, 430] width 899 height 861
checkbox input "true"
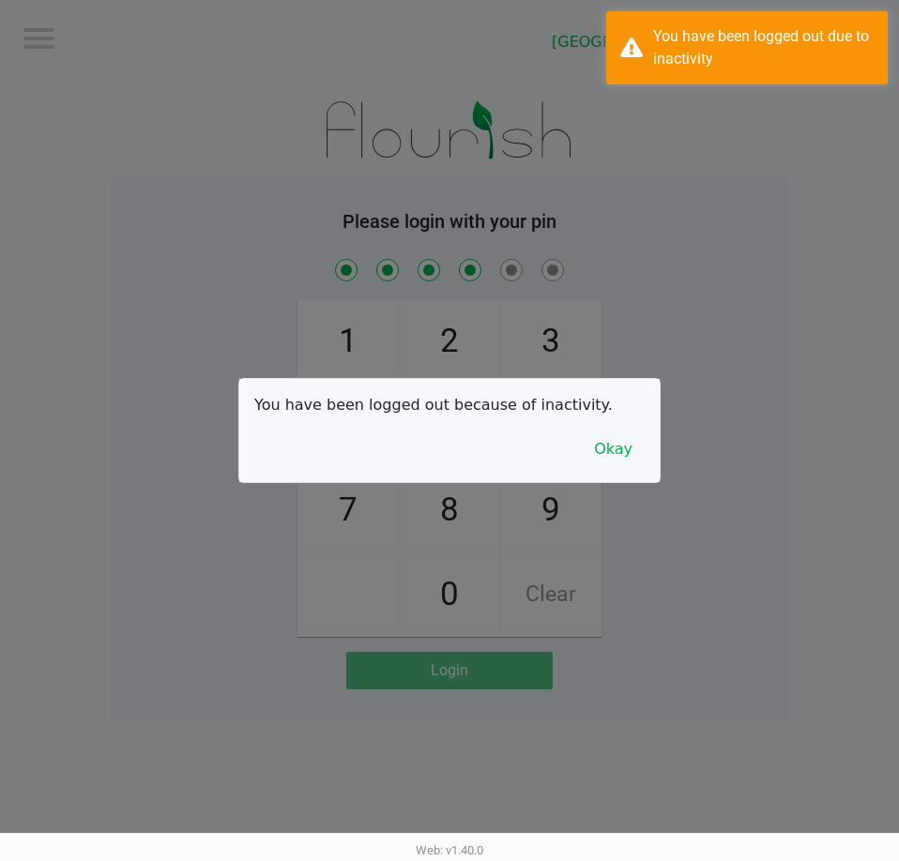
checkbox input "true"
